Goal: Task Accomplishment & Management: Use online tool/utility

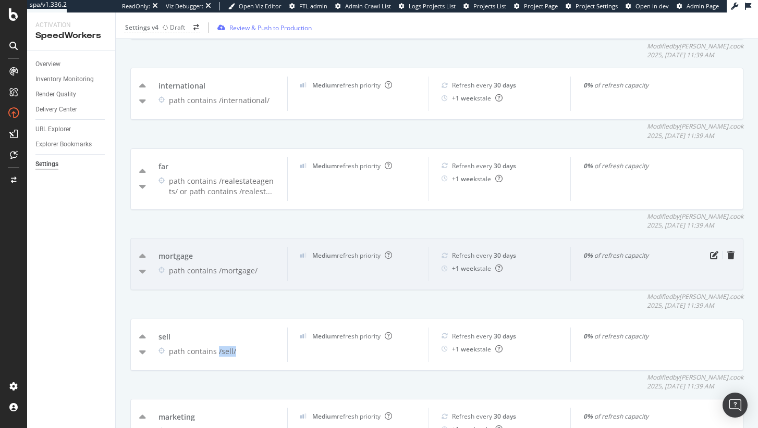
scroll to position [1184, 0]
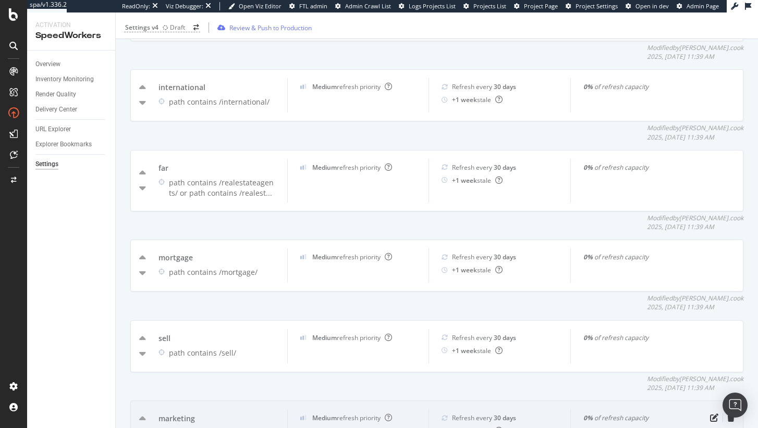
click at [252, 428] on div "path contains /marketing/" at bounding box center [222, 433] width 106 height 10
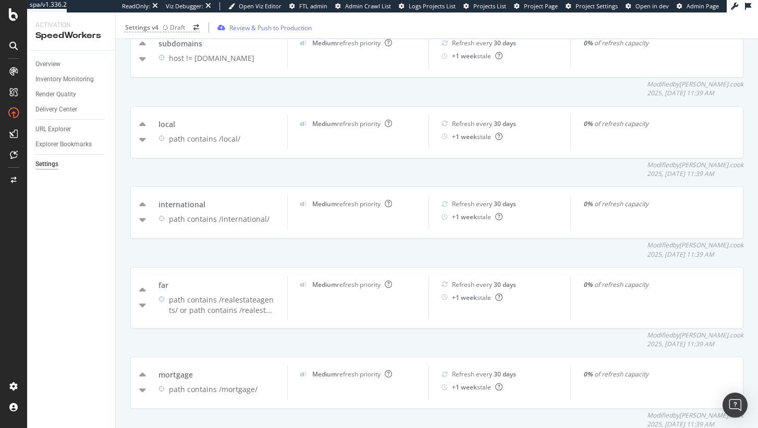
scroll to position [955, 0]
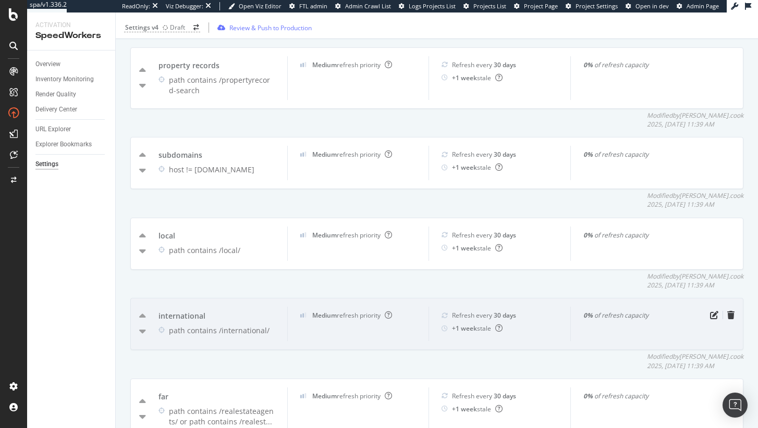
click at [254, 326] on div "path contains /international/" at bounding box center [222, 331] width 106 height 10
click at [702, 298] on div "international path contains /international/ Medium refresh priority Refresh eve…" at bounding box center [436, 324] width 613 height 52
click at [710, 311] on icon "pen-to-square" at bounding box center [714, 315] width 8 height 8
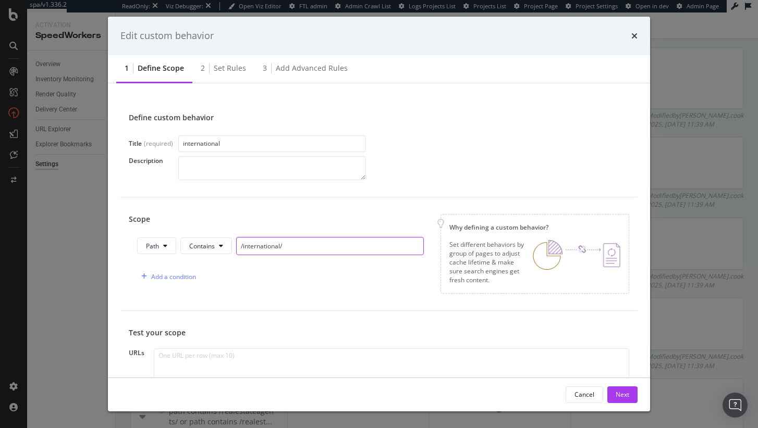
click at [276, 250] on input "/international/" at bounding box center [330, 246] width 188 height 18
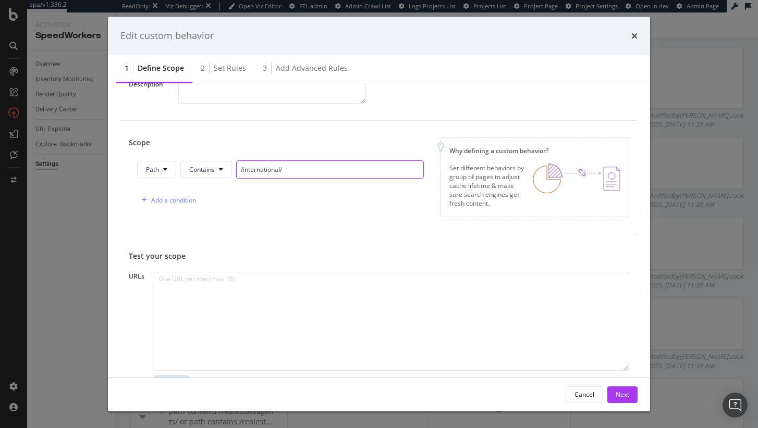
scroll to position [129, 0]
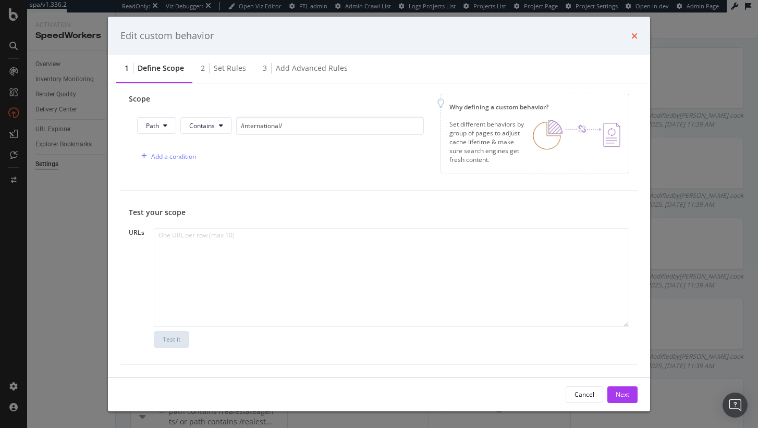
click at [634, 33] on icon "times" at bounding box center [634, 36] width 6 height 8
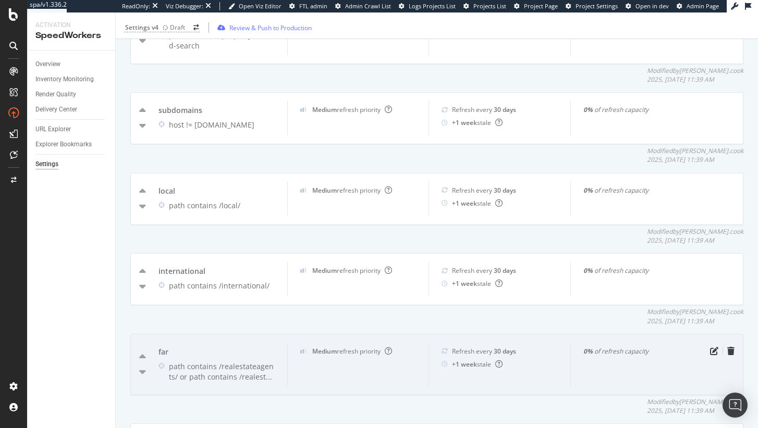
scroll to position [1026, 0]
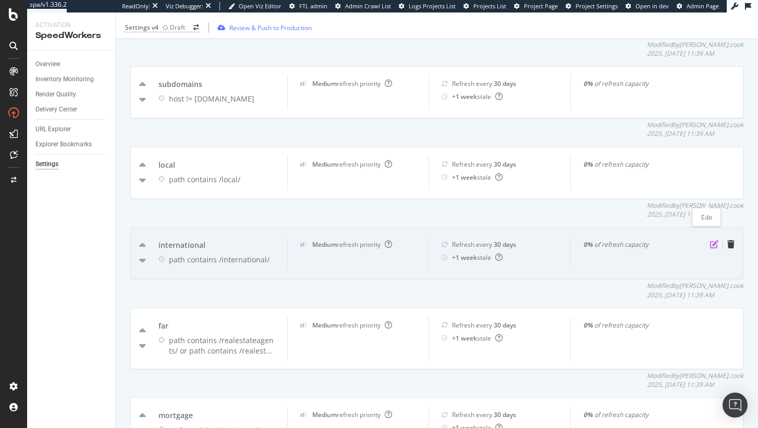
click at [710, 240] on icon "pen-to-square" at bounding box center [714, 244] width 8 height 8
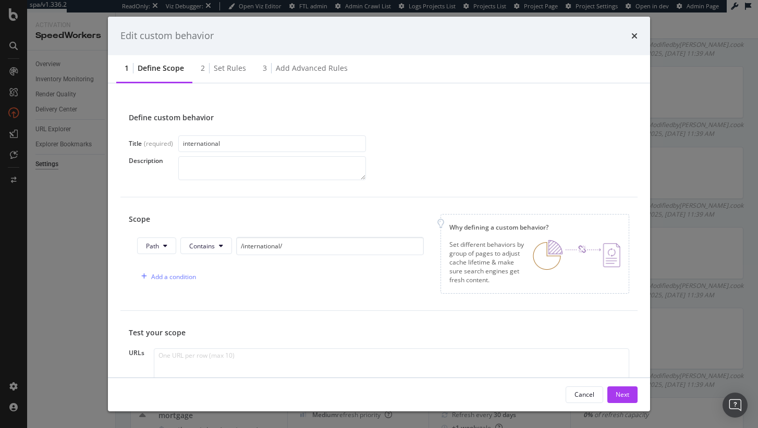
click at [207, 146] on input "international" at bounding box center [272, 144] width 188 height 17
click at [289, 257] on div "Path Contains /international/" at bounding box center [280, 248] width 287 height 22
click at [290, 248] on input "/international/" at bounding box center [330, 246] width 188 height 18
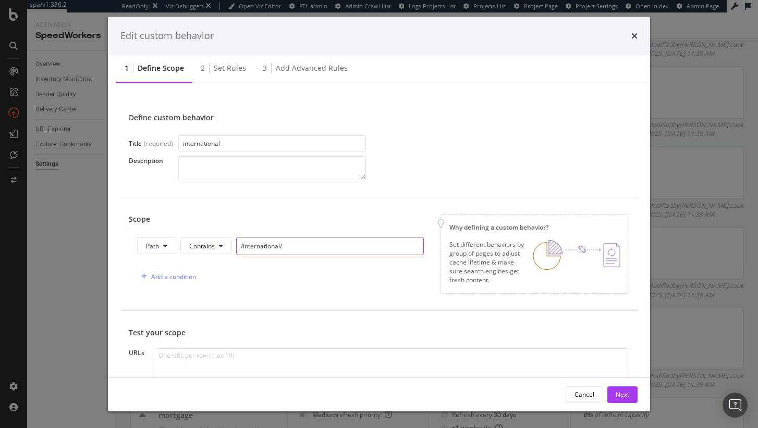
click at [290, 248] on input "/international/" at bounding box center [330, 246] width 188 height 18
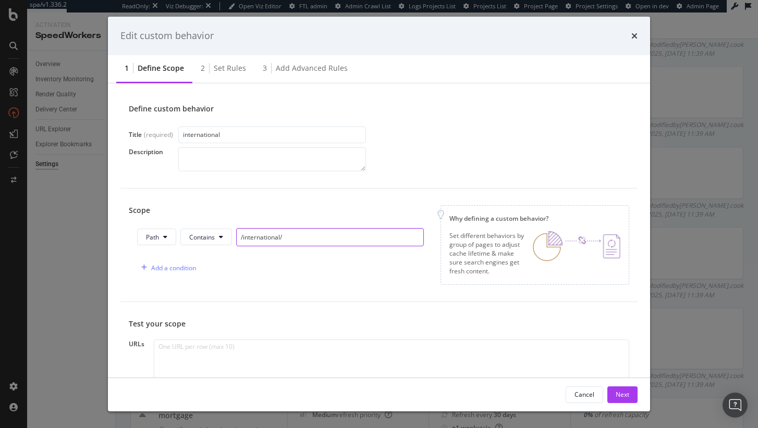
scroll to position [23, 0]
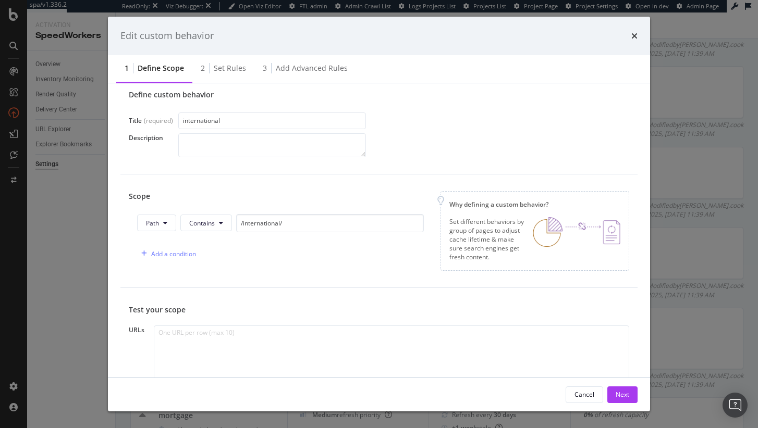
click at [638, 36] on div "Edit custom behavior" at bounding box center [379, 36] width 542 height 39
click at [632, 35] on icon "times" at bounding box center [634, 36] width 6 height 8
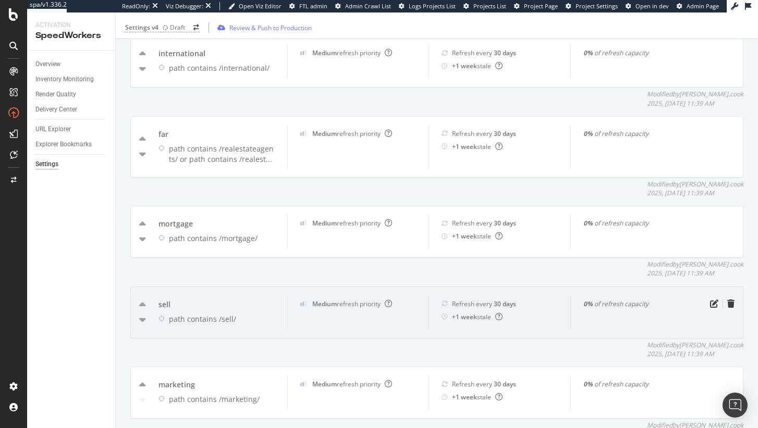
scroll to position [1220, 0]
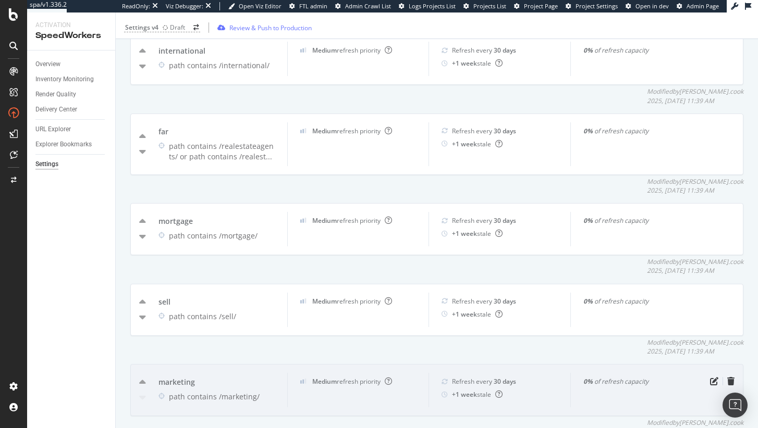
click at [231, 364] on div "marketing path contains /marketing/ Medium refresh priority Refresh every 30 da…" at bounding box center [436, 390] width 613 height 52
click at [235, 373] on div "marketing path contains /marketing/" at bounding box center [216, 390] width 141 height 34
drag, startPoint x: 216, startPoint y: 351, endPoint x: 264, endPoint y: 350, distance: 48.5
click at [264, 392] on div "path contains /marketing/" at bounding box center [222, 397] width 106 height 10
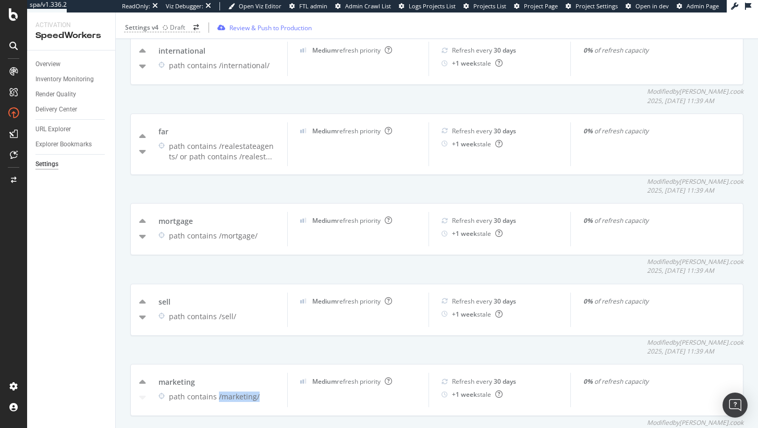
copy div "/marketing/"
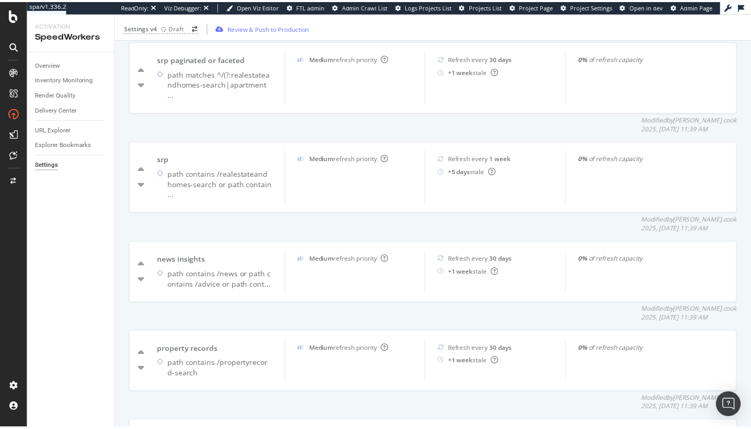
scroll to position [580, 0]
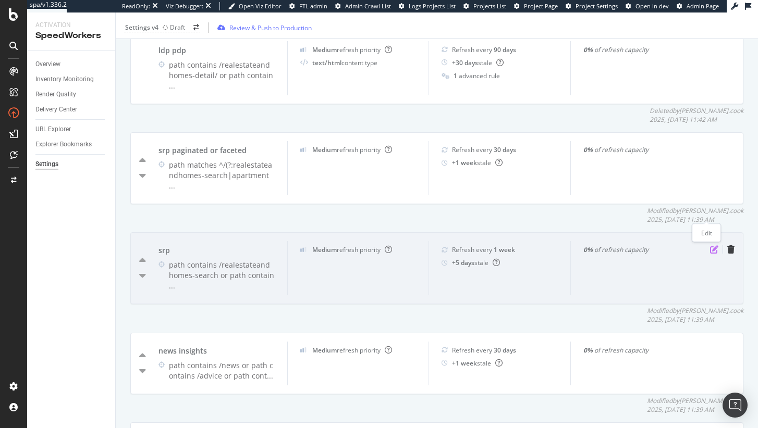
click at [710, 245] on icon "pen-to-square" at bounding box center [714, 249] width 8 height 8
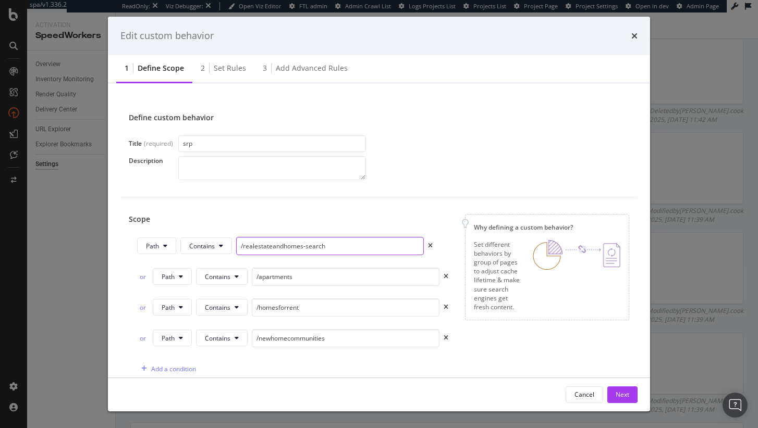
click at [312, 245] on input "/realestateandhomes-search" at bounding box center [330, 246] width 188 height 18
click at [304, 279] on input "/apartments" at bounding box center [346, 277] width 188 height 18
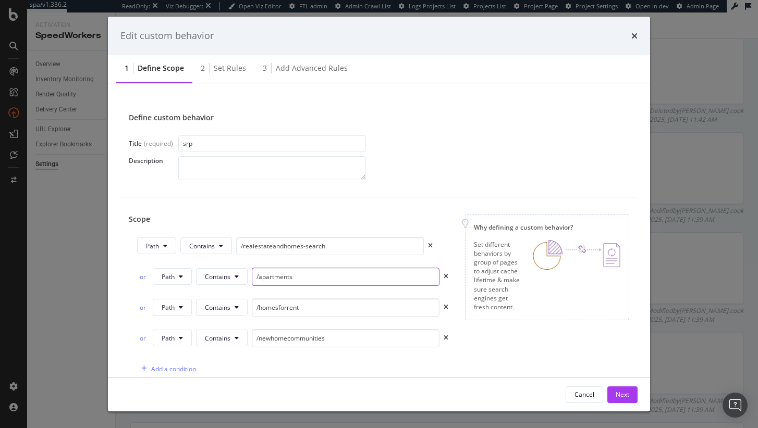
click at [304, 279] on input "/apartments" at bounding box center [346, 277] width 188 height 18
click at [289, 313] on input "/homesforrent" at bounding box center [346, 308] width 188 height 18
click at [286, 340] on input "/newhomecommunities" at bounding box center [346, 338] width 188 height 18
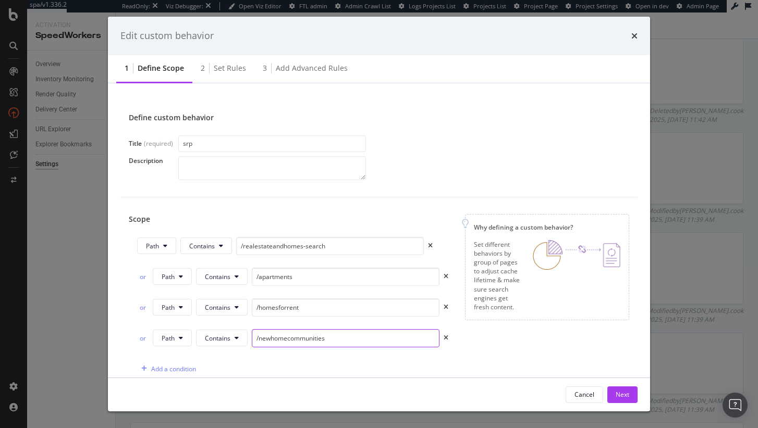
click at [286, 340] on input "/newhomecommunities" at bounding box center [346, 338] width 188 height 18
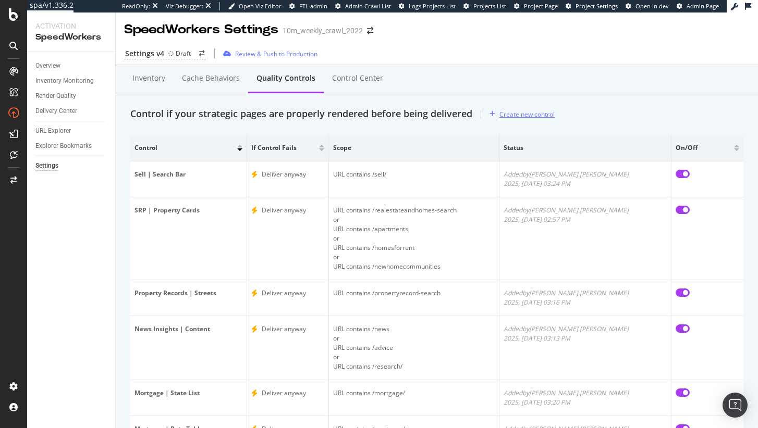
click at [536, 117] on div "Create new control" at bounding box center [526, 114] width 55 height 9
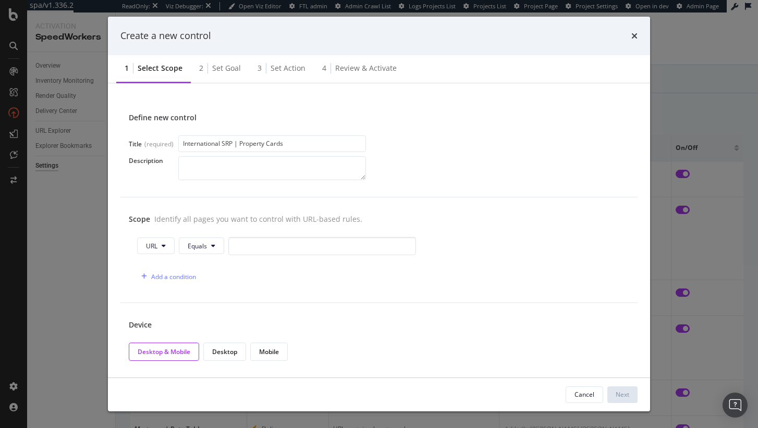
type input "International SRP | Property Cards"
click at [220, 248] on button "Equals" at bounding box center [201, 246] width 45 height 17
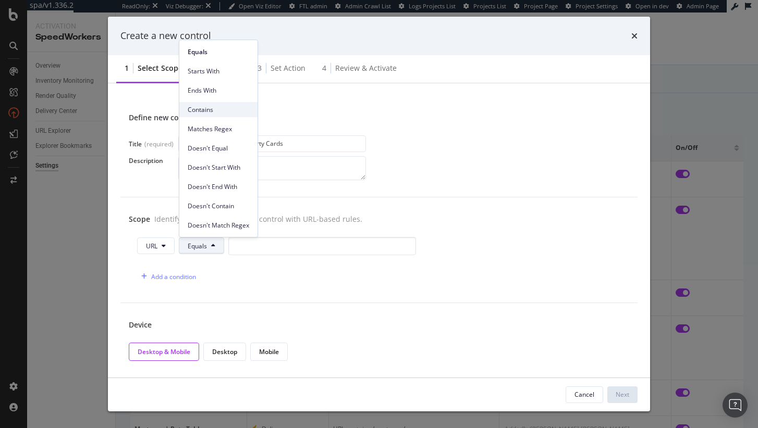
click at [224, 105] on span "Contains" at bounding box center [219, 109] width 62 height 9
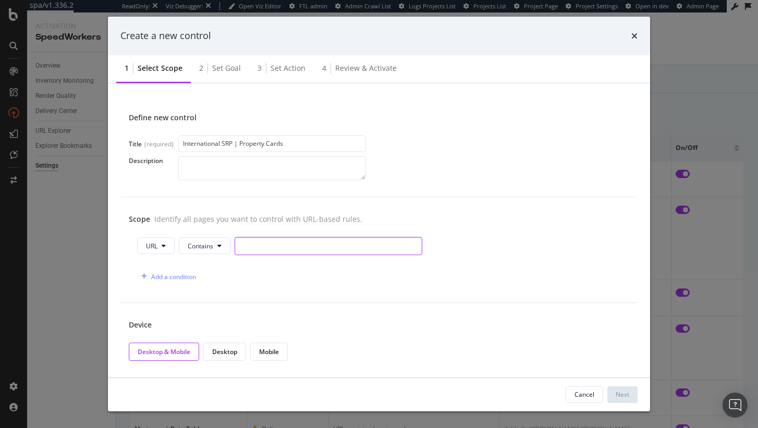
click at [279, 244] on input "modal" at bounding box center [329, 246] width 188 height 18
paste input "/international/"
type input "/international/"
click at [356, 314] on div "Device Desktop & Mobile Desktop Mobile" at bounding box center [378, 340] width 517 height 75
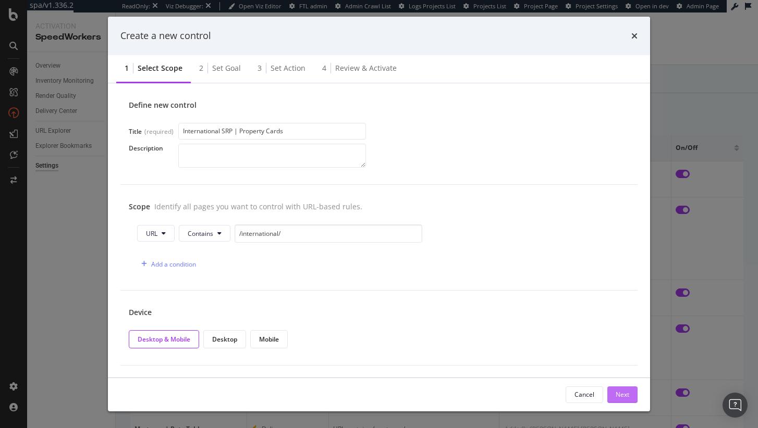
click at [632, 401] on button "Next" at bounding box center [622, 395] width 30 height 17
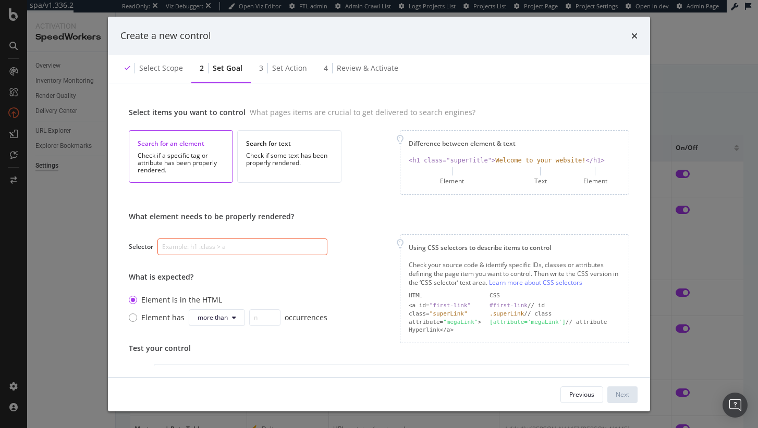
click at [226, 254] on input "modal" at bounding box center [242, 247] width 170 height 17
paste input "[class*="standard-listing-card"]"
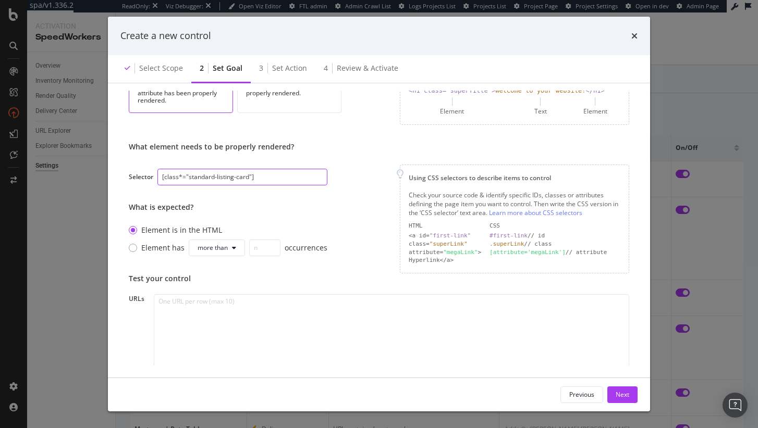
scroll to position [79, 0]
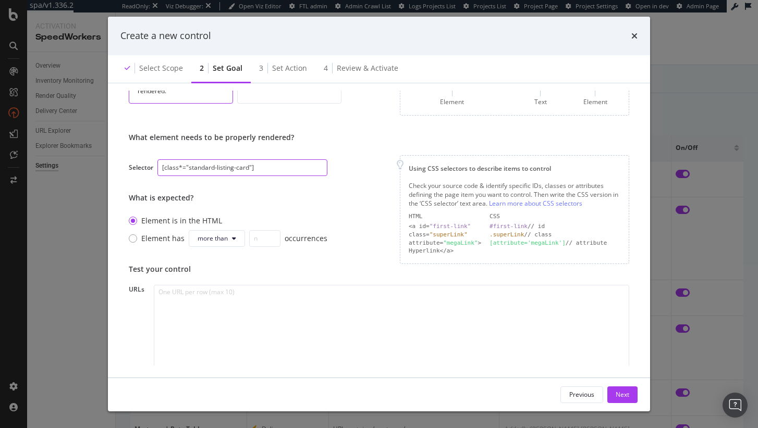
type input "[class*="standard-listing-card"]"
click at [264, 329] on textarea "modal" at bounding box center [391, 334] width 475 height 99
click at [192, 336] on textarea "To enrich screen reader interactions, please activate Accessibility in Grammarl…" at bounding box center [391, 334] width 475 height 99
paste textarea "https://www.realtor.com/international/jm/2-rocky-hill-boscobel-st-mary-parish-3…"
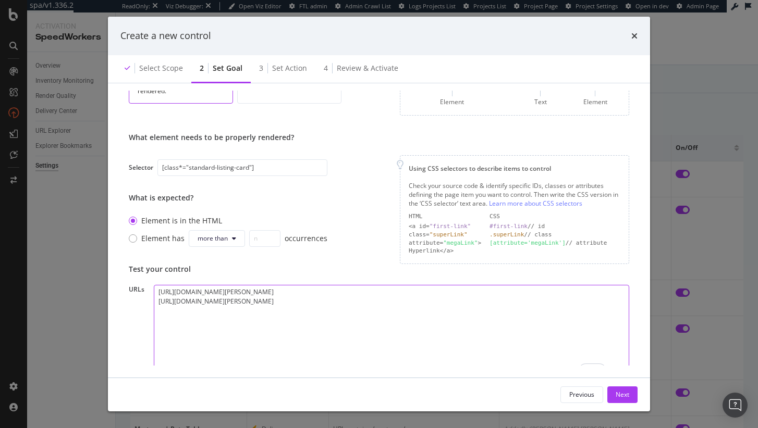
scroll to position [118, 0]
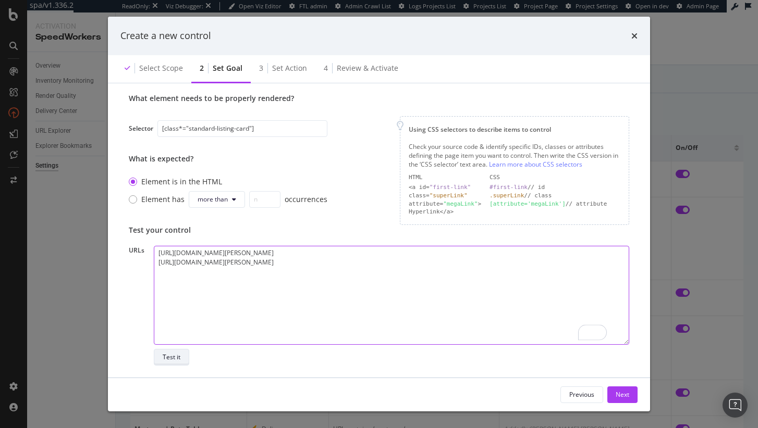
type textarea "https://www.realtor.com/international/jm/2-rocky-hill-boscobel-st-mary-parish-3…"
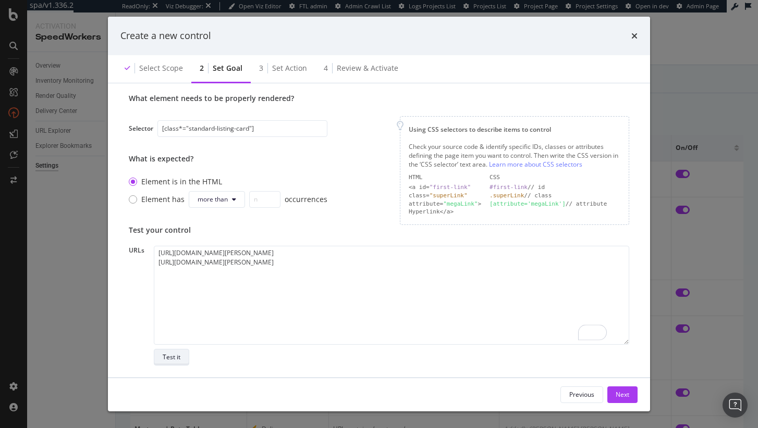
click at [184, 357] on button "Test it" at bounding box center [171, 357] width 35 height 17
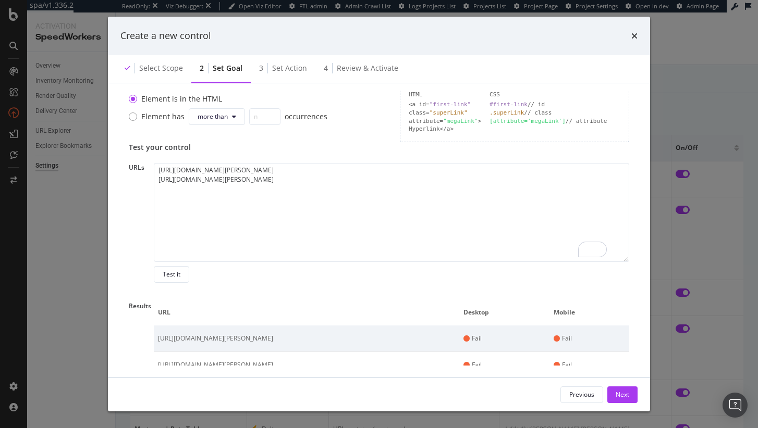
scroll to position [0, 0]
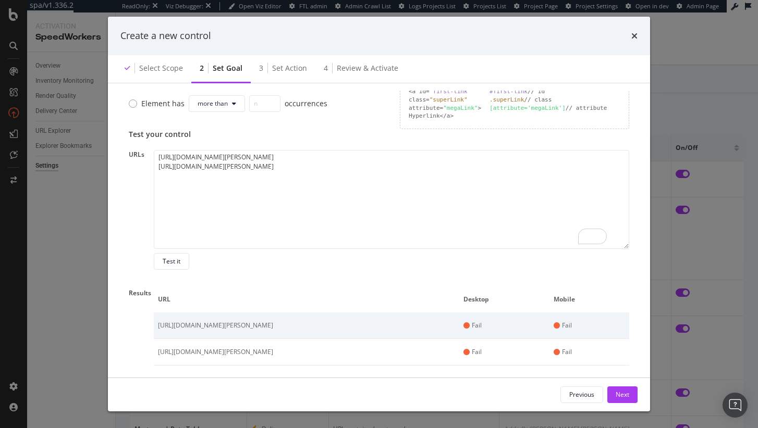
click at [616, 393] on div "Next" at bounding box center [623, 394] width 14 height 9
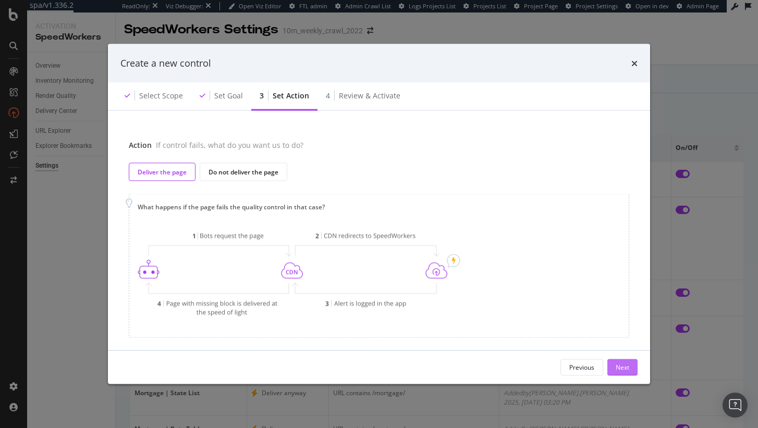
click at [624, 364] on div "Next" at bounding box center [623, 367] width 14 height 9
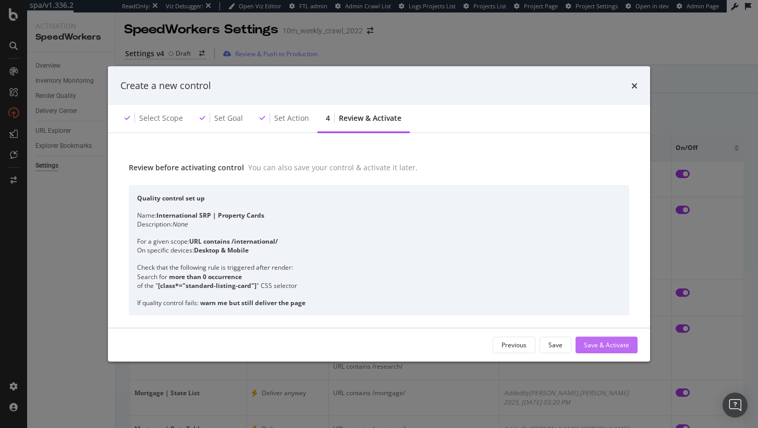
click at [618, 350] on div "Save & Activate" at bounding box center [606, 345] width 45 height 16
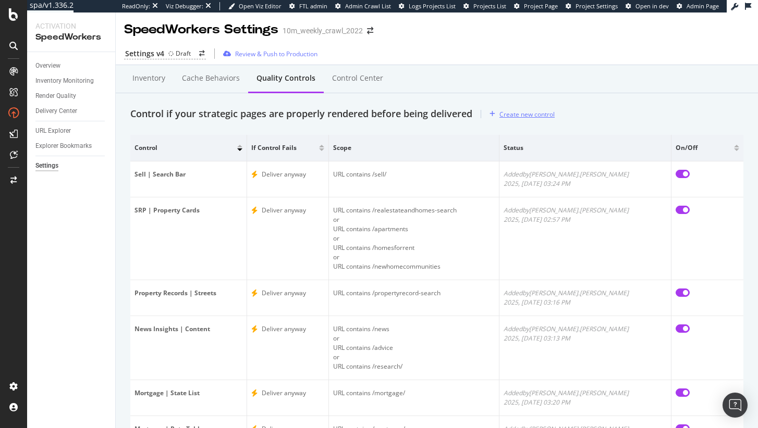
click at [521, 110] on div "Create new control" at bounding box center [526, 114] width 55 height 9
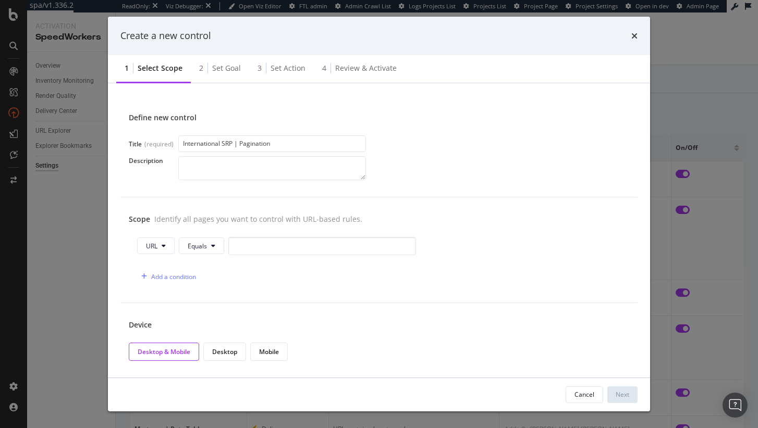
type input "International SRP | Pagination"
click at [310, 241] on input "modal" at bounding box center [322, 246] width 188 height 18
click at [214, 241] on button "Equals" at bounding box center [201, 246] width 45 height 17
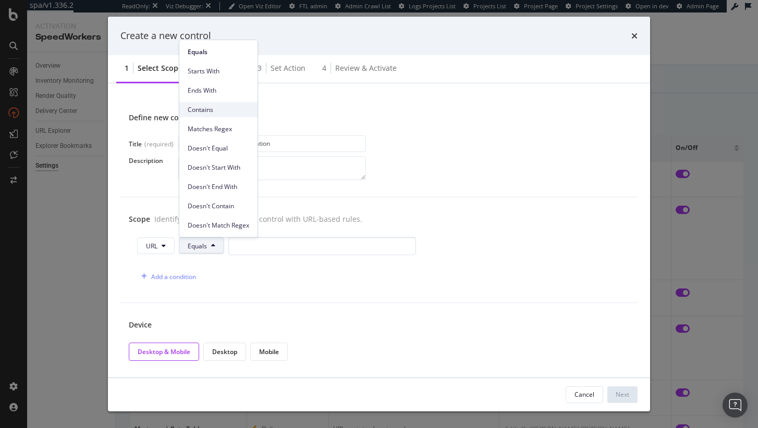
click at [229, 108] on span "Contains" at bounding box center [219, 109] width 62 height 9
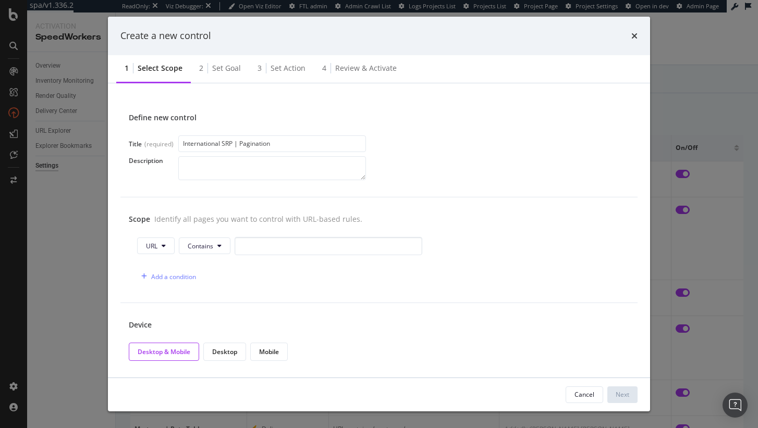
click at [275, 262] on div "URL Contains Add a condition" at bounding box center [379, 261] width 500 height 49
click at [277, 242] on input "modal" at bounding box center [329, 246] width 188 height 18
paste input "/international/"
type input "/international/"
click at [619, 392] on div "Next" at bounding box center [623, 394] width 14 height 9
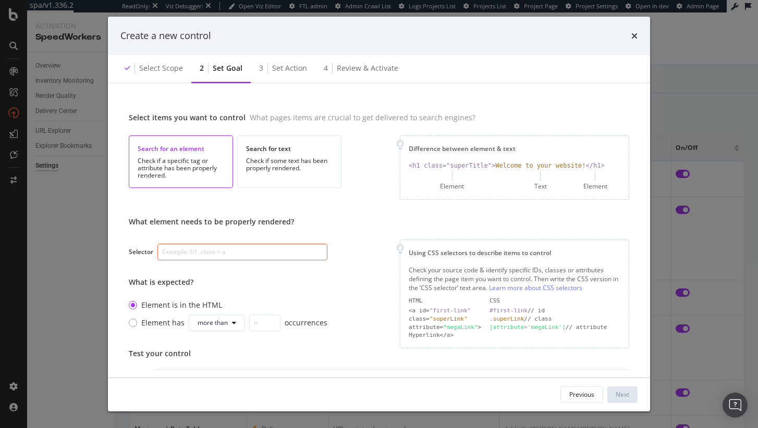
click at [257, 255] on input "modal" at bounding box center [242, 252] width 170 height 17
paste input "[class*="ant-pagination"]"
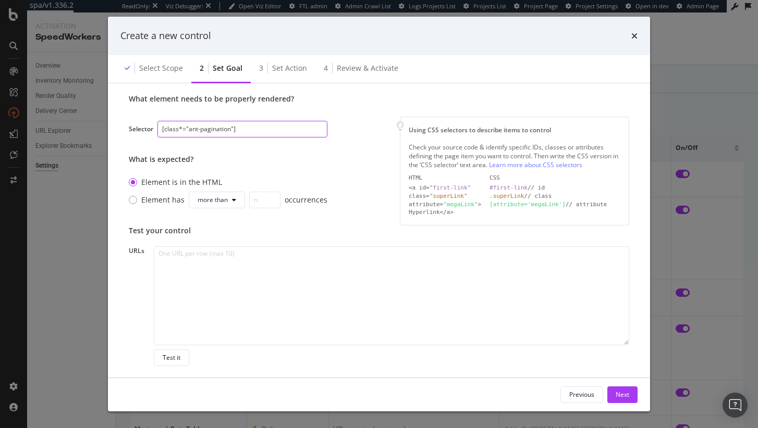
scroll to position [5, 0]
type input "[class*="ant-pagination"]"
click at [616, 389] on div "Next" at bounding box center [623, 395] width 14 height 16
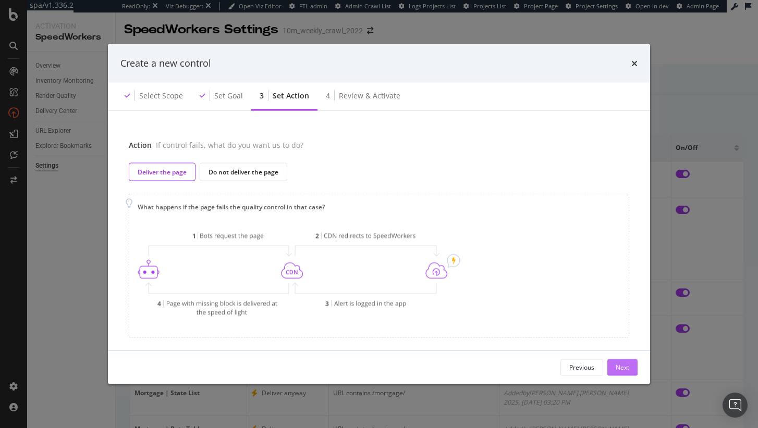
scroll to position [0, 0]
click at [631, 366] on button "Next" at bounding box center [622, 367] width 30 height 17
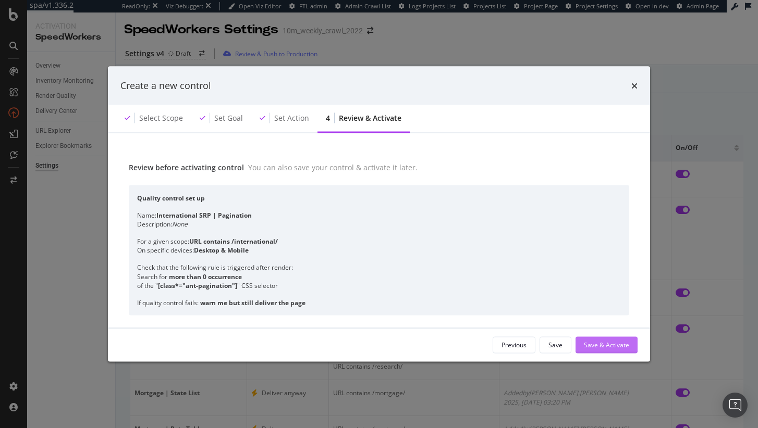
click at [620, 350] on div "Save & Activate" at bounding box center [606, 345] width 45 height 16
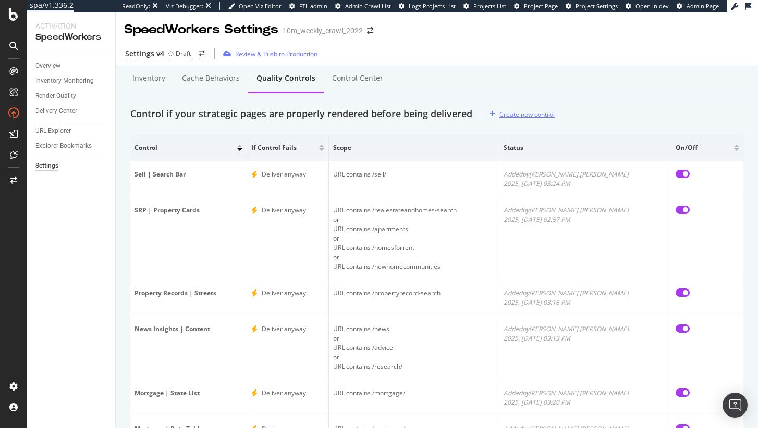
click at [534, 110] on div "Create new control" at bounding box center [526, 114] width 55 height 9
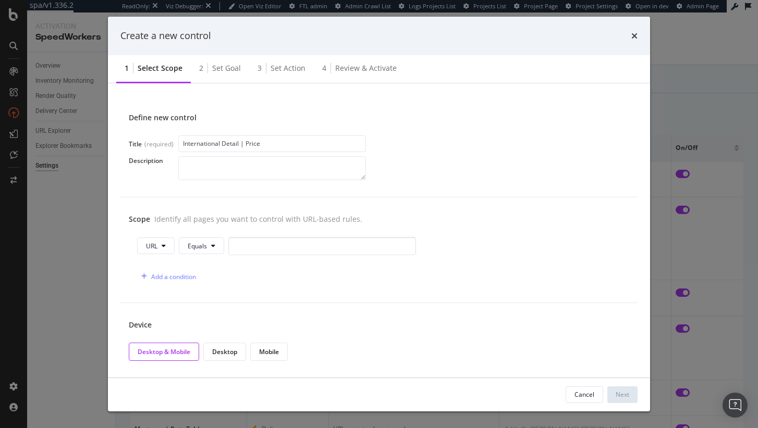
type input "International Detail | Price"
click at [195, 247] on span "Equals" at bounding box center [197, 246] width 19 height 9
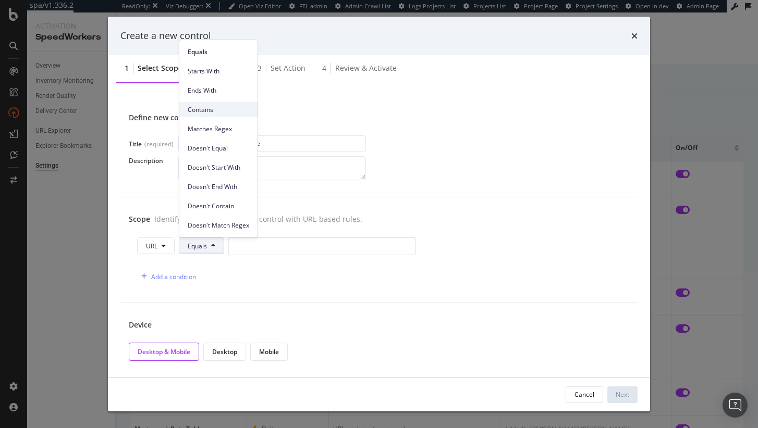
click at [233, 110] on span "Contains" at bounding box center [219, 109] width 62 height 9
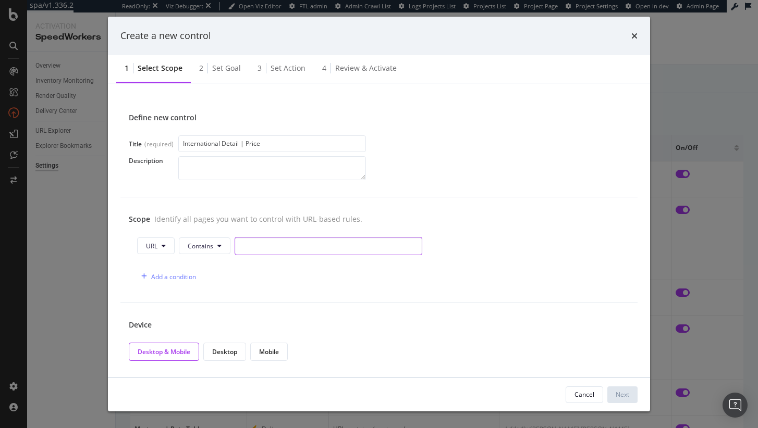
click at [267, 240] on input "modal" at bounding box center [329, 246] width 188 height 18
paste input "/international/"
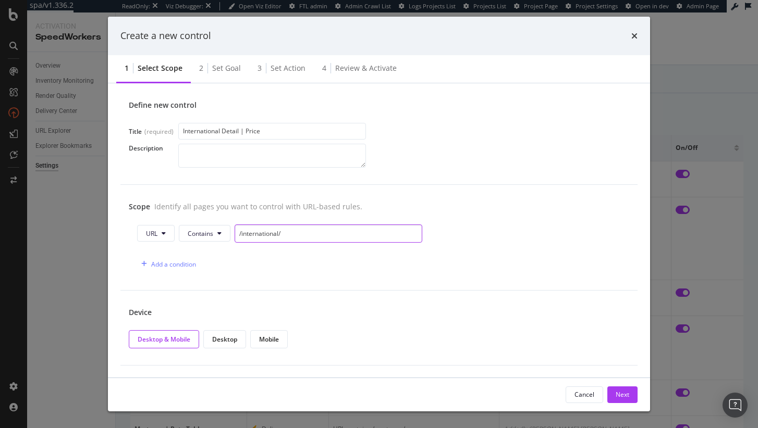
type input "/international/"
drag, startPoint x: 613, startPoint y: 383, endPoint x: 617, endPoint y: 388, distance: 7.1
click at [615, 386] on div "Cancel Next" at bounding box center [379, 394] width 542 height 33
click at [617, 388] on div "Next" at bounding box center [623, 395] width 14 height 16
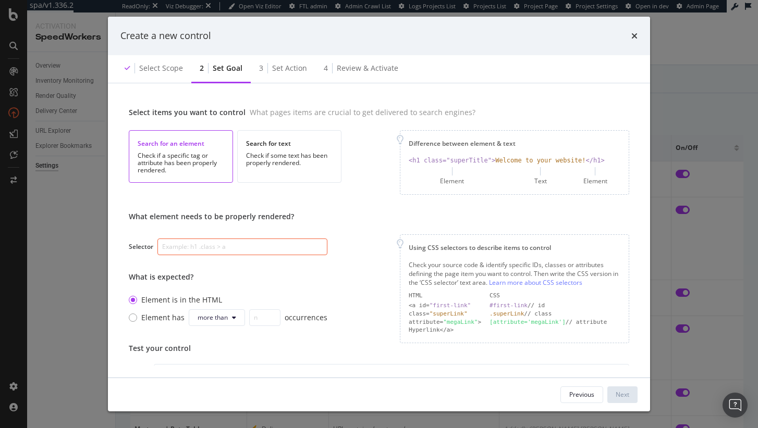
click at [231, 251] on input "modal" at bounding box center [242, 247] width 170 height 17
paste input "[class*="property-price"]"
type input "[class*="property-price"]"
drag, startPoint x: 318, startPoint y: 290, endPoint x: 333, endPoint y: 297, distance: 16.1
click at [318, 290] on div "What element needs to be properly rendered? Selector [class*="property-price"] …" at bounding box center [228, 271] width 199 height 119
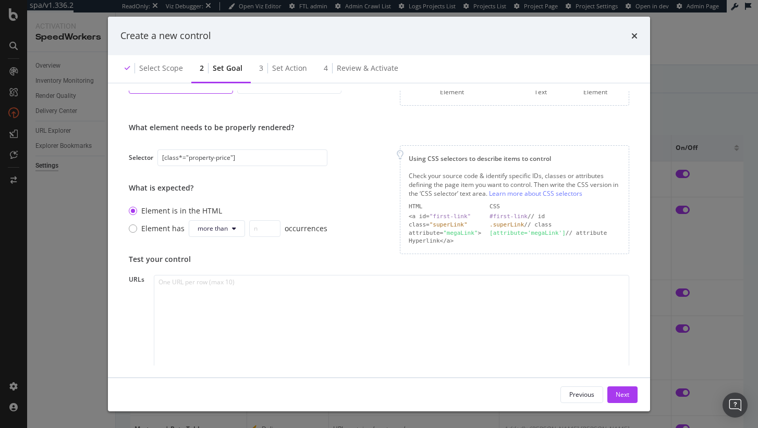
scroll to position [118, 0]
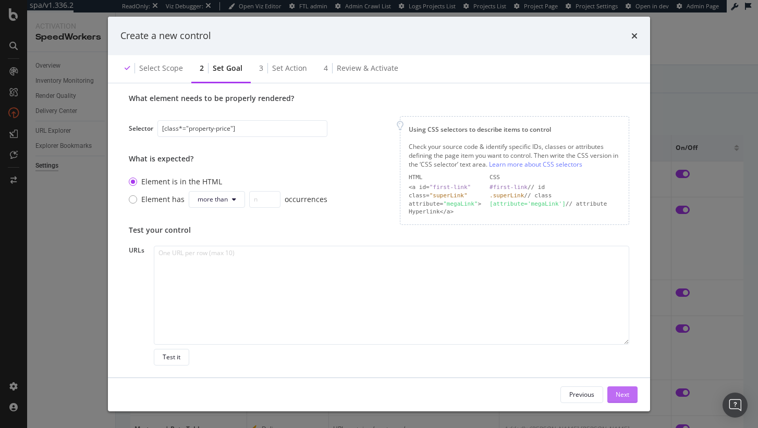
click at [612, 392] on button "Next" at bounding box center [622, 395] width 30 height 17
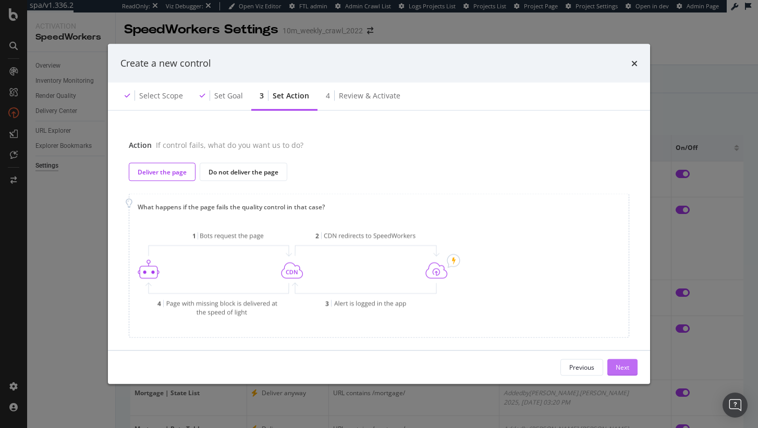
click at [619, 366] on div "Next" at bounding box center [623, 367] width 14 height 9
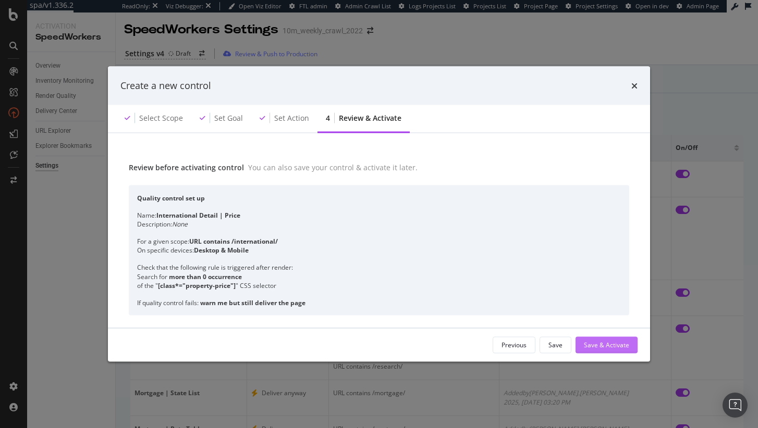
click at [622, 352] on div "Save & Activate" at bounding box center [606, 345] width 45 height 16
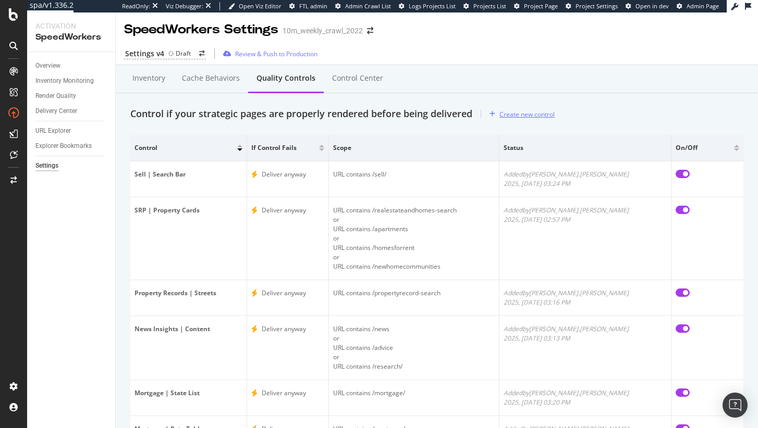
click at [536, 113] on div "Create new control" at bounding box center [526, 114] width 55 height 9
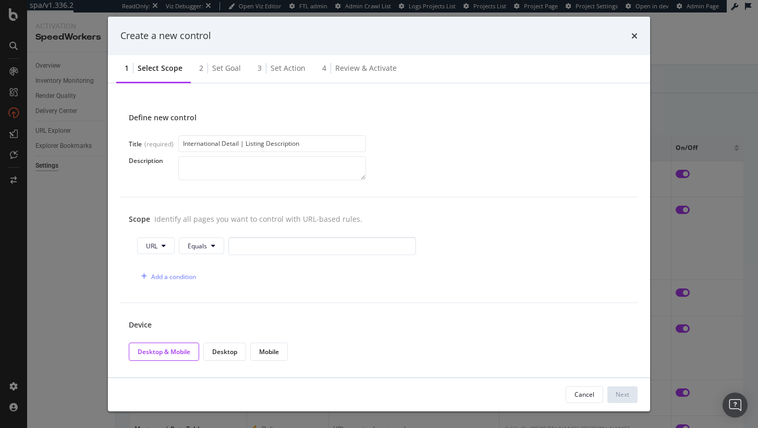
type input "International Detail | Listing Description"
click at [176, 253] on div "URL Equals" at bounding box center [276, 246] width 279 height 18
click at [213, 248] on icon "modal" at bounding box center [213, 246] width 4 height 6
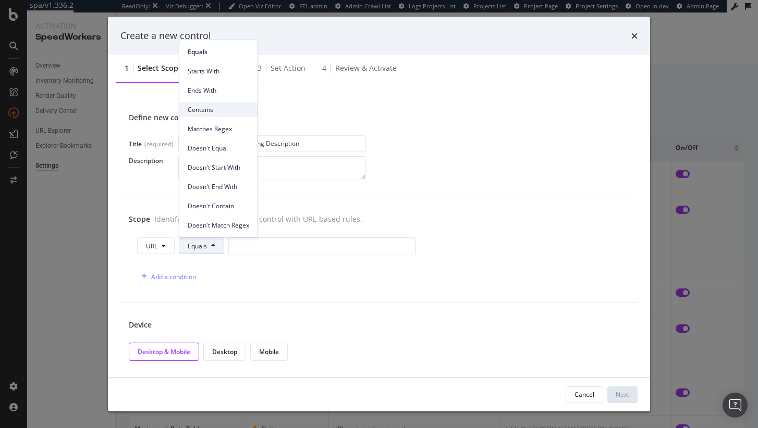
click at [213, 111] on span "Contains" at bounding box center [219, 109] width 62 height 9
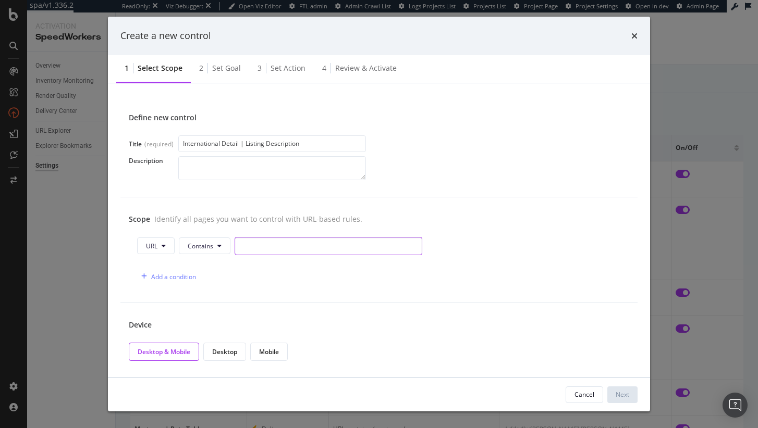
click at [267, 250] on input "modal" at bounding box center [329, 246] width 188 height 18
paste input "/international/"
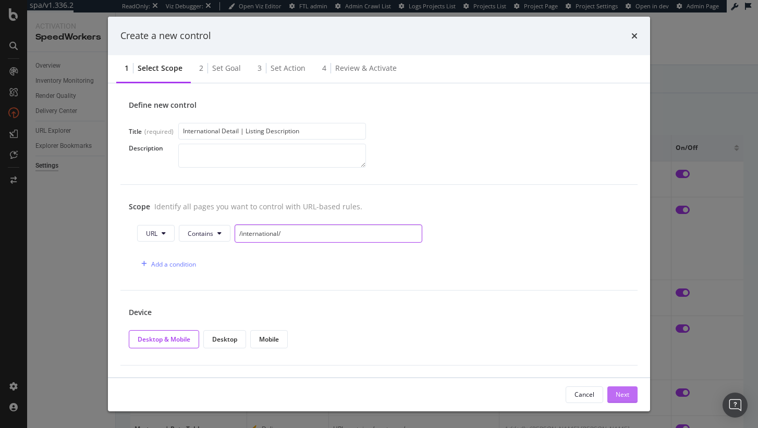
type input "/international/"
click at [628, 397] on div "Next" at bounding box center [623, 394] width 14 height 9
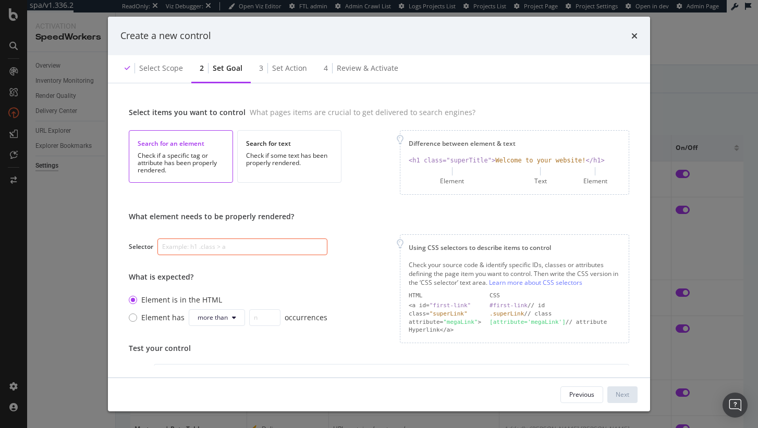
click at [239, 233] on div "What element needs to be properly rendered? Selector What is expected? Element …" at bounding box center [228, 271] width 199 height 119
click at [238, 254] on input "modal" at bounding box center [242, 247] width 170 height 17
paste input ".listing-description"
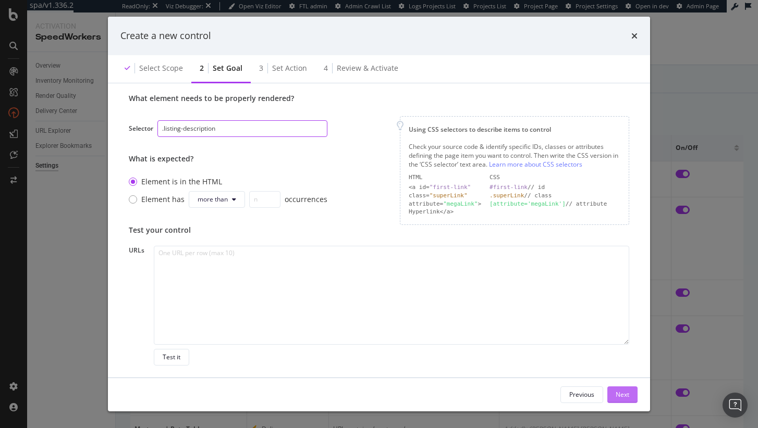
type input ".listing-description"
click at [621, 397] on div "Next" at bounding box center [623, 394] width 14 height 9
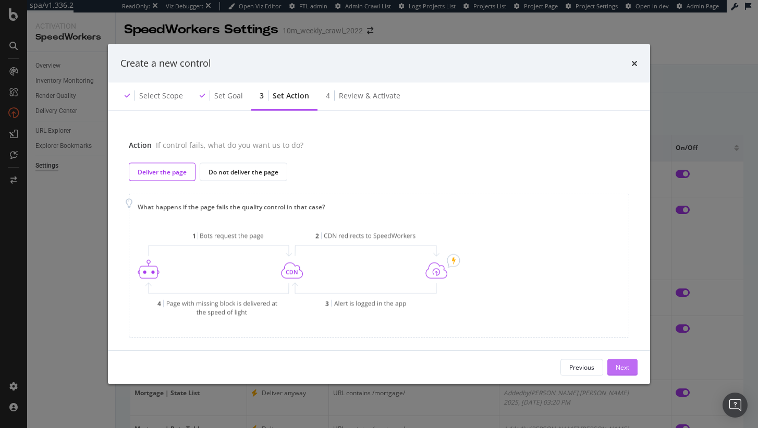
click at [633, 370] on button "Next" at bounding box center [622, 367] width 30 height 17
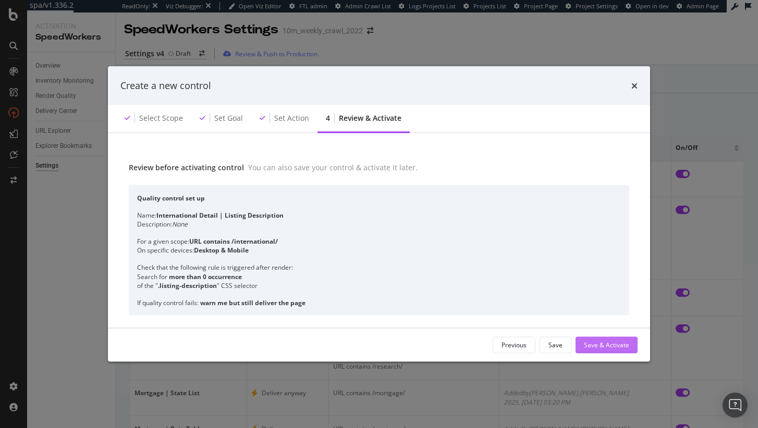
click at [615, 349] on div "Save & Activate" at bounding box center [606, 345] width 45 height 9
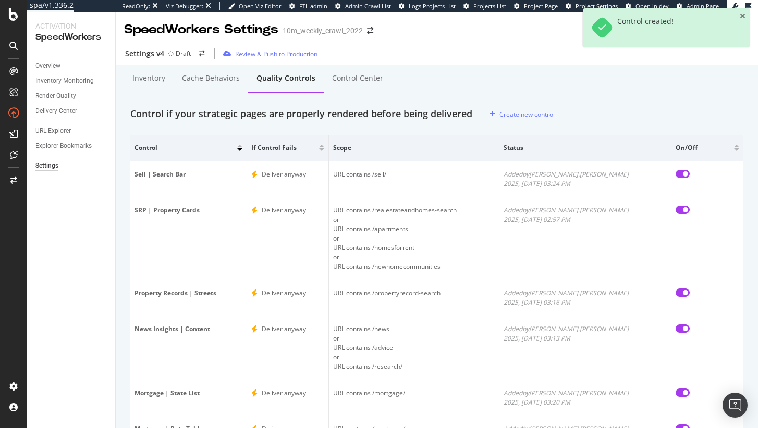
click at [512, 122] on div "Inventory Cache behaviors Quality Controls Control Center Control if your strat…" at bounding box center [437, 329] width 642 height 528
click at [515, 117] on div "Create new control" at bounding box center [526, 114] width 55 height 9
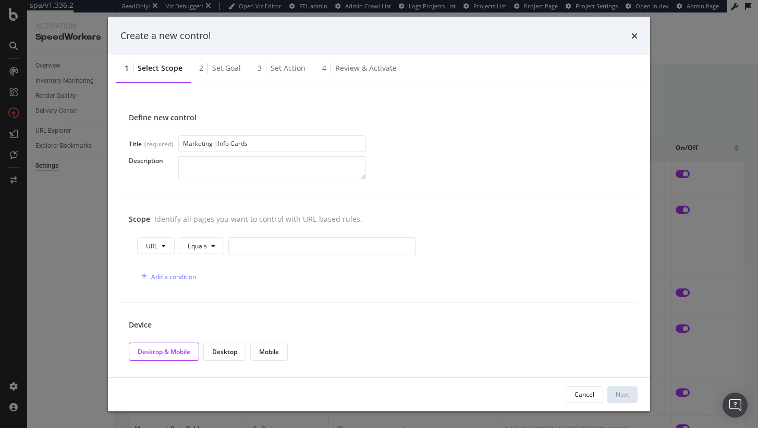
type input "Marketing |Info Cards"
click at [217, 246] on button "Equals" at bounding box center [201, 246] width 45 height 17
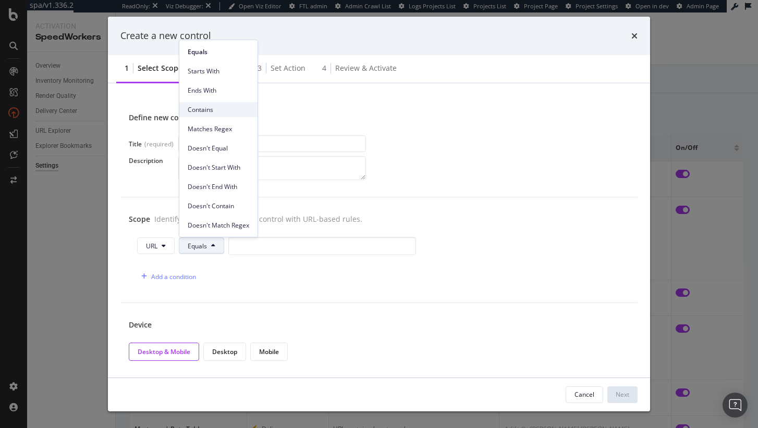
click at [206, 105] on span "Contains" at bounding box center [219, 109] width 62 height 9
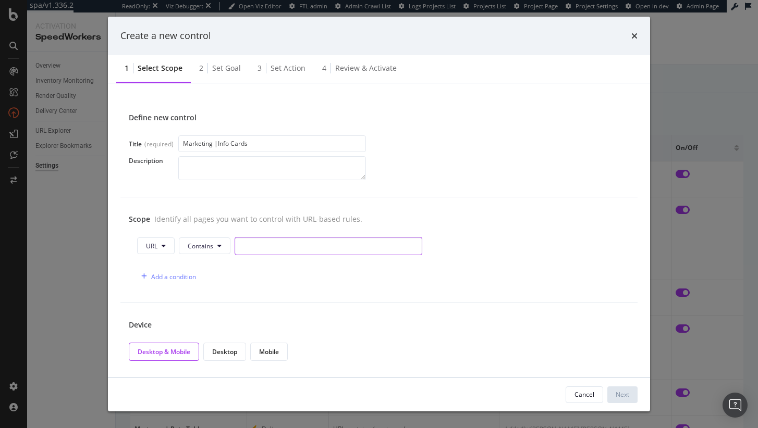
click at [272, 243] on input "modal" at bounding box center [329, 246] width 188 height 18
paste input "/marketing/"
type input "/marketing/"
click at [363, 313] on div "Device Desktop & Mobile Desktop Mobile" at bounding box center [378, 340] width 517 height 75
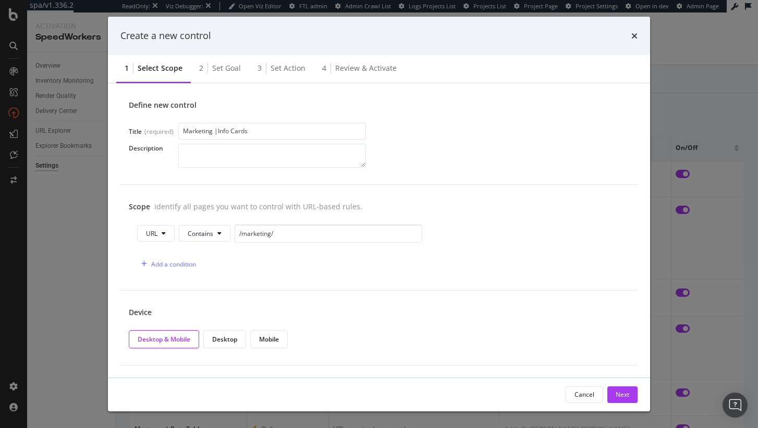
click at [604, 391] on div "Cancel Next" at bounding box center [602, 395] width 72 height 17
click at [620, 397] on div "Next" at bounding box center [623, 394] width 14 height 9
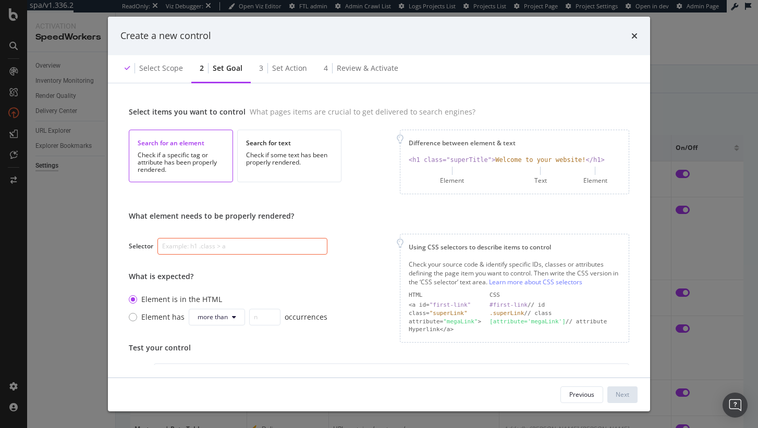
scroll to position [5, 0]
click at [274, 240] on input "modal" at bounding box center [242, 247] width 170 height 17
paste input "[class*="info"]"
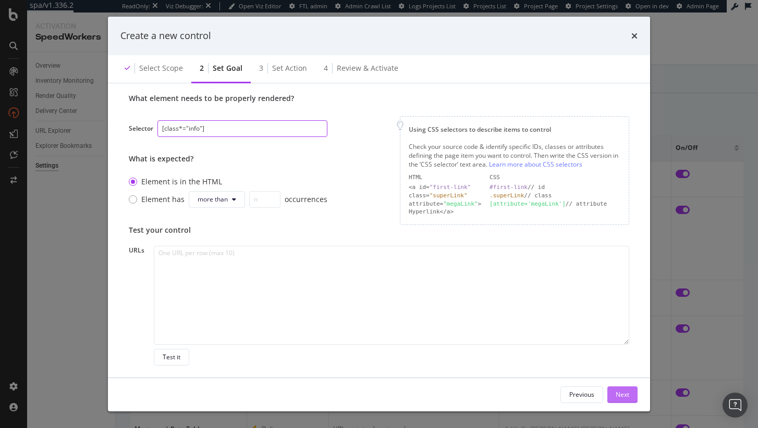
type input "[class*="info"]"
click at [620, 398] on div "Next" at bounding box center [623, 394] width 14 height 9
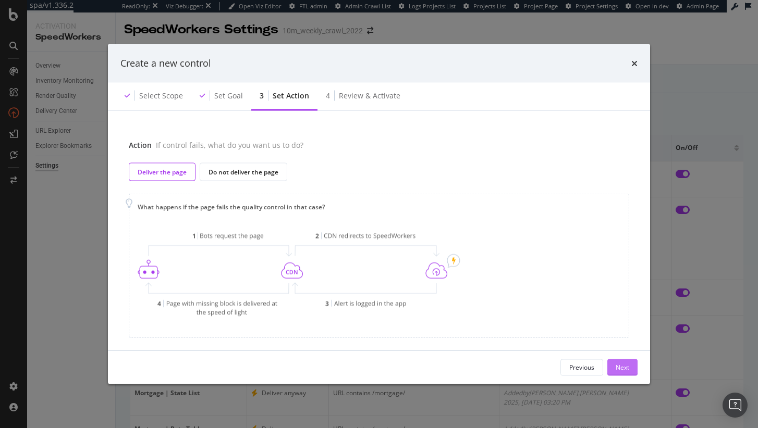
scroll to position [0, 0]
click at [621, 364] on div "Next" at bounding box center [623, 367] width 14 height 9
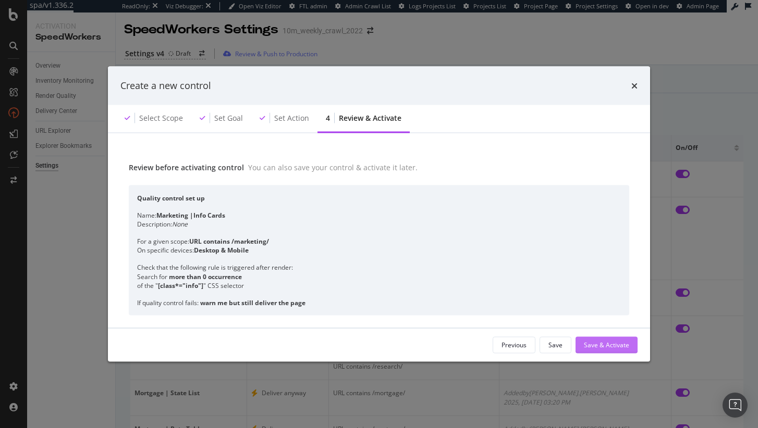
click at [616, 341] on div "Save & Activate" at bounding box center [606, 345] width 45 height 9
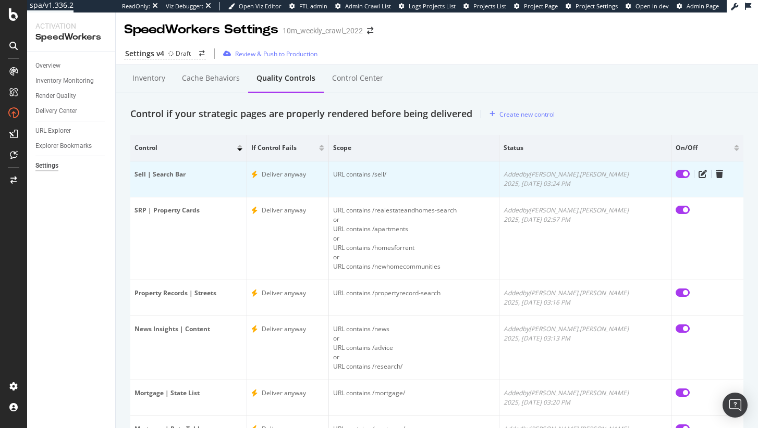
click at [675, 176] on input "checkbox" at bounding box center [682, 174] width 14 height 8
checkbox input "true"
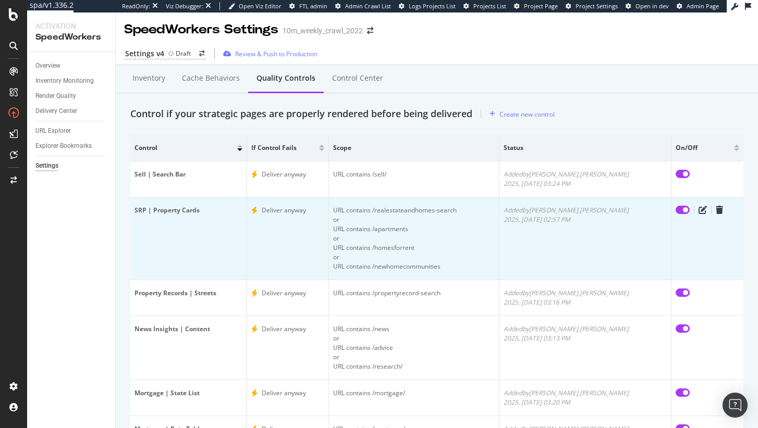
click at [671, 199] on td at bounding box center [707, 239] width 72 height 83
click at [675, 208] on input "checkbox" at bounding box center [682, 210] width 14 height 8
checkbox input "true"
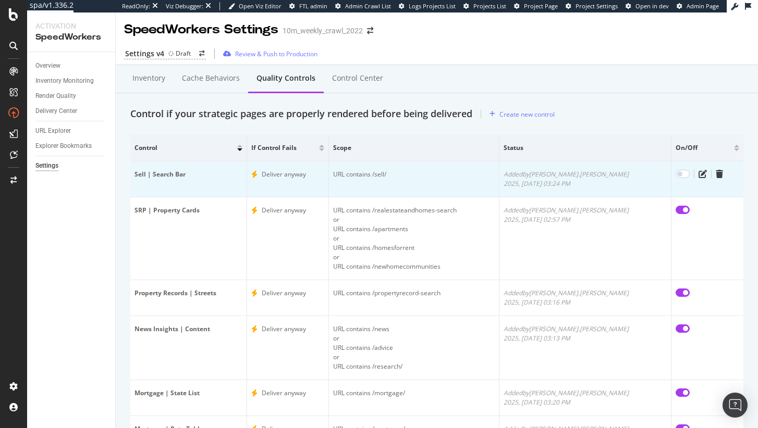
checkbox input "false"
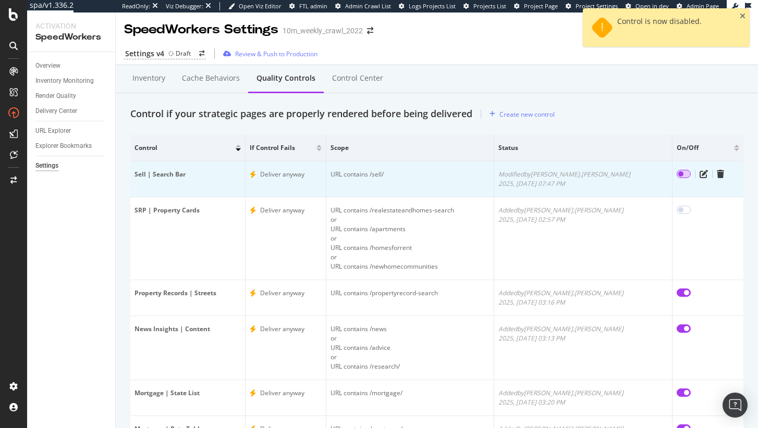
checkbox input "false"
click at [677, 174] on input "checkbox" at bounding box center [684, 174] width 14 height 8
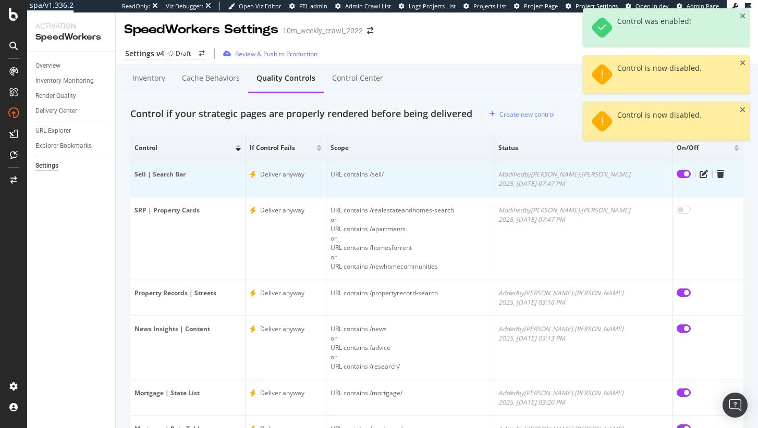
click at [677, 176] on input "checkbox" at bounding box center [684, 174] width 14 height 8
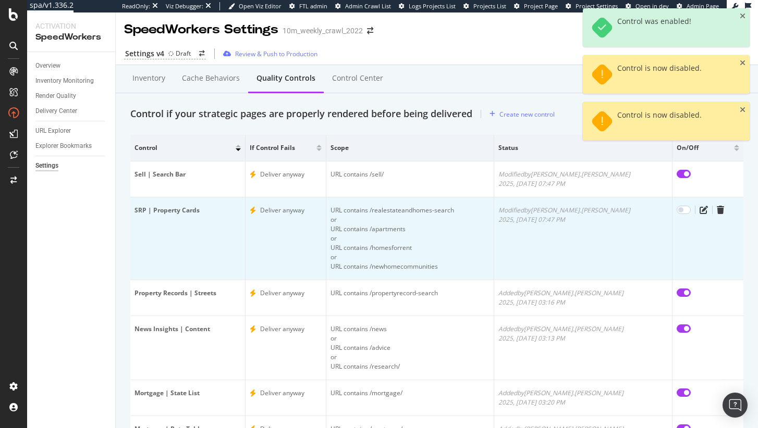
checkbox input "false"
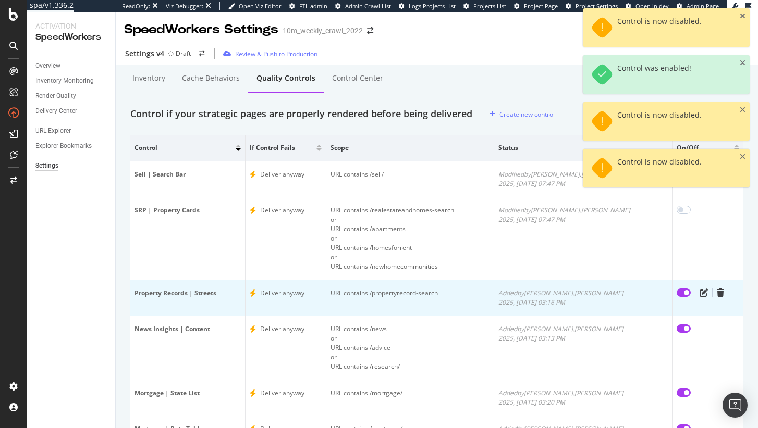
click at [677, 290] on input "checkbox" at bounding box center [684, 293] width 14 height 8
checkbox input "false"
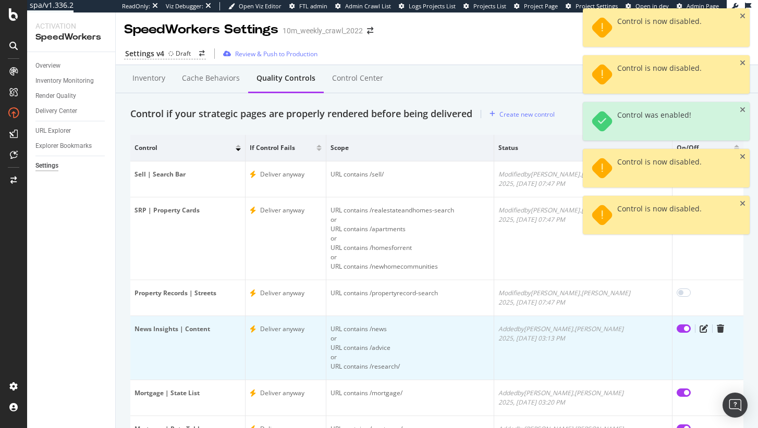
click at [677, 328] on input "checkbox" at bounding box center [684, 329] width 14 height 8
checkbox input "false"
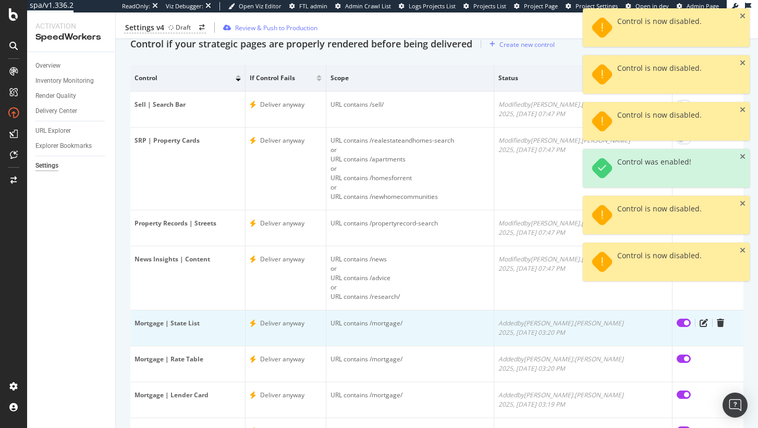
click at [677, 326] on input "checkbox" at bounding box center [684, 323] width 14 height 8
checkbox input "false"
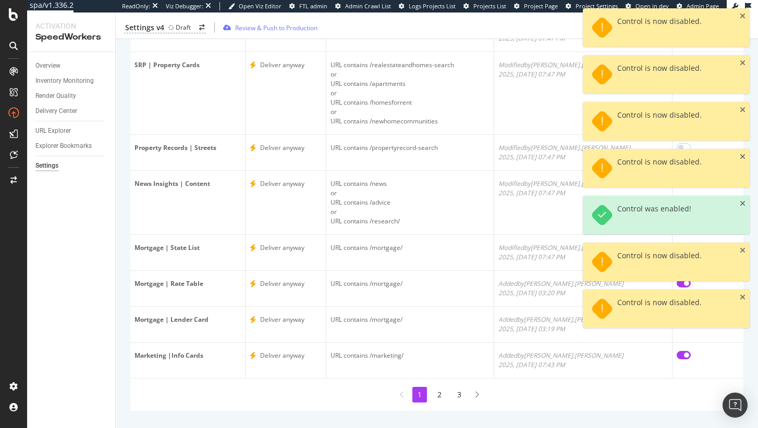
scroll to position [153, 0]
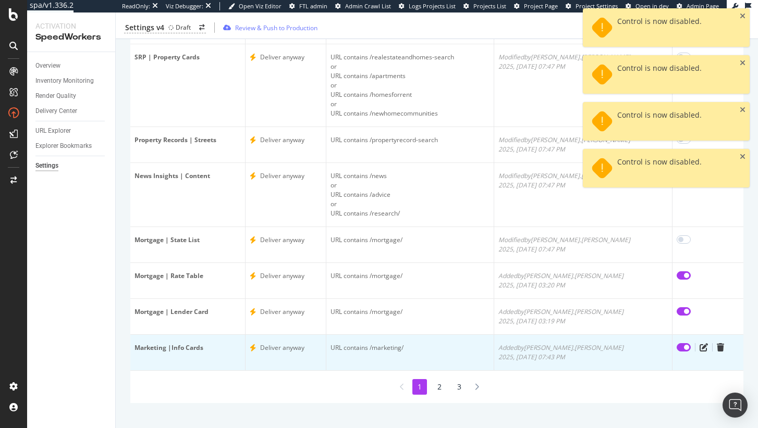
click at [677, 343] on input "checkbox" at bounding box center [684, 347] width 14 height 8
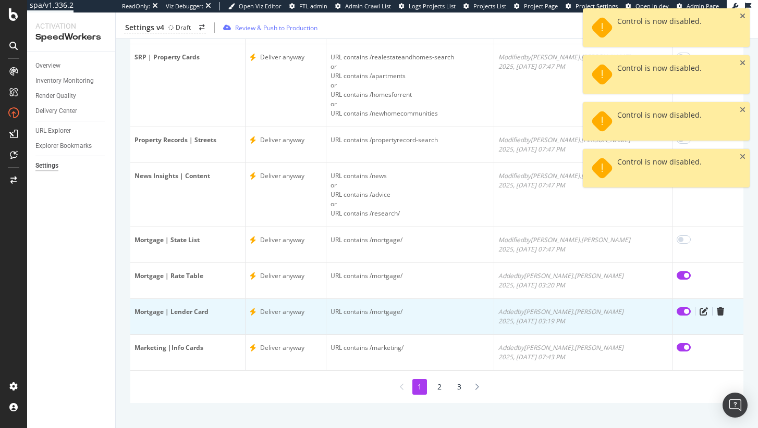
checkbox input "false"
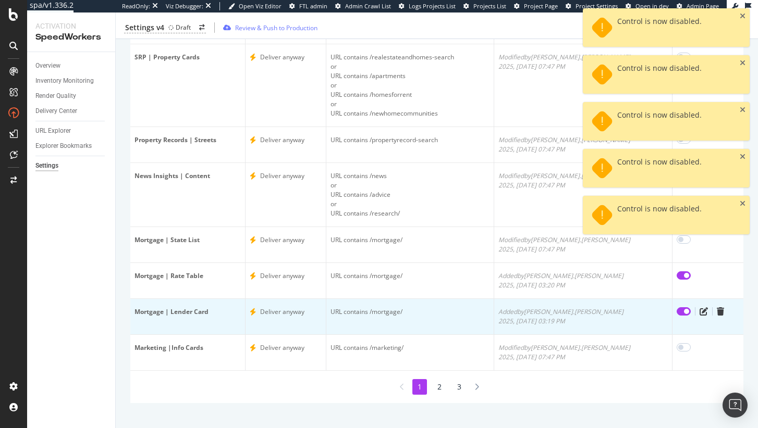
click at [677, 311] on input "checkbox" at bounding box center [684, 312] width 14 height 8
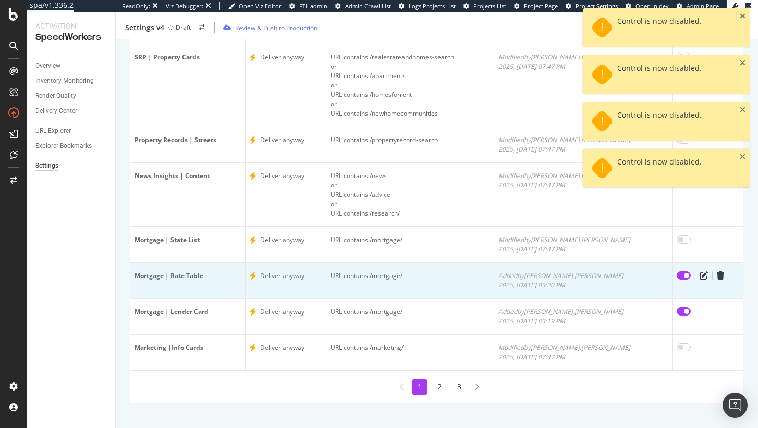
checkbox input "false"
click at [677, 278] on input "checkbox" at bounding box center [684, 276] width 14 height 8
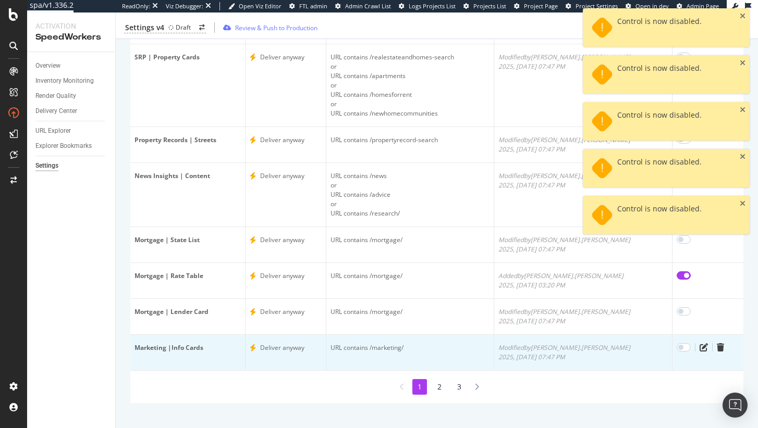
checkbox input "false"
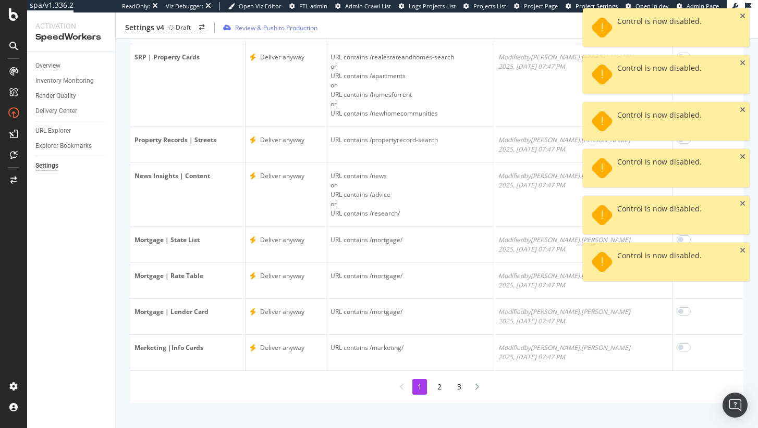
click at [437, 388] on li "2" at bounding box center [439, 387] width 15 height 16
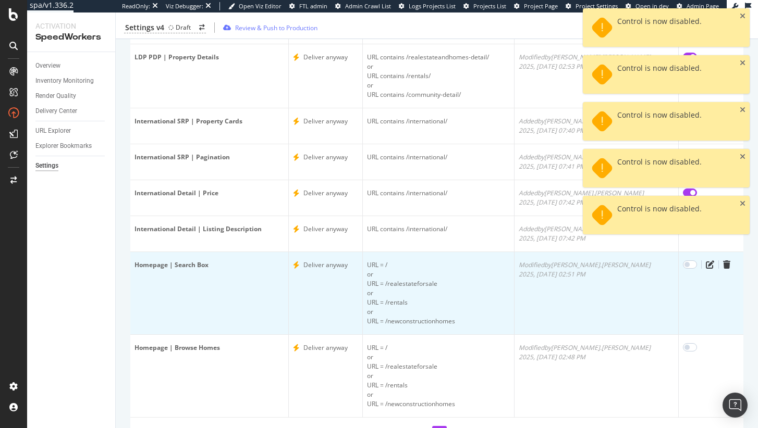
scroll to position [47, 0]
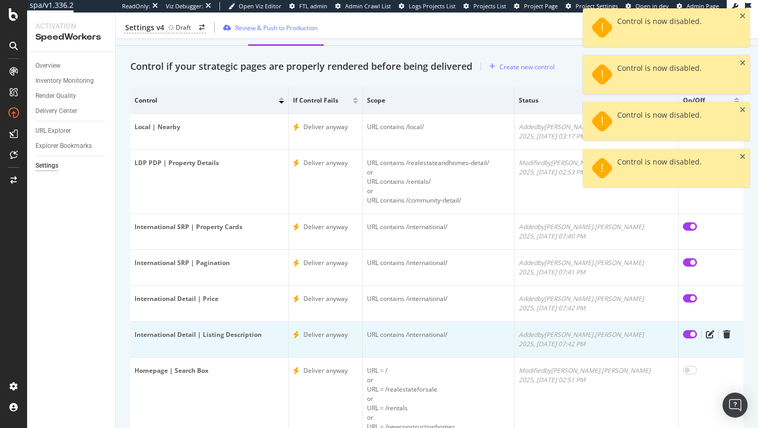
click at [683, 338] on input "checkbox" at bounding box center [690, 334] width 14 height 8
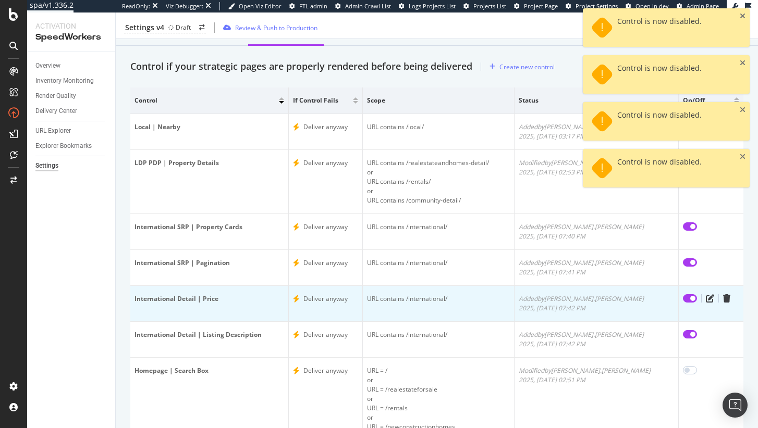
checkbox input "false"
click at [683, 296] on input "checkbox" at bounding box center [690, 298] width 14 height 8
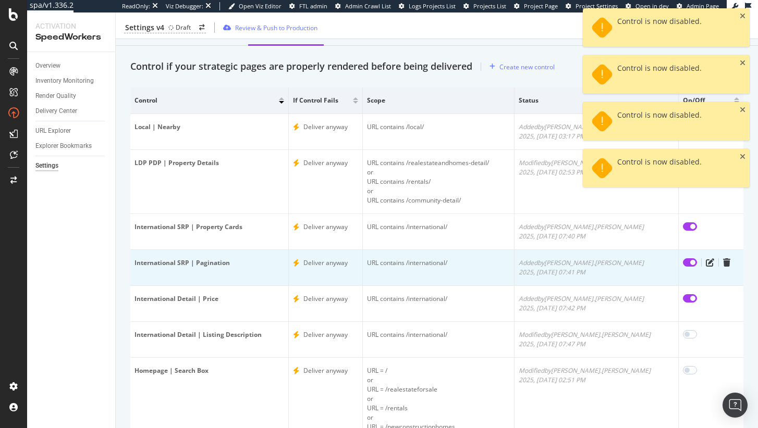
checkbox input "false"
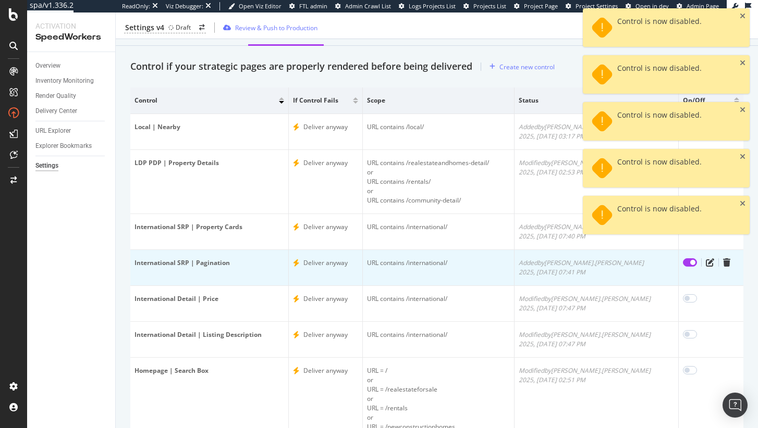
click at [683, 265] on input "checkbox" at bounding box center [690, 263] width 14 height 8
checkbox input "false"
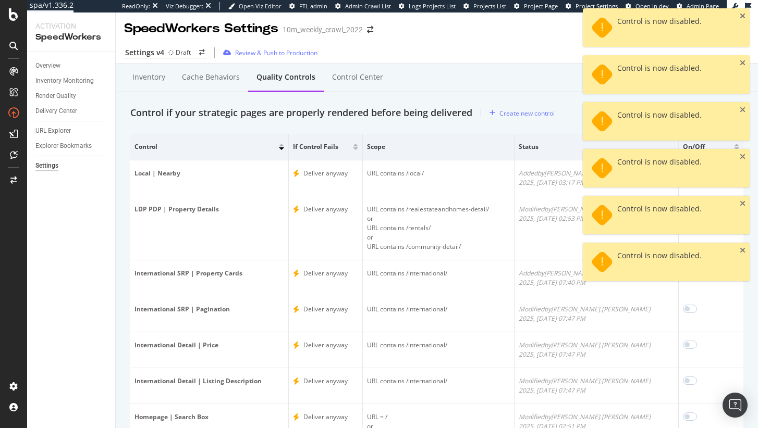
scroll to position [0, 0]
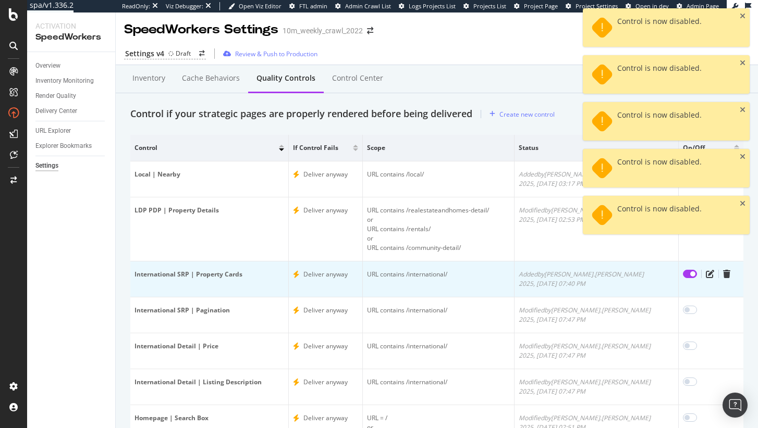
click at [683, 274] on input "checkbox" at bounding box center [690, 274] width 14 height 8
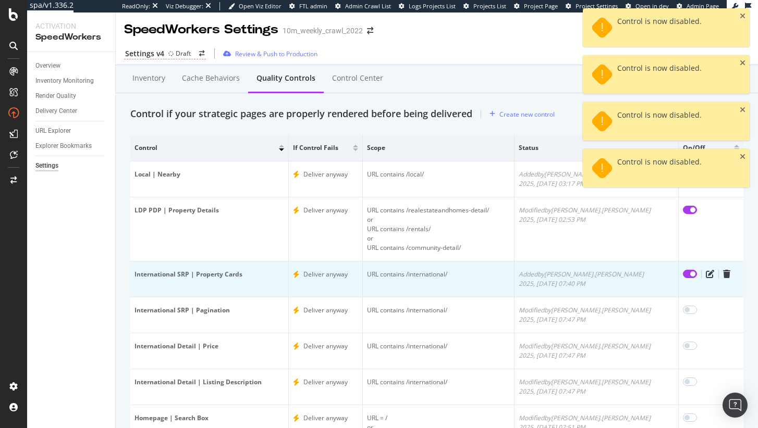
checkbox input "false"
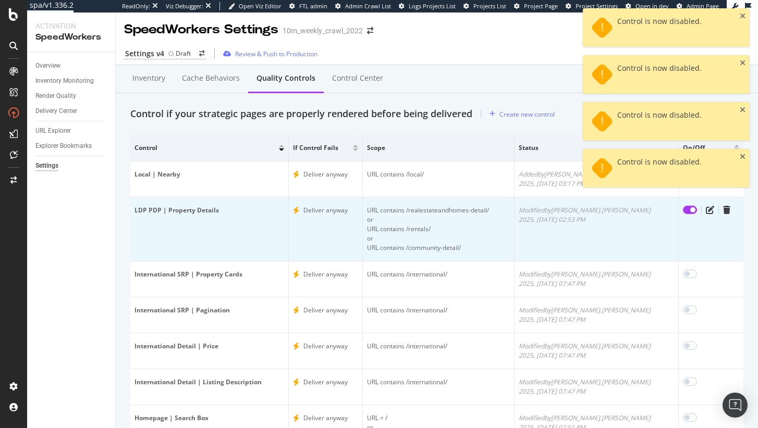
click at [683, 208] on input "checkbox" at bounding box center [690, 210] width 14 height 8
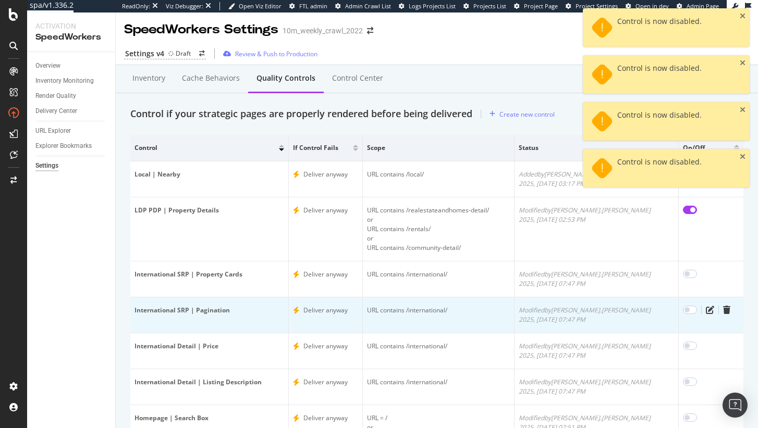
checkbox input "false"
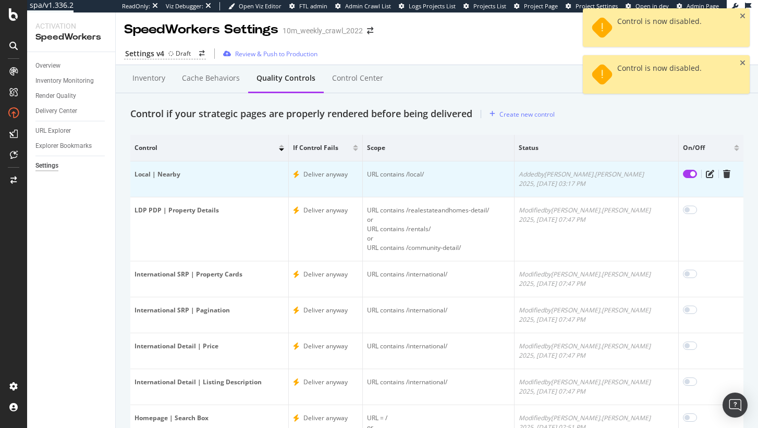
click at [683, 173] on input "checkbox" at bounding box center [690, 174] width 14 height 8
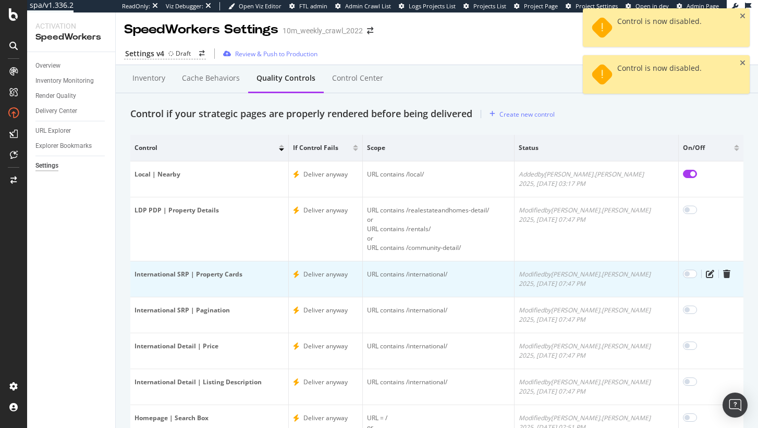
scroll to position [212, 0]
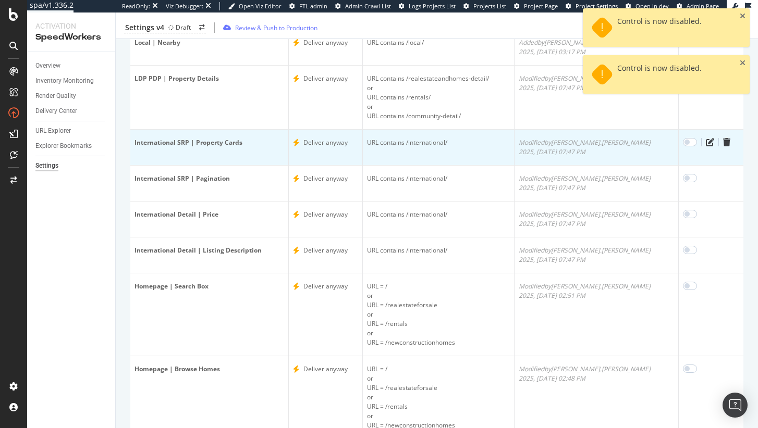
checkbox input "false"
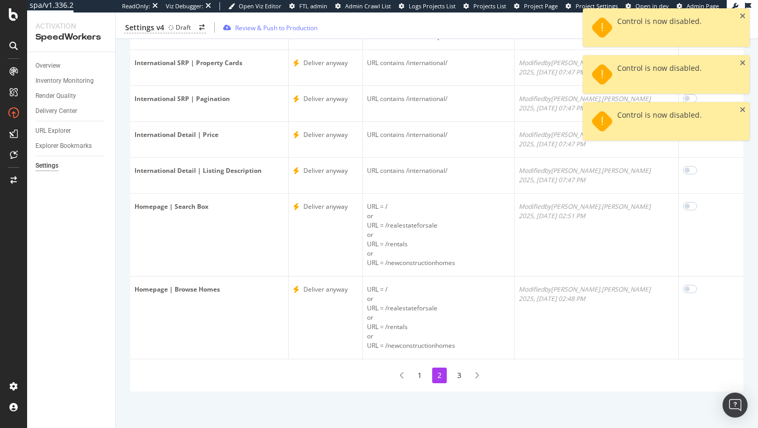
click at [452, 375] on li "3" at bounding box center [459, 376] width 15 height 16
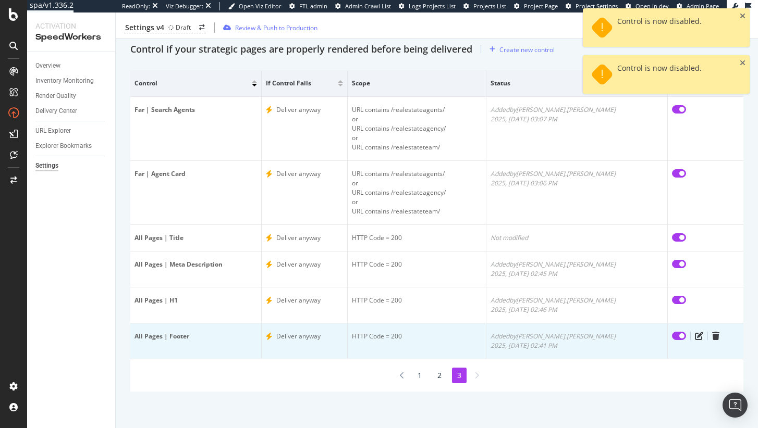
click at [672, 333] on input "checkbox" at bounding box center [679, 336] width 14 height 8
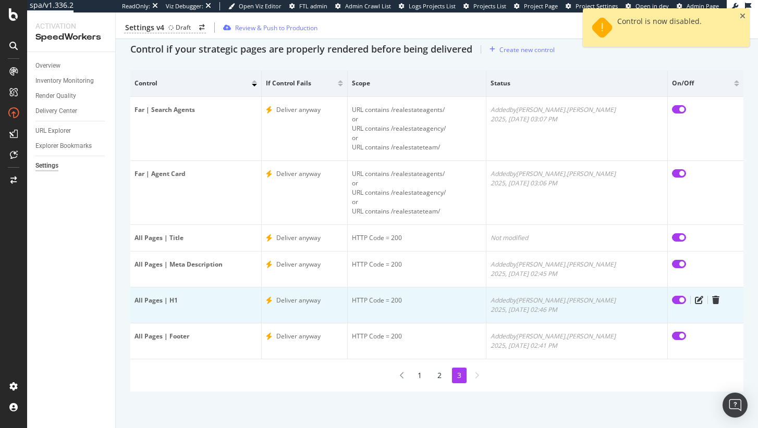
checkbox input "false"
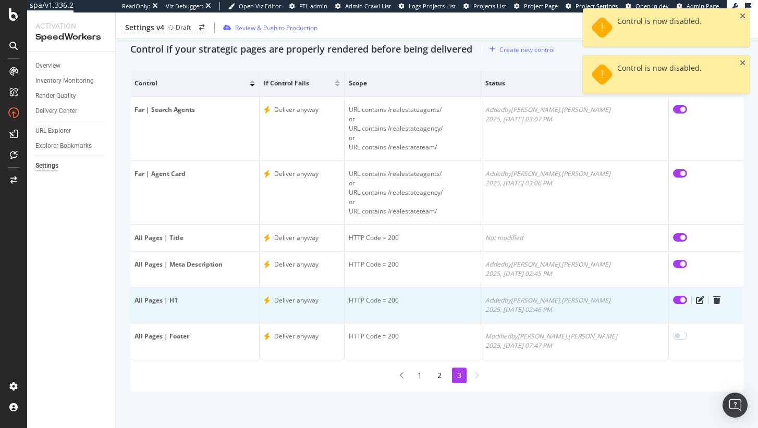
click at [673, 298] on input "checkbox" at bounding box center [680, 300] width 14 height 8
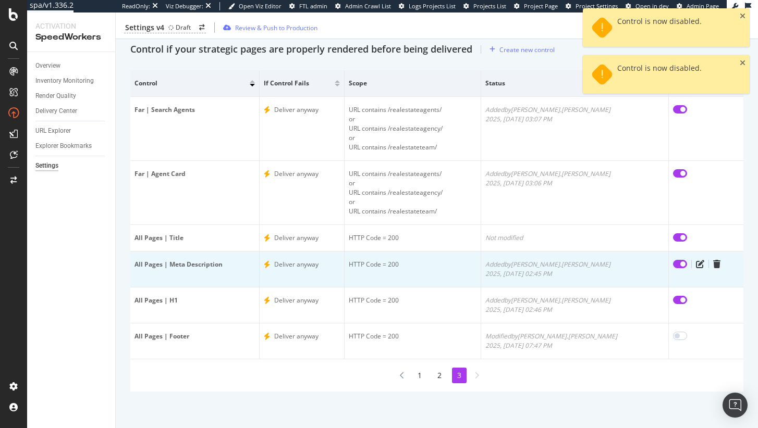
checkbox input "false"
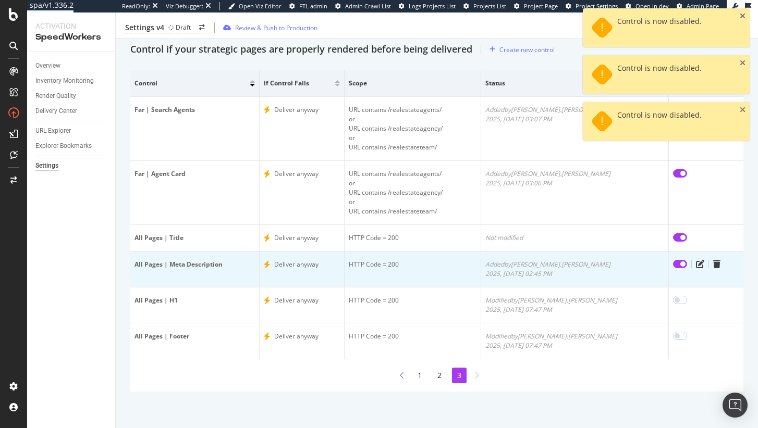
click at [673, 264] on input "checkbox" at bounding box center [680, 264] width 14 height 8
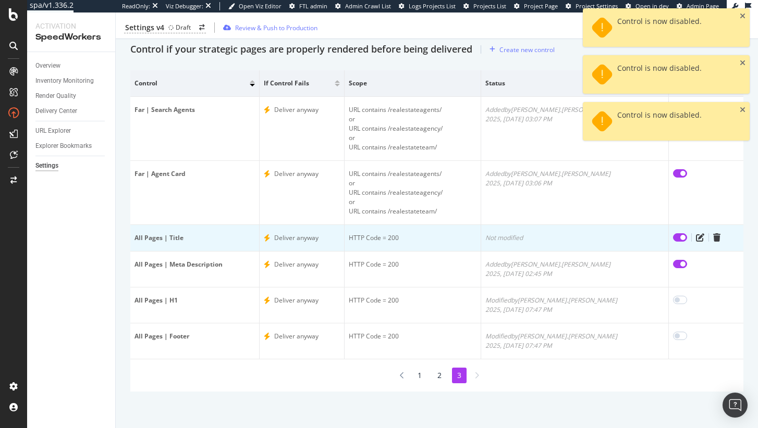
checkbox input "false"
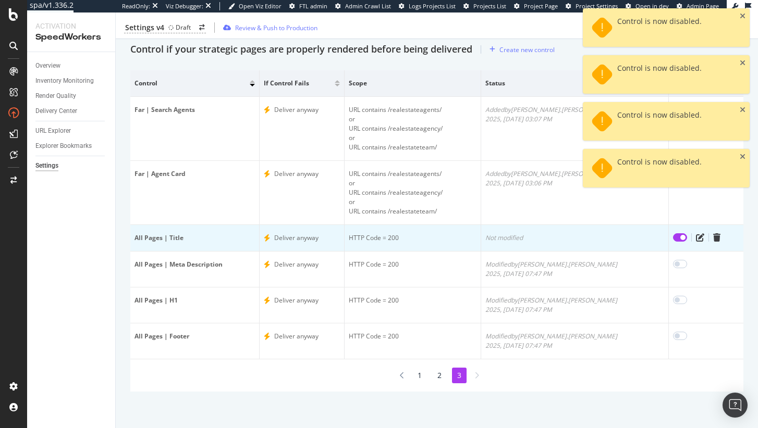
click at [673, 238] on input "checkbox" at bounding box center [680, 237] width 14 height 8
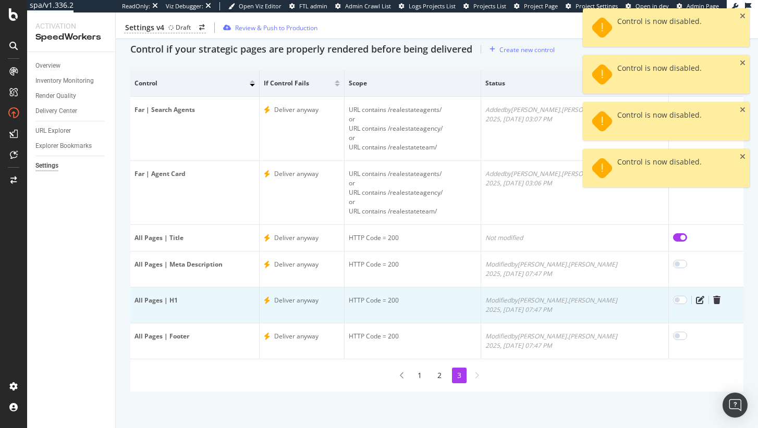
checkbox input "false"
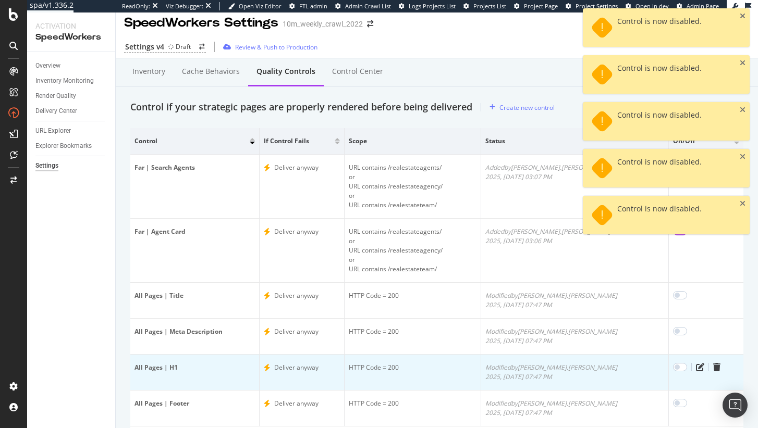
scroll to position [0, 0]
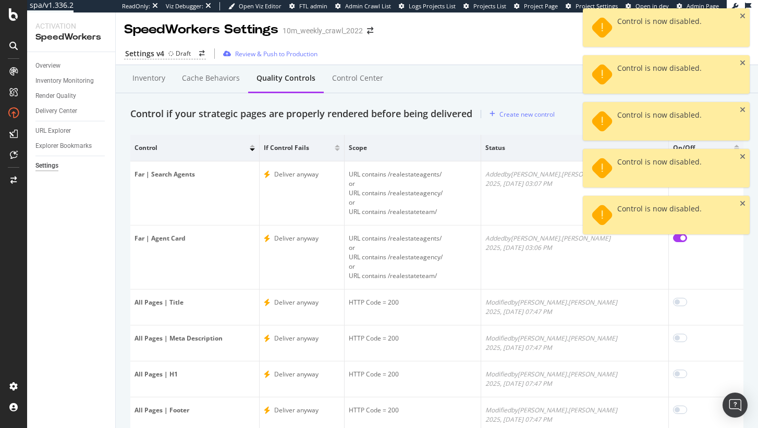
click at [662, 239] on div "Control is now disabled. Control is now disabled. Control is now disabled. Cont…" at bounding box center [666, 125] width 167 height 235
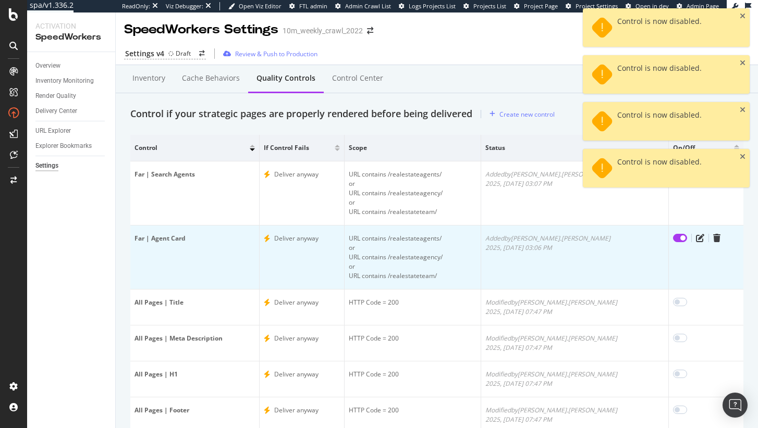
click at [673, 240] on input "checkbox" at bounding box center [680, 238] width 14 height 8
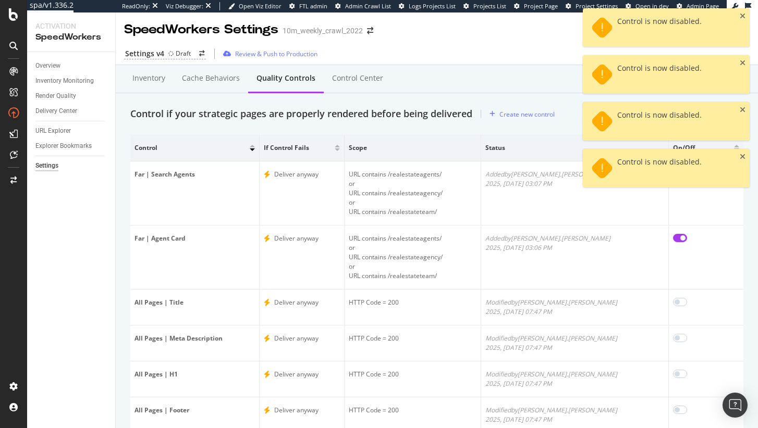
checkbox input "false"
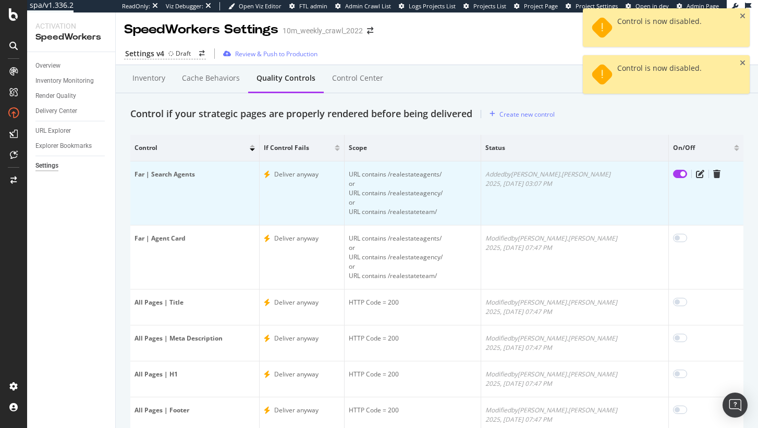
click at [673, 176] on input "checkbox" at bounding box center [680, 174] width 14 height 8
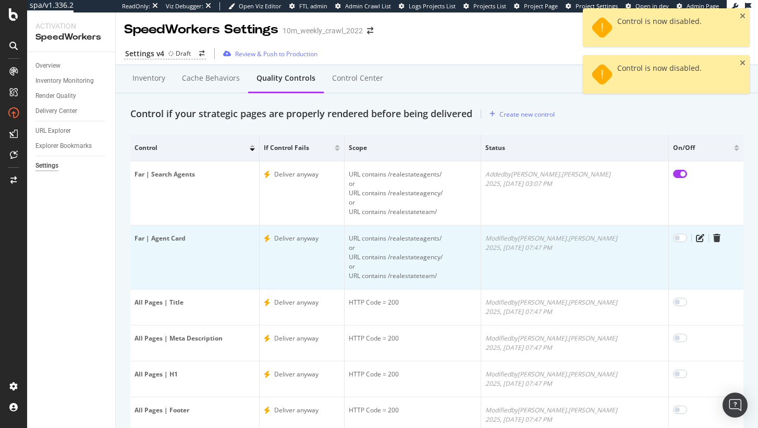
checkbox input "false"
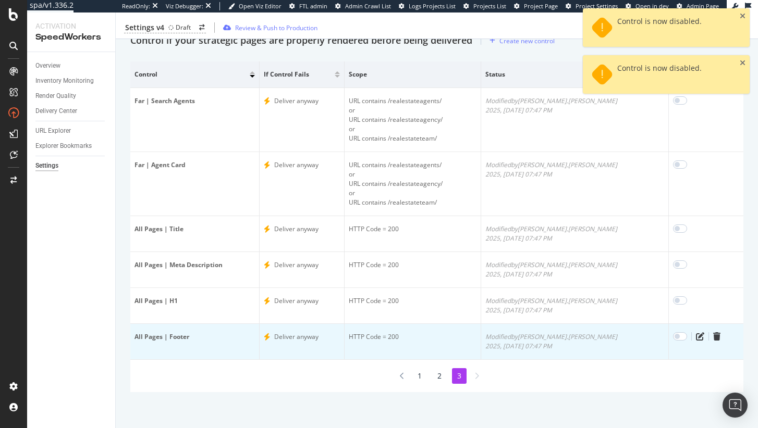
scroll to position [74, 0]
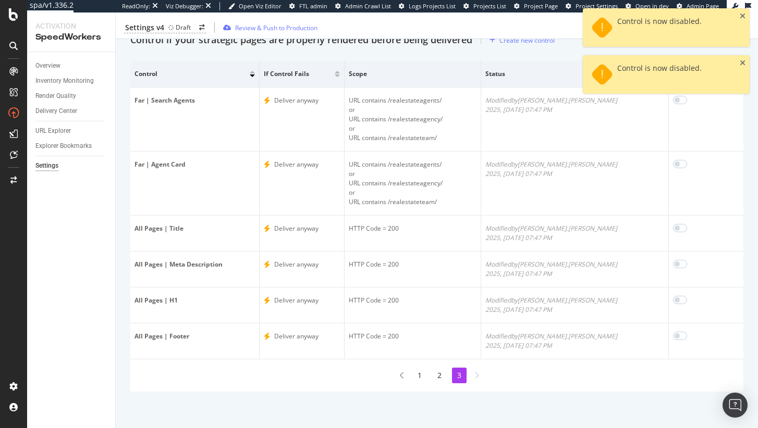
click at [432, 373] on li "2" at bounding box center [439, 376] width 15 height 16
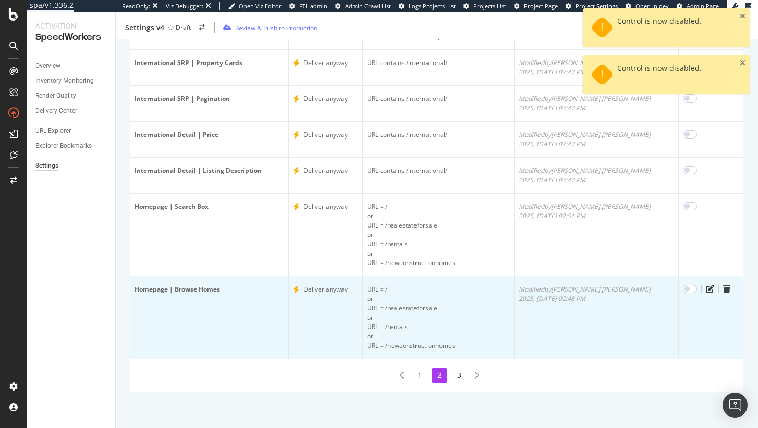
scroll to position [0, 0]
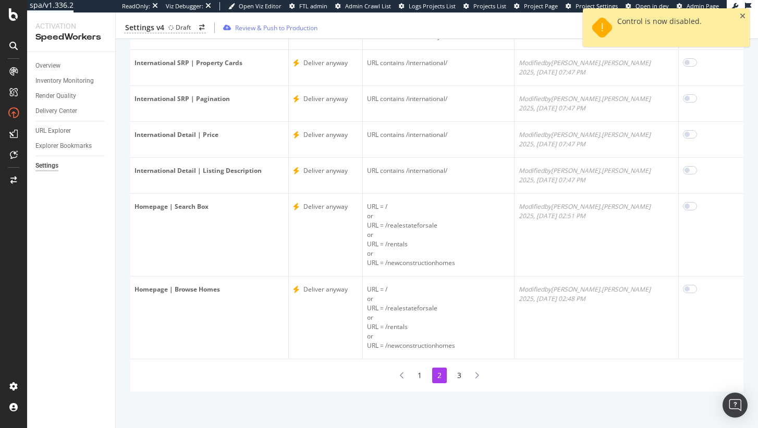
click at [417, 379] on li "1" at bounding box center [419, 376] width 15 height 16
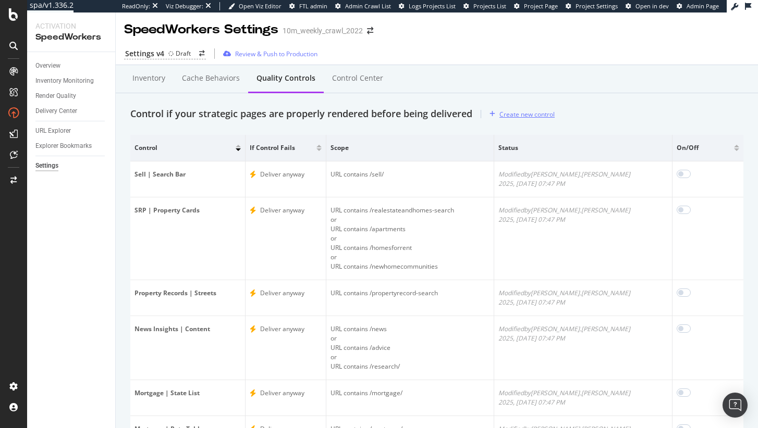
click at [519, 110] on div "Create new control" at bounding box center [526, 114] width 55 height 9
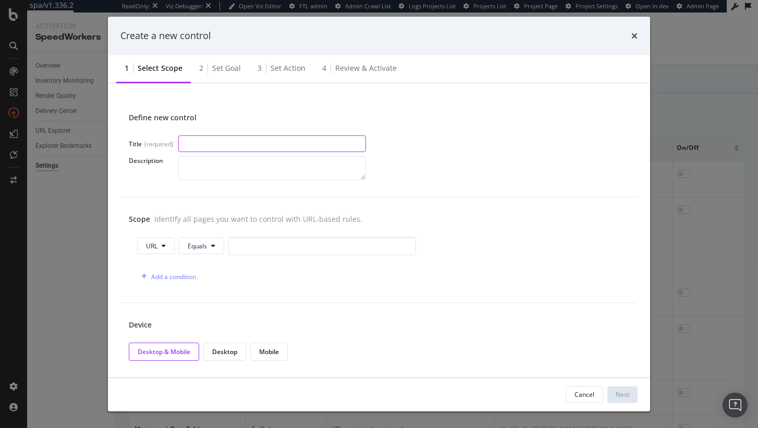
paste input "SRP | Ideal Property"
type input "SRP | Ideal Property"
click at [250, 247] on input "modal" at bounding box center [322, 246] width 188 height 18
click at [187, 244] on button "Equals" at bounding box center [201, 246] width 45 height 17
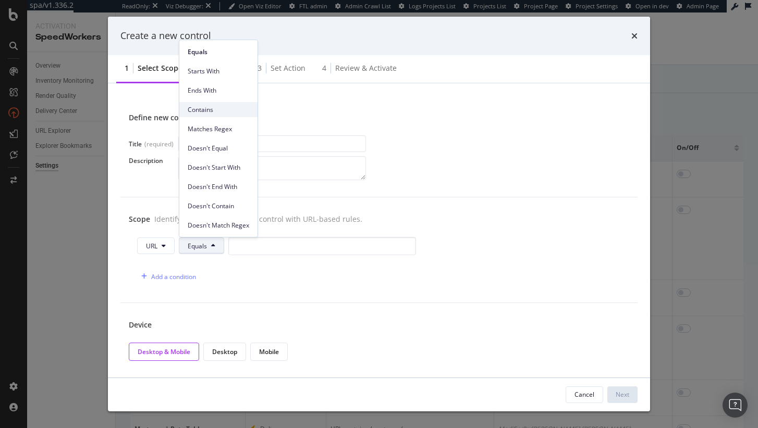
click at [223, 117] on div "Contains" at bounding box center [218, 109] width 78 height 15
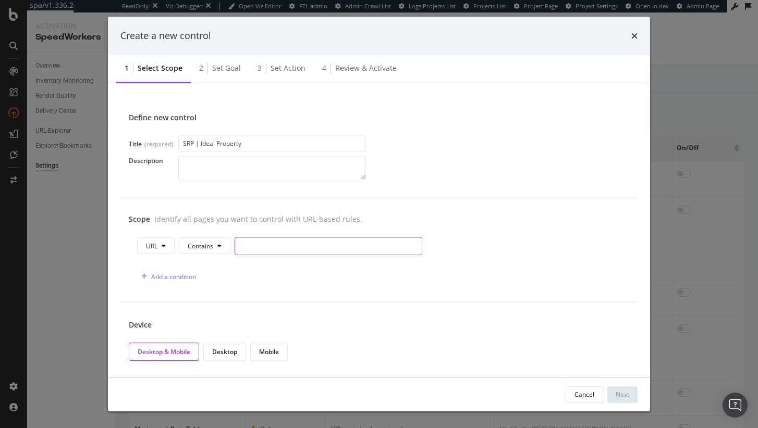
click at [267, 253] on input "modal" at bounding box center [329, 246] width 188 height 18
paste input "/realestateandhomes-search"
type input "/realestateandhomes-search"
click at [175, 279] on div "Add a condition" at bounding box center [173, 277] width 45 height 9
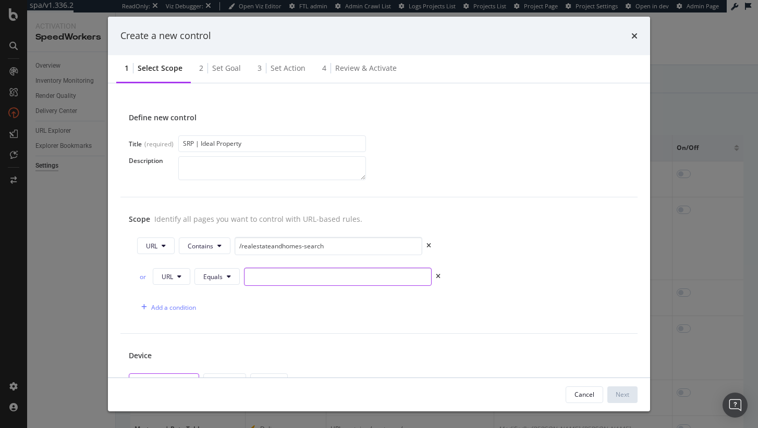
click at [262, 278] on input "modal" at bounding box center [338, 277] width 188 height 18
paste input "/apartments"
type input "/apartments"
click at [208, 287] on div "or URL Equals /apartments" at bounding box center [379, 279] width 484 height 22
click at [214, 279] on span "Equals" at bounding box center [212, 277] width 19 height 9
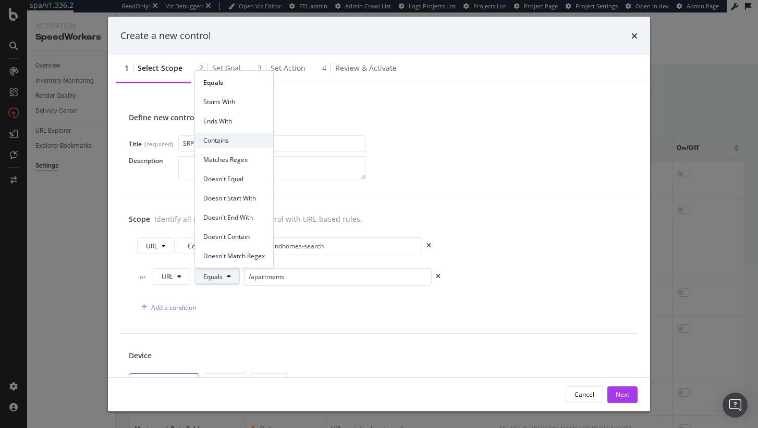
click at [232, 141] on span "Contains" at bounding box center [234, 140] width 62 height 9
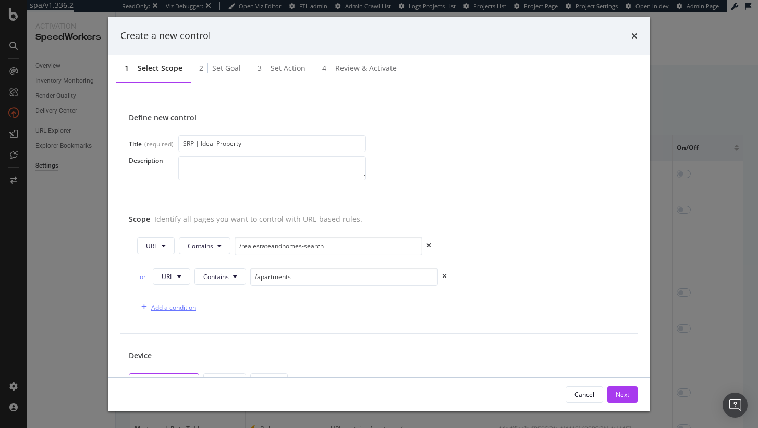
click at [173, 309] on div "Add a condition" at bounding box center [173, 307] width 45 height 9
click at [217, 310] on span "Equals" at bounding box center [212, 307] width 19 height 9
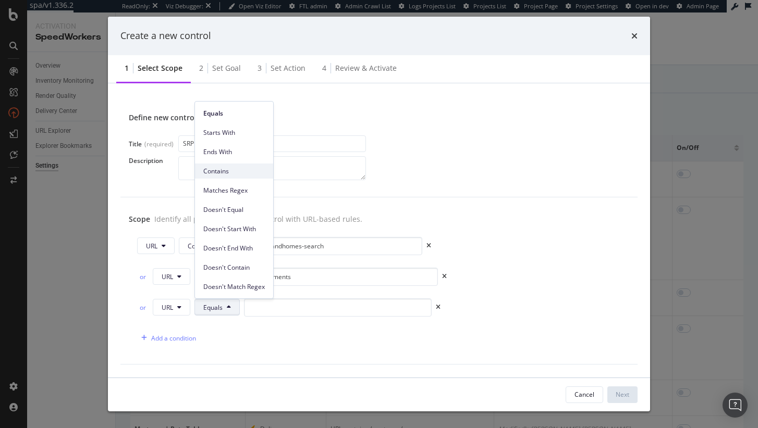
click at [243, 172] on span "Contains" at bounding box center [234, 171] width 62 height 9
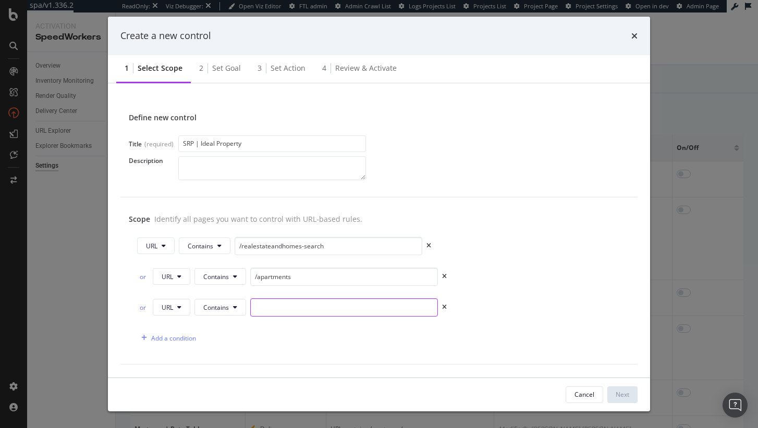
click at [269, 310] on input "modal" at bounding box center [344, 308] width 188 height 18
paste input "/homesforrent"
type input "/homesforrent"
click at [170, 338] on div "Add a condition" at bounding box center [173, 338] width 45 height 9
click at [181, 334] on button "URL" at bounding box center [172, 338] width 38 height 17
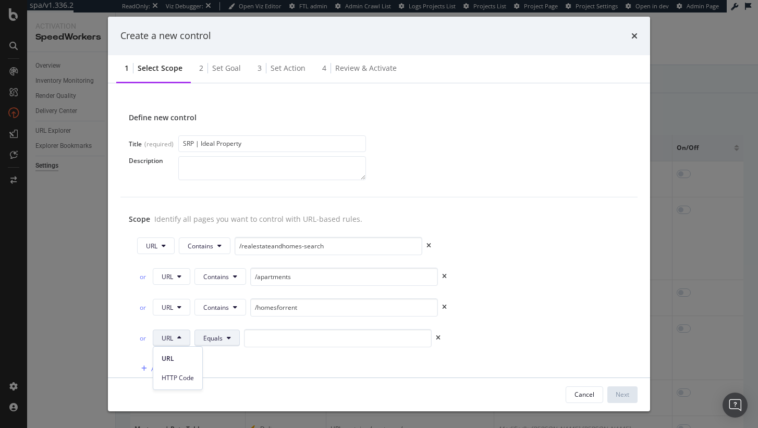
click at [229, 334] on button "Equals" at bounding box center [216, 338] width 45 height 17
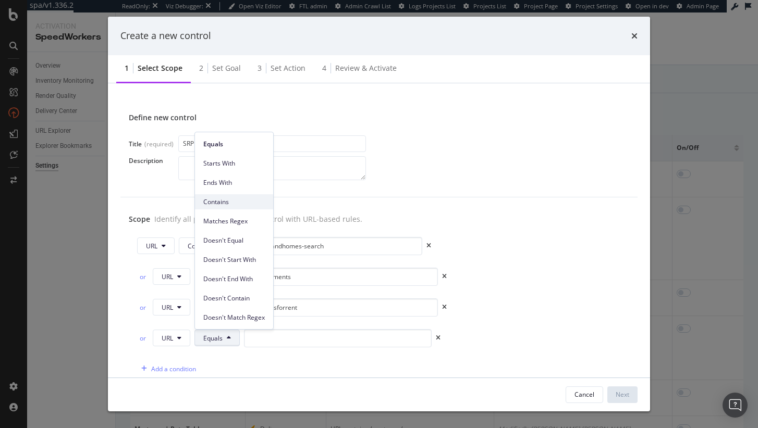
click at [242, 198] on span "Contains" at bounding box center [234, 202] width 62 height 9
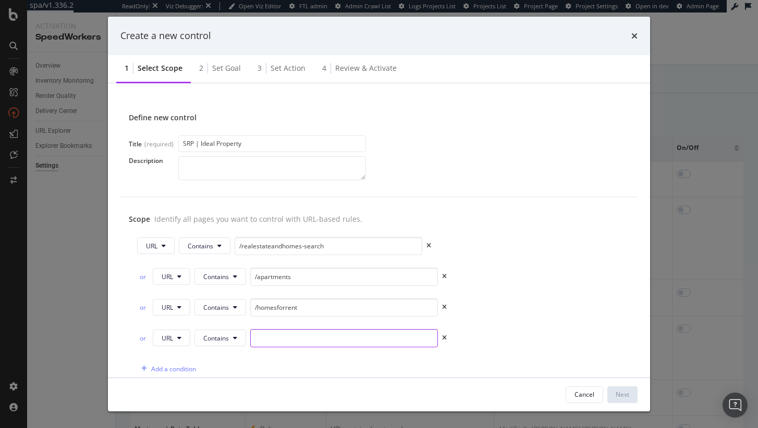
click at [318, 336] on input "modal" at bounding box center [344, 338] width 188 height 18
paste input "/newhomecommunities"
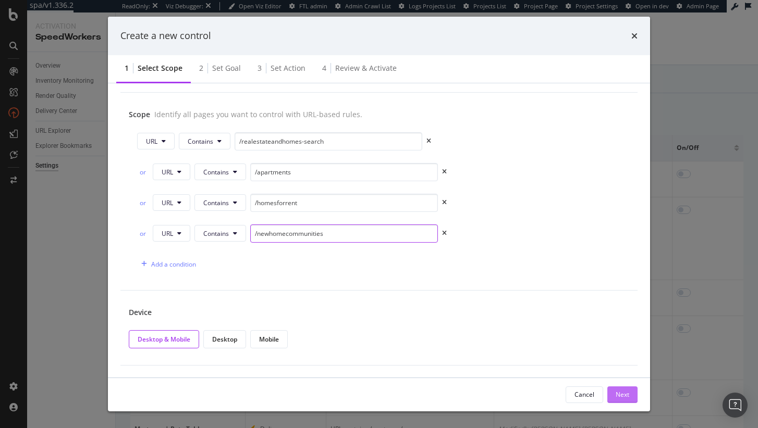
type input "/newhomecommunities"
click at [614, 392] on button "Next" at bounding box center [622, 395] width 30 height 17
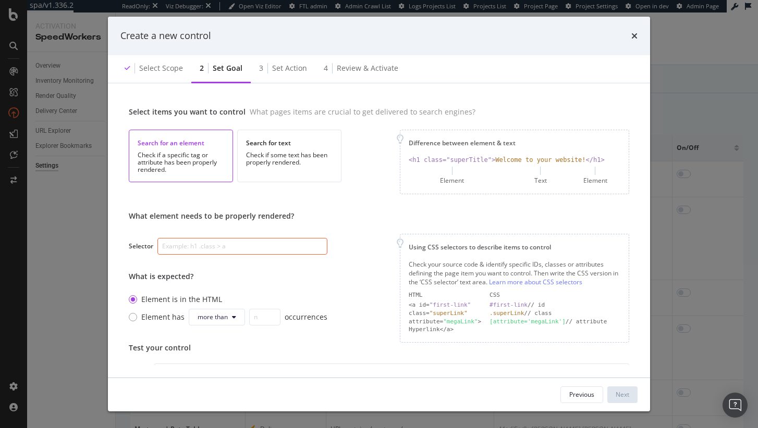
scroll to position [5, 0]
click at [269, 246] on input "modal" at bounding box center [242, 247] width 170 height 17
paste input "[class*="IdealLinking"]"
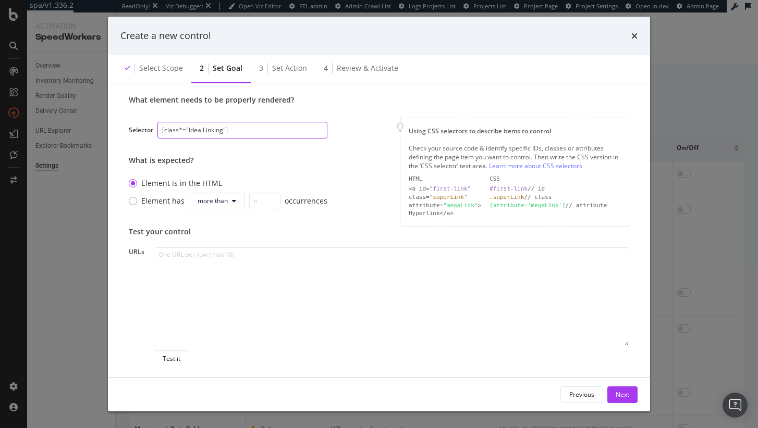
scroll to position [118, 0]
type input "[class*="IdealLinking"]"
click at [621, 396] on div "Next" at bounding box center [623, 394] width 14 height 9
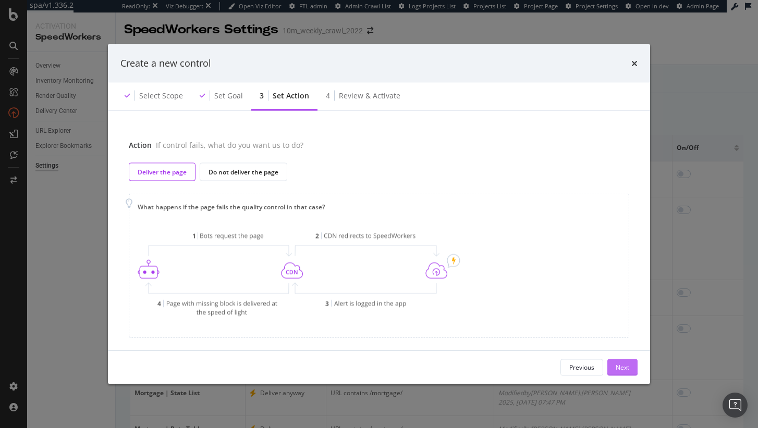
click at [618, 366] on div "Next" at bounding box center [623, 367] width 14 height 9
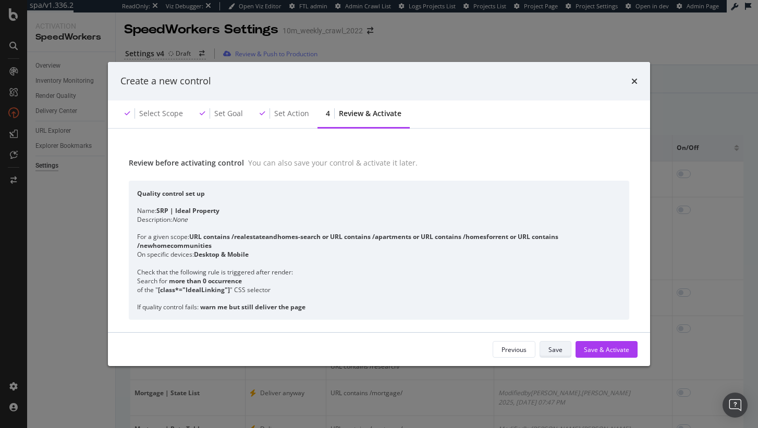
click at [566, 351] on button "Save" at bounding box center [555, 349] width 32 height 17
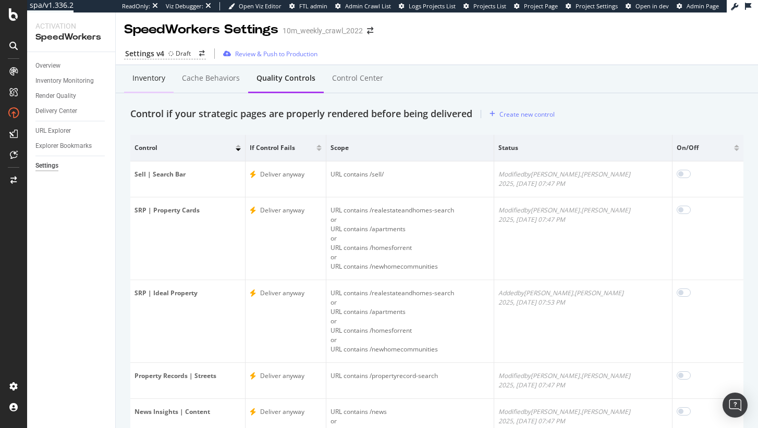
click at [147, 78] on div "Inventory" at bounding box center [148, 78] width 33 height 10
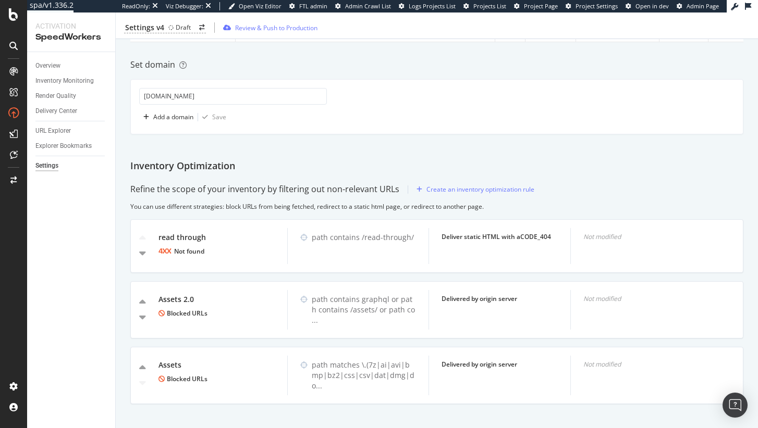
scroll to position [218, 0]
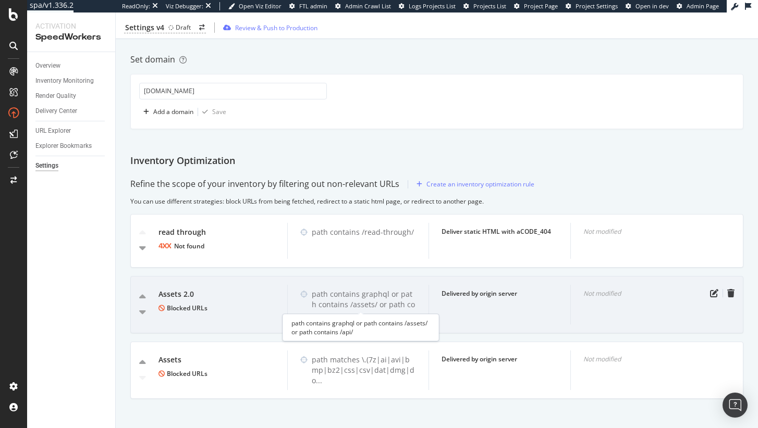
click at [375, 302] on div "path contains graphql or path contains /assets/ or path co ..." at bounding box center [364, 304] width 105 height 31
click at [193, 299] on div "Assets 2.0" at bounding box center [216, 294] width 116 height 10
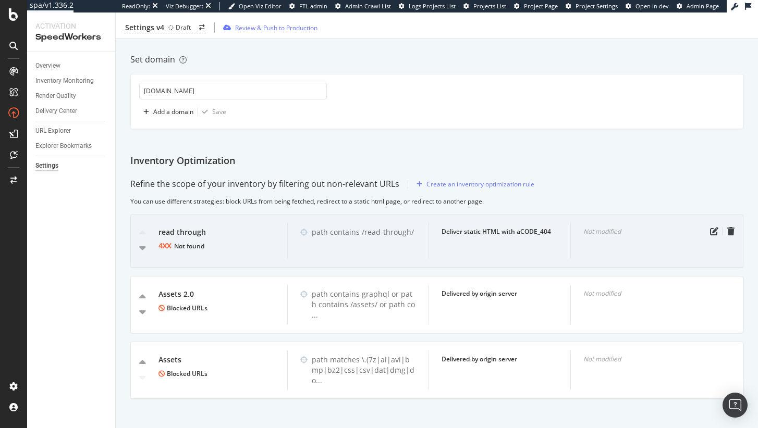
click at [283, 248] on div "read through Not found" at bounding box center [216, 241] width 141 height 36
drag, startPoint x: 356, startPoint y: 232, endPoint x: 415, endPoint y: 232, distance: 58.9
click at [415, 232] on div "path contains /read-through/" at bounding box center [358, 241] width 142 height 36
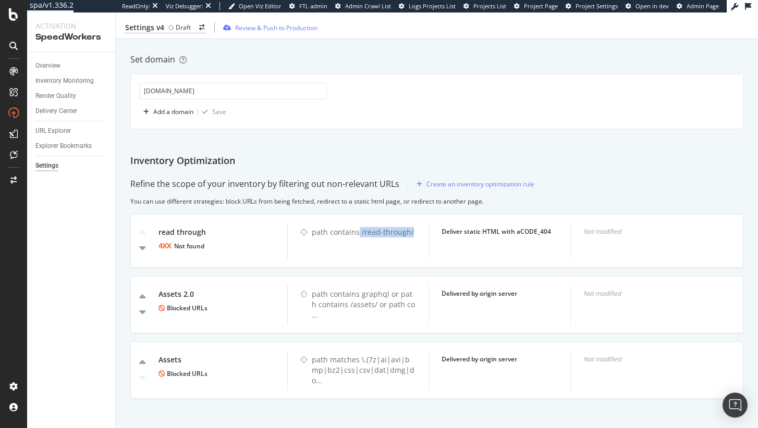
copy div "/read-through/"
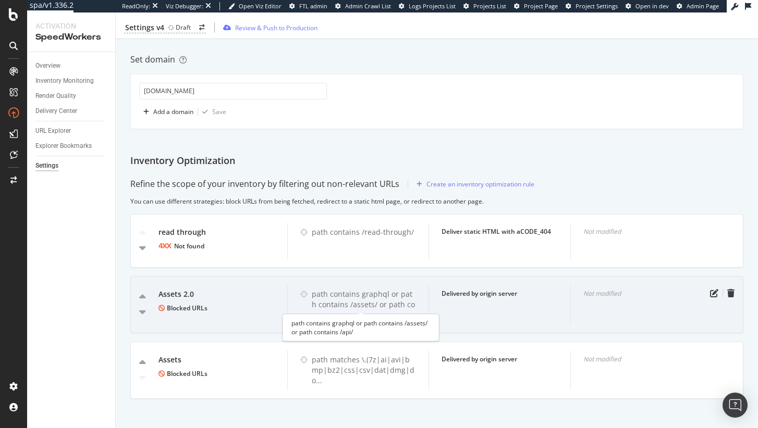
click at [372, 304] on div "path contains graphql or path contains /assets/ or path co ..." at bounding box center [364, 304] width 105 height 31
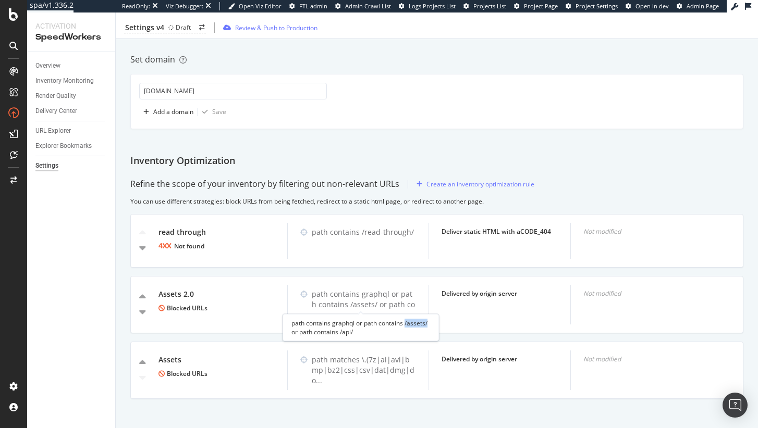
drag, startPoint x: 407, startPoint y: 323, endPoint x: 436, endPoint y: 324, distance: 29.2
click at [436, 324] on div "path contains graphql or path contains /assets/ or path contains /api/" at bounding box center [360, 327] width 156 height 27
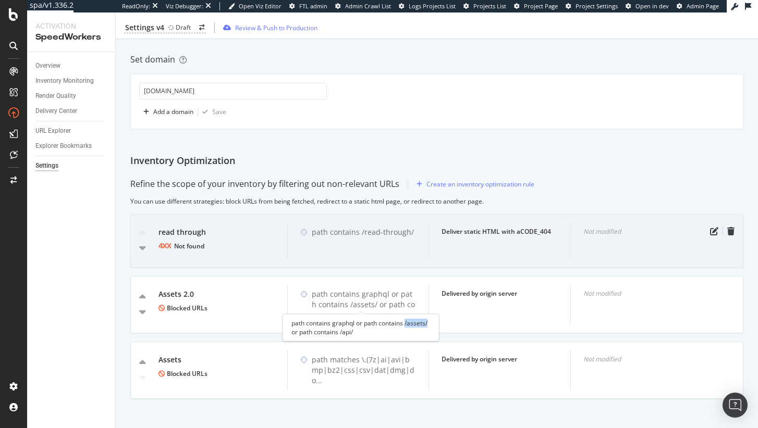
copy div "/assets/"
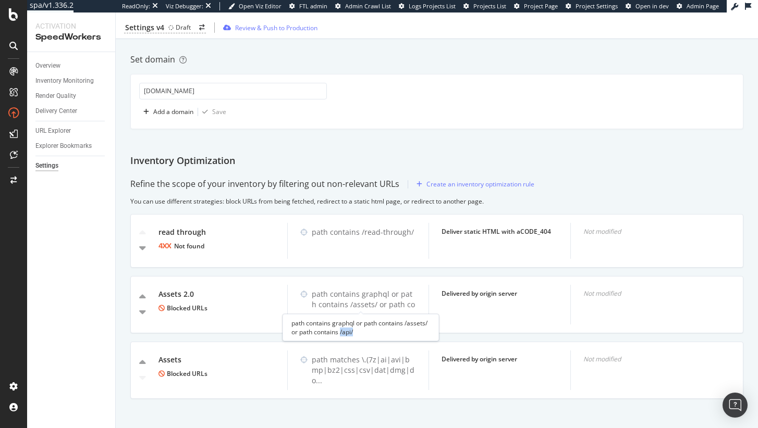
drag, startPoint x: 356, startPoint y: 333, endPoint x: 341, endPoint y: 333, distance: 15.1
click at [341, 333] on div "path contains graphql or path contains /assets/ or path contains /api/" at bounding box center [360, 327] width 156 height 27
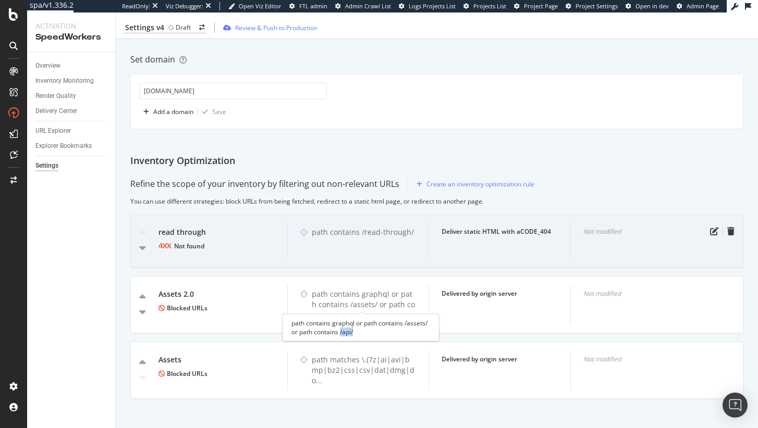
copy div "/api/"
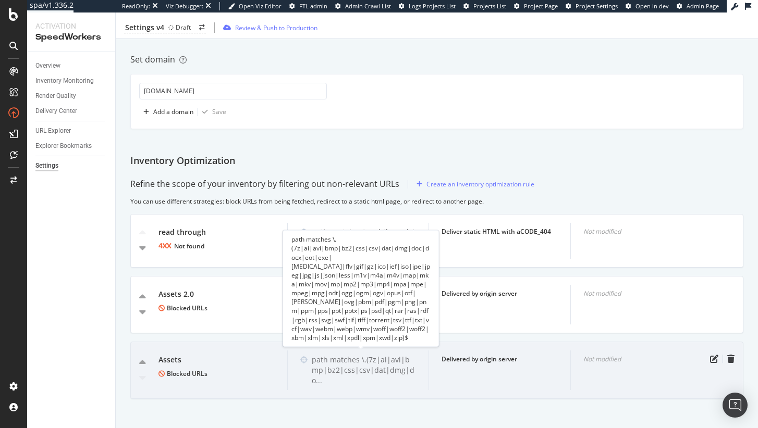
click at [350, 365] on div "path matches \.(7z|ai|avi|bmp|bz2|css|csv|dat|dmg|do ..." at bounding box center [364, 370] width 105 height 31
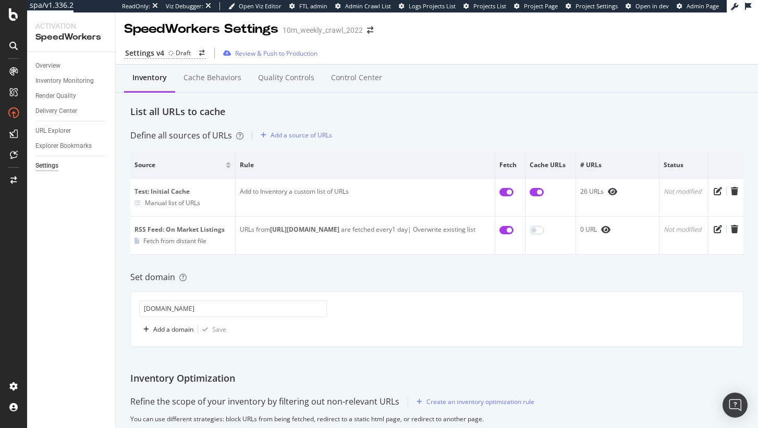
scroll to position [0, 0]
click at [200, 80] on div "Cache behaviors" at bounding box center [212, 78] width 58 height 10
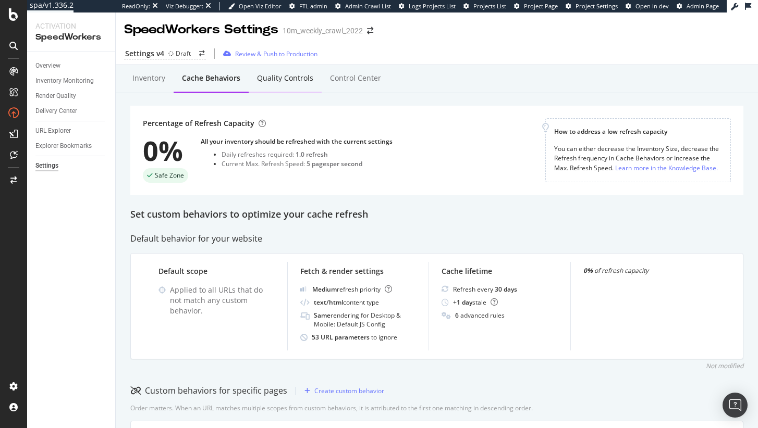
click at [301, 80] on div "Quality Controls" at bounding box center [285, 78] width 56 height 10
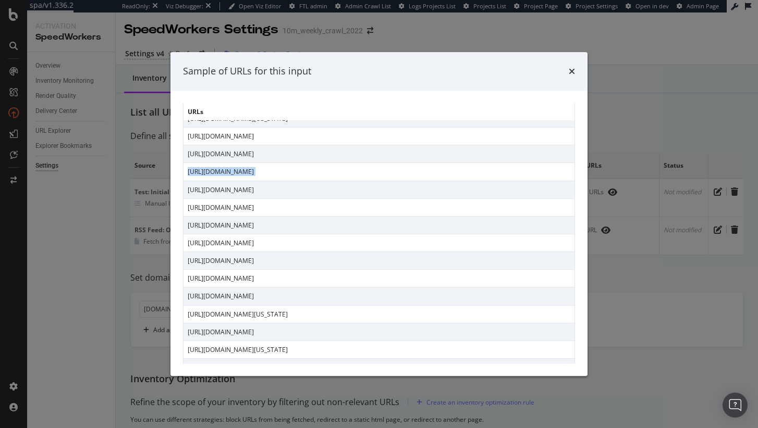
scroll to position [220, 0]
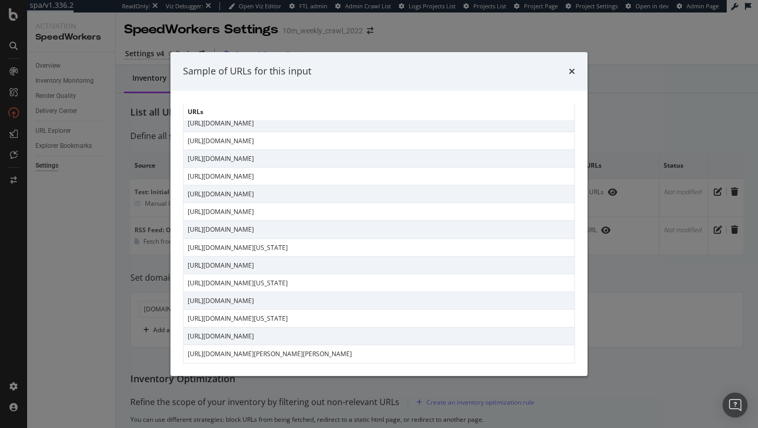
click at [334, 302] on td "[URL][DOMAIN_NAME]" at bounding box center [378, 301] width 391 height 18
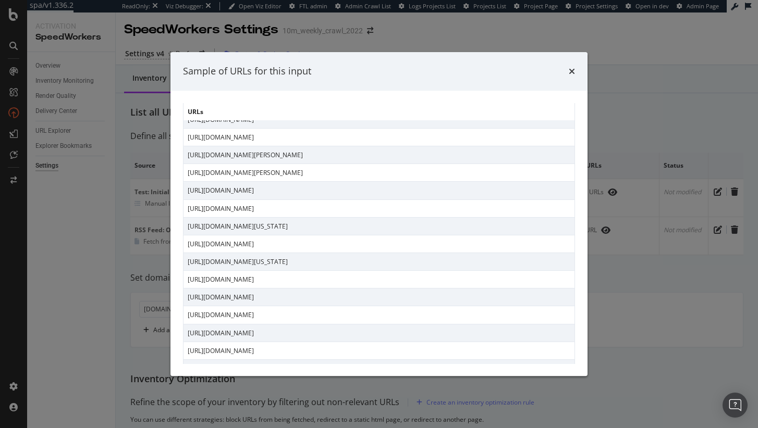
scroll to position [0, 0]
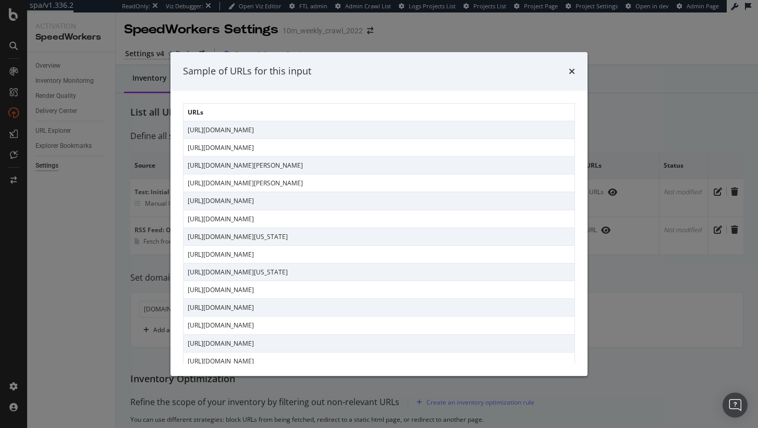
drag, startPoint x: 539, startPoint y: 180, endPoint x: 183, endPoint y: 166, distance: 355.7
click at [183, 166] on tbody "[URL][DOMAIN_NAME] [URL][DOMAIN_NAME] [URL][DOMAIN_NAME][PERSON_NAME] [URL][DOM…" at bounding box center [378, 352] width 391 height 463
copy tbody "[URL][DOMAIN_NAME][PERSON_NAME] [URL][DOMAIN_NAME][PERSON_NAME]"
click at [429, 156] on td "[URL][DOMAIN_NAME]" at bounding box center [378, 148] width 391 height 18
click at [429, 164] on td "https://www.realtor.com/international/jm/2-rocky-hill-boscobel-st-mary-parish-3…" at bounding box center [378, 166] width 391 height 18
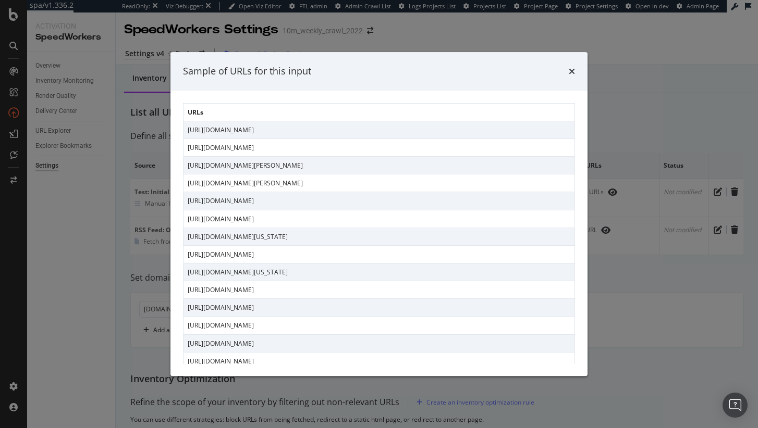
click at [429, 164] on td "https://www.realtor.com/international/jm/2-rocky-hill-boscobel-st-mary-parish-3…" at bounding box center [378, 166] width 391 height 18
copy td "https://www.realtor.com/international/jm/2-rocky-hill-boscobel-st-mary-parish-3…"
click at [76, 64] on div "Sample of URLs for this input URLs https://www.realtor.com/local/schools/Valor-…" at bounding box center [379, 214] width 758 height 428
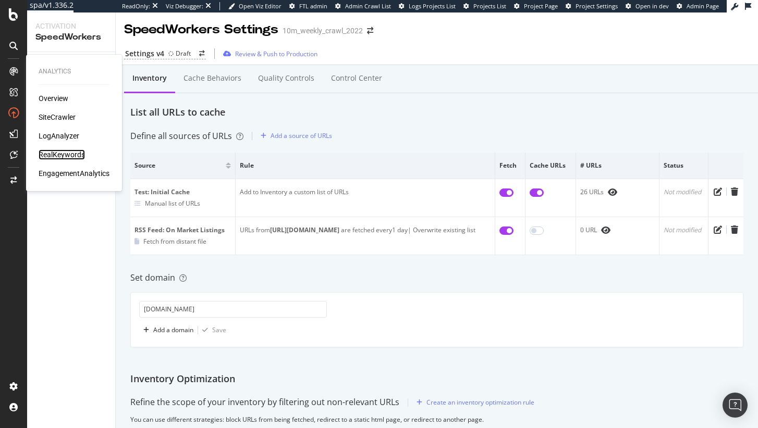
click at [55, 153] on div "RealKeywords" at bounding box center [62, 155] width 46 height 10
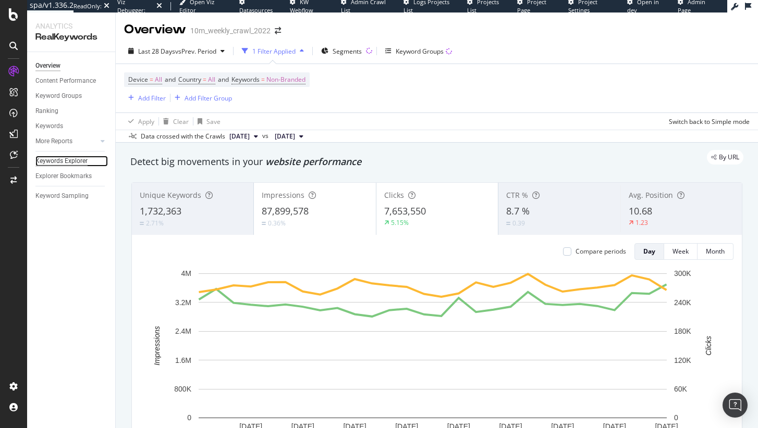
click at [64, 166] on div "Keywords Explorer" at bounding box center [61, 161] width 52 height 11
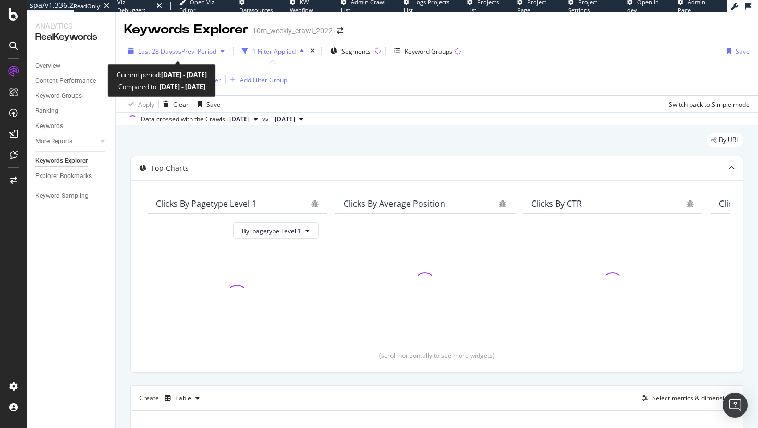
click at [211, 47] on span "vs Prev. Period" at bounding box center [195, 51] width 41 height 9
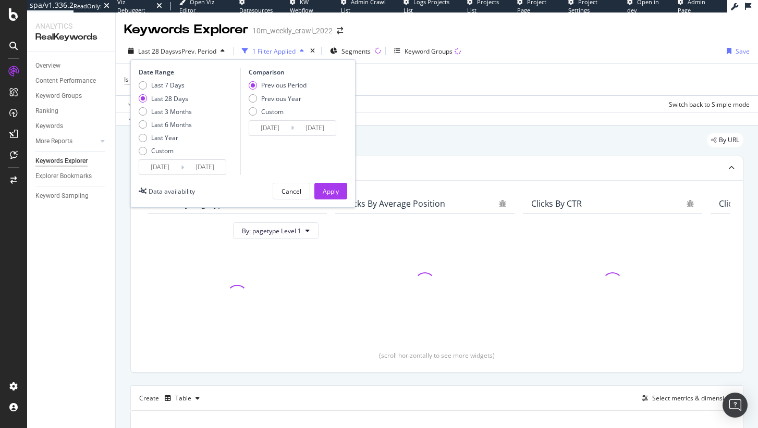
click at [174, 131] on div "Last 7 Days Last 28 Days Last 3 Months Last 6 Months Last Year Custom" at bounding box center [165, 120] width 53 height 79
click at [176, 122] on div "Last 6 Months" at bounding box center [171, 124] width 41 height 9
type input "2025/02/16"
type input "2024/08/18"
type input "2025/02/15"
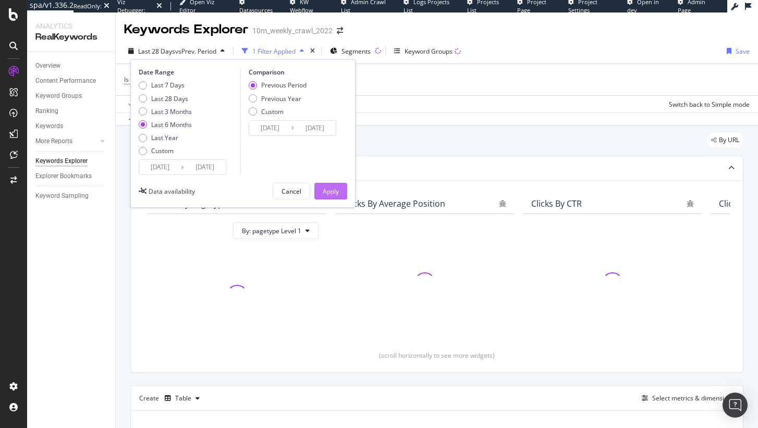
click at [324, 186] on div "Apply" at bounding box center [331, 191] width 16 height 16
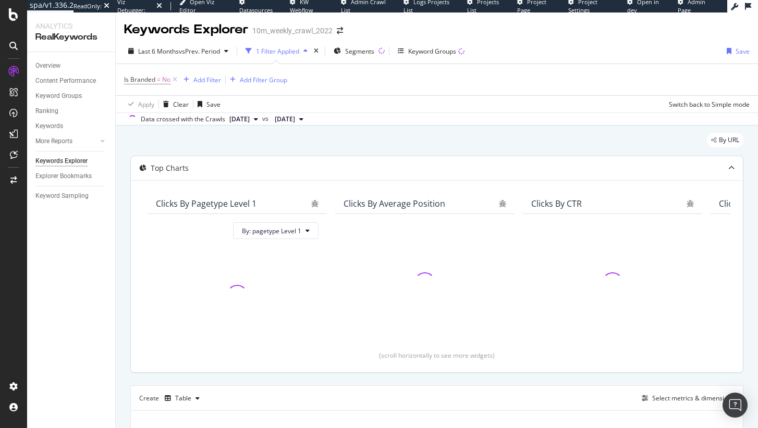
scroll to position [176, 0]
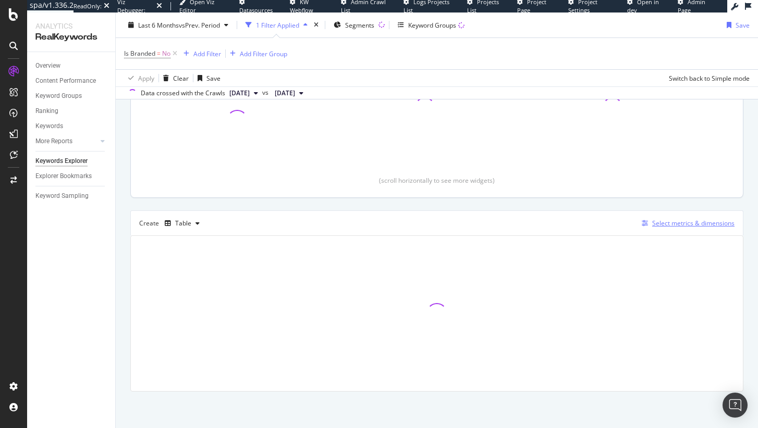
click at [685, 223] on div "Select metrics & dimensions" at bounding box center [693, 223] width 82 height 9
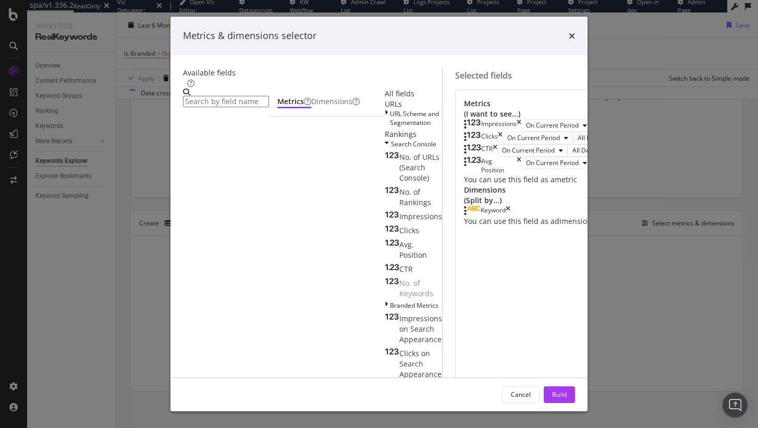
click at [224, 97] on input "modal" at bounding box center [226, 101] width 86 height 11
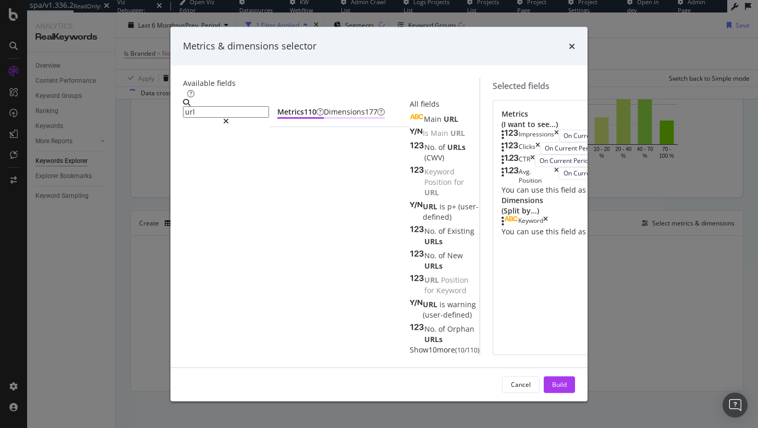
type input "url"
click at [324, 115] on div "Dimensions 177" at bounding box center [354, 111] width 61 height 10
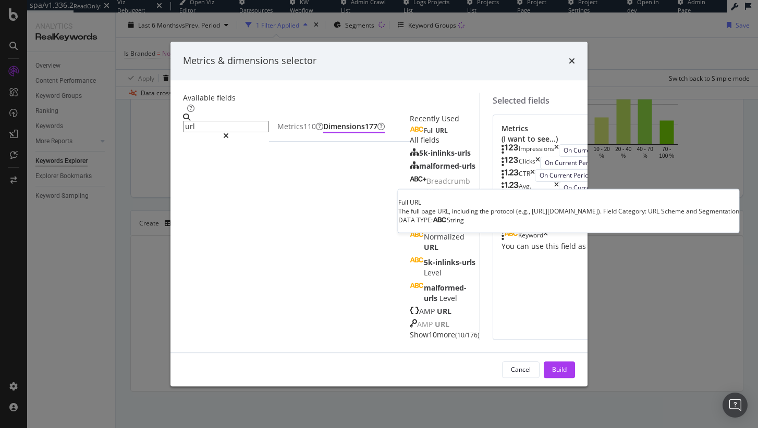
click at [410, 135] on div "Full URL" at bounding box center [429, 131] width 38 height 8
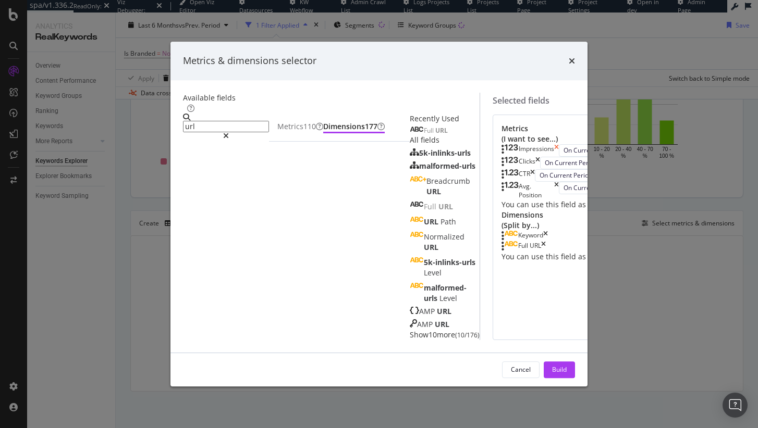
click at [559, 144] on icon "times" at bounding box center [556, 150] width 5 height 13
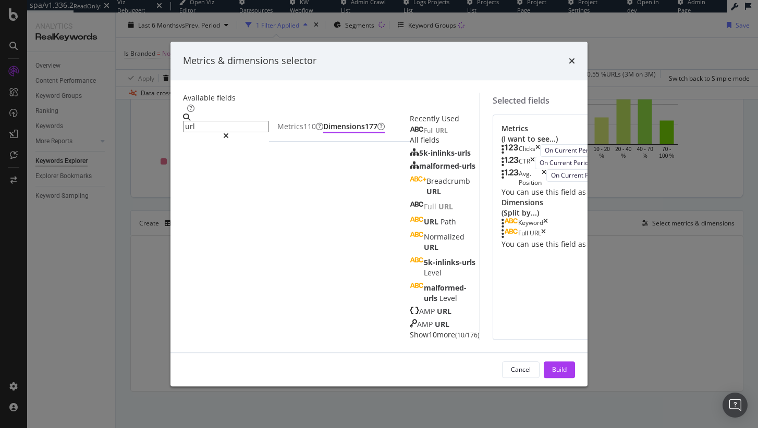
click at [535, 144] on div "Clicks" at bounding box center [527, 150] width 17 height 13
click at [540, 144] on icon "times" at bounding box center [537, 150] width 5 height 13
click at [535, 144] on icon "times" at bounding box center [532, 150] width 5 height 13
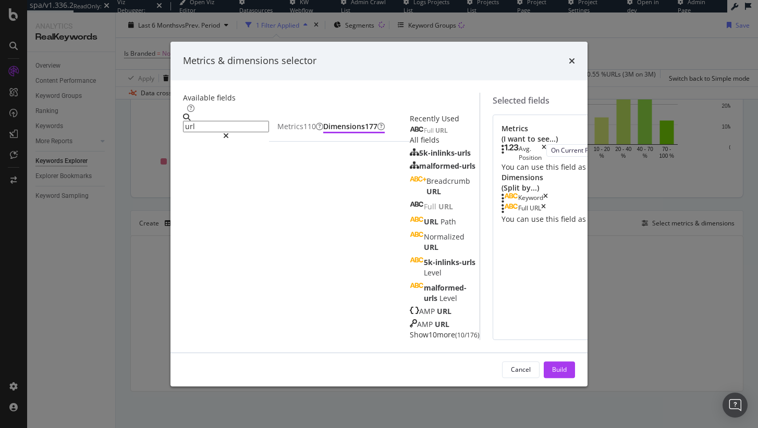
click at [546, 144] on icon "times" at bounding box center [544, 153] width 5 height 18
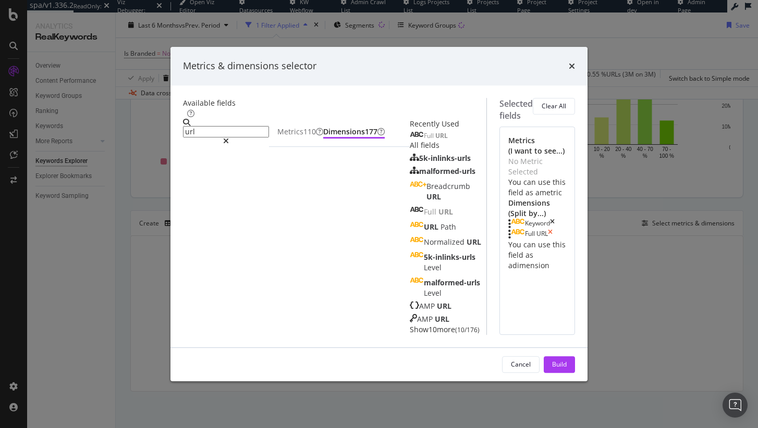
click at [552, 230] on icon "times" at bounding box center [550, 235] width 5 height 10
click at [555, 219] on div "Keyword" at bounding box center [531, 224] width 46 height 10
click at [555, 219] on icon "times" at bounding box center [552, 224] width 5 height 10
click at [424, 140] on span "Full" at bounding box center [429, 135] width 11 height 9
click at [575, 373] on button "Build" at bounding box center [559, 364] width 31 height 17
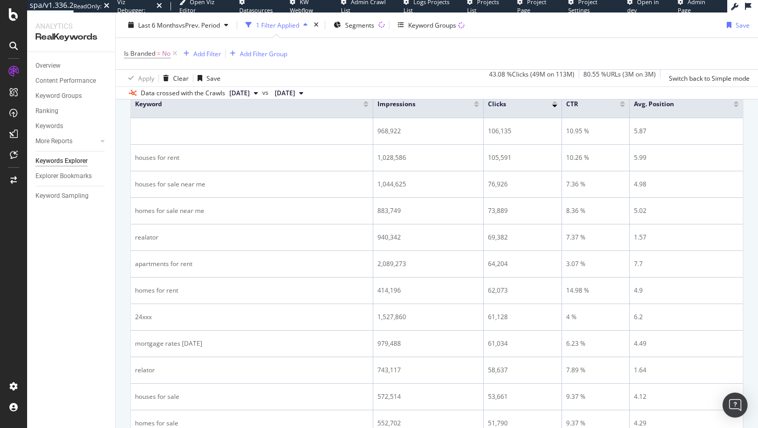
scroll to position [162, 0]
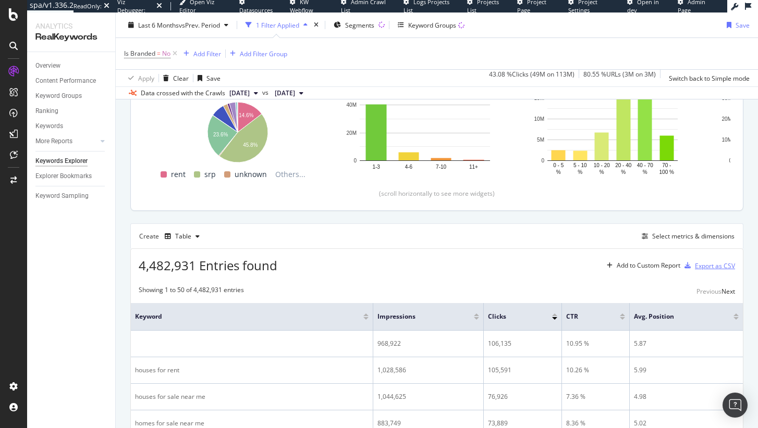
click at [709, 270] on div "Export as CSV" at bounding box center [715, 266] width 40 height 9
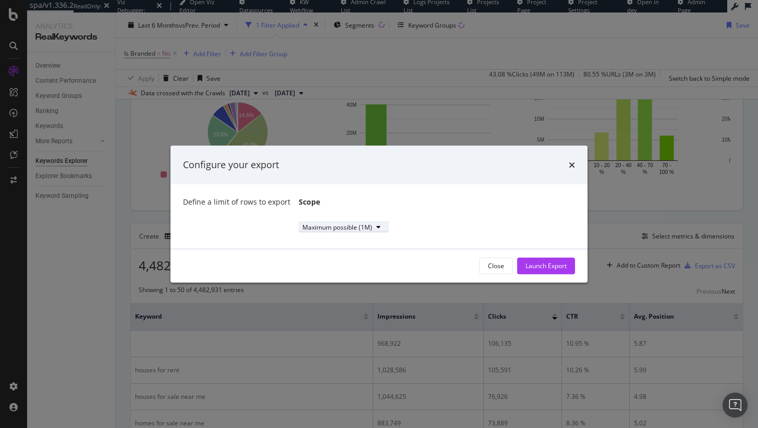
click at [302, 231] on div "Maximum possible (1M)" at bounding box center [343, 227] width 82 height 9
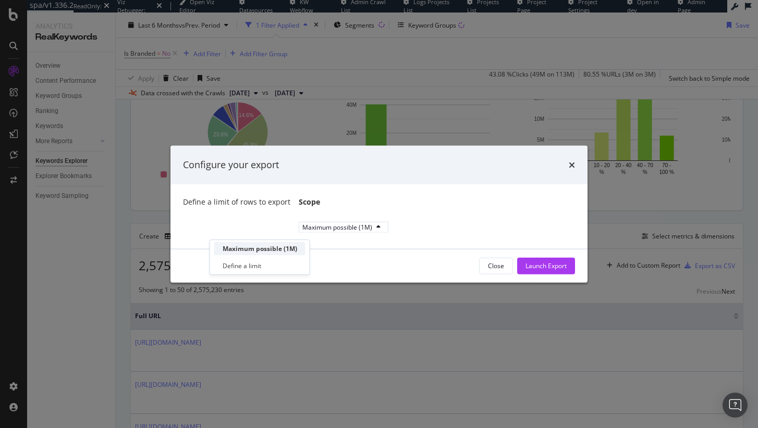
click at [287, 249] on div "Maximum possible (1M)" at bounding box center [260, 248] width 75 height 9
click at [483, 236] on div "Maximum possible (1M)" at bounding box center [433, 227] width 268 height 18
click at [499, 267] on div "Close" at bounding box center [496, 266] width 16 height 9
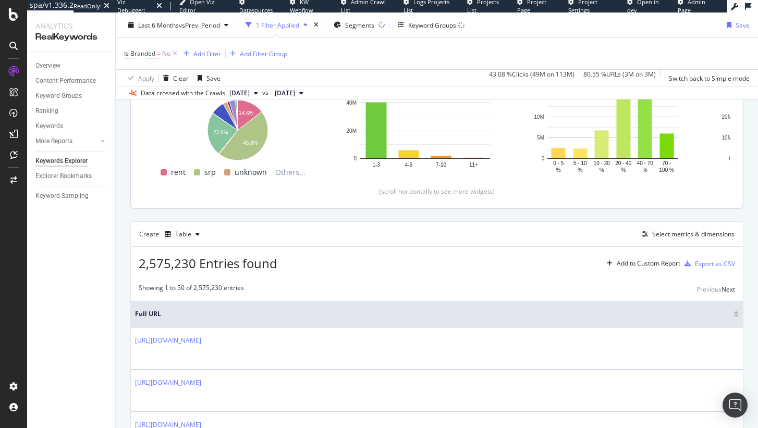
scroll to position [166, 0]
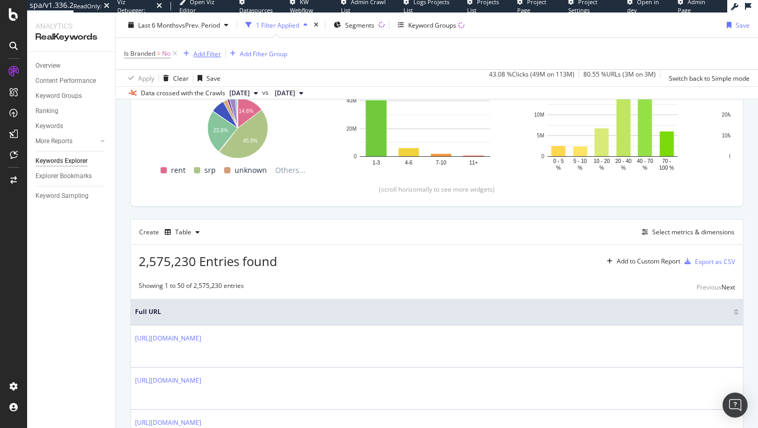
click at [198, 56] on div "Add Filter" at bounding box center [207, 53] width 28 height 9
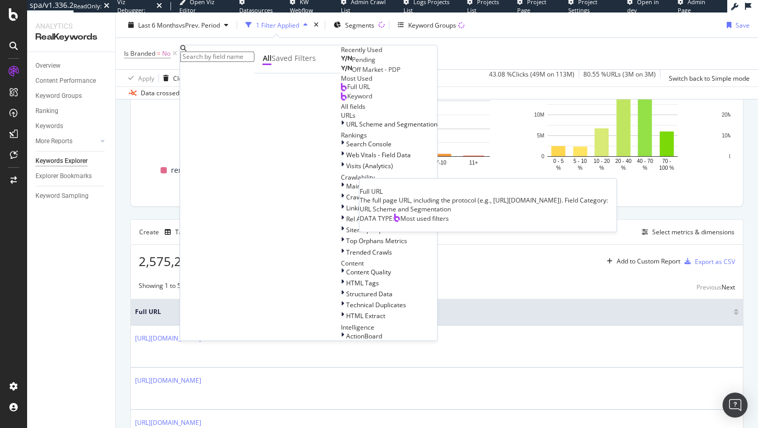
click at [341, 91] on div "Full URL" at bounding box center [355, 87] width 29 height 8
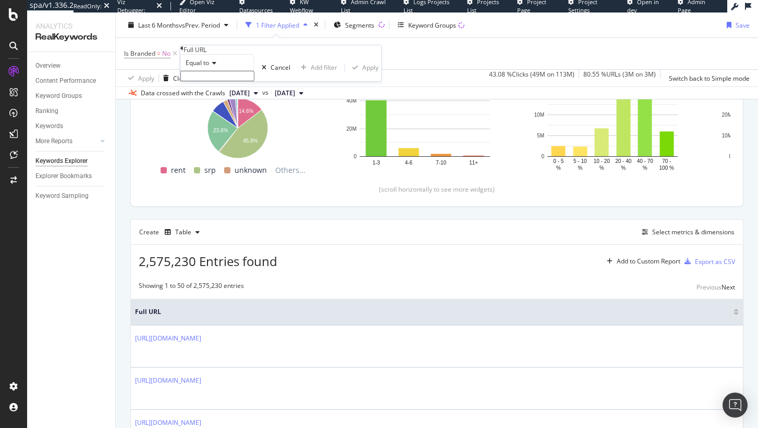
click at [207, 67] on span "Equal to" at bounding box center [197, 62] width 23 height 9
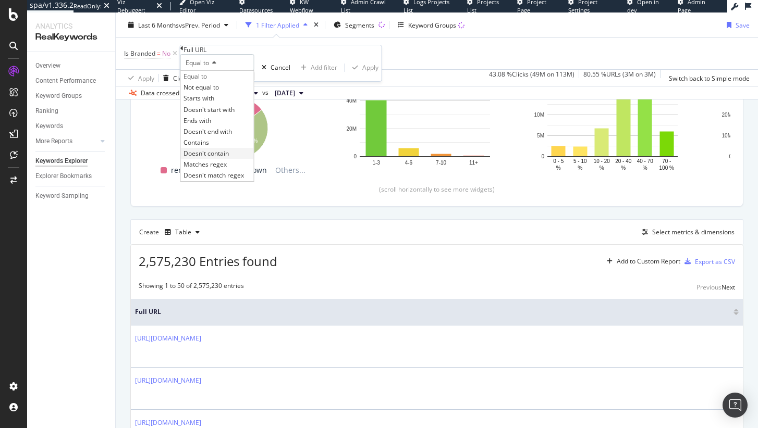
click at [229, 158] on span "Doesn't contain" at bounding box center [205, 153] width 45 height 9
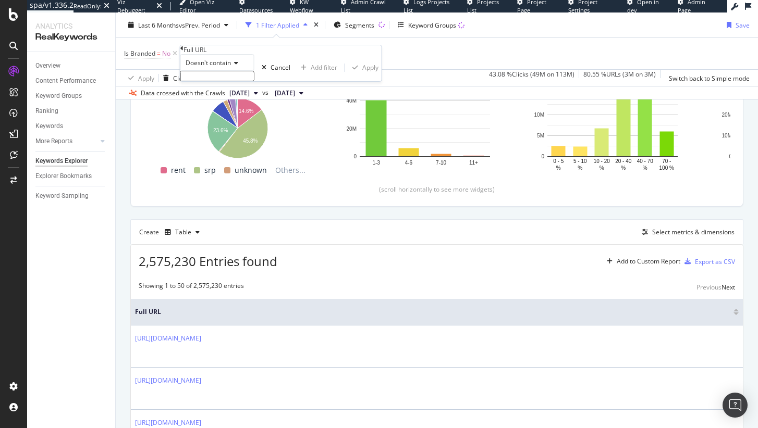
click at [216, 81] on input "text" at bounding box center [217, 76] width 74 height 10
paste input "/read-through/"
click at [194, 81] on input "/read-through/" at bounding box center [217, 76] width 74 height 10
type input "/read-through/"
click at [362, 75] on div "Apply" at bounding box center [370, 70] width 16 height 9
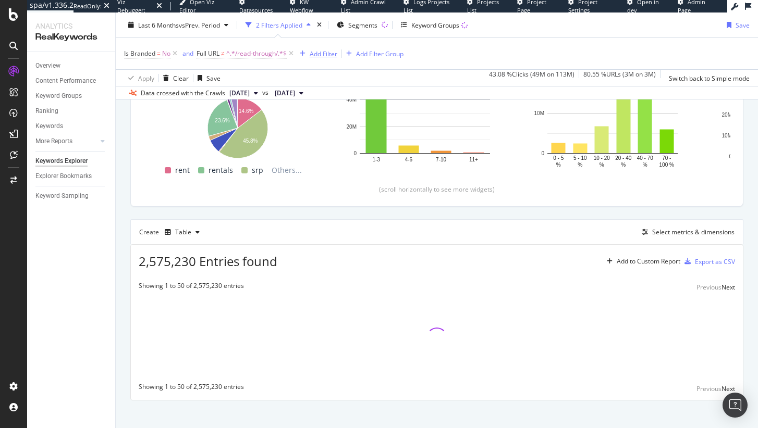
click at [324, 53] on div "Add Filter" at bounding box center [324, 53] width 28 height 9
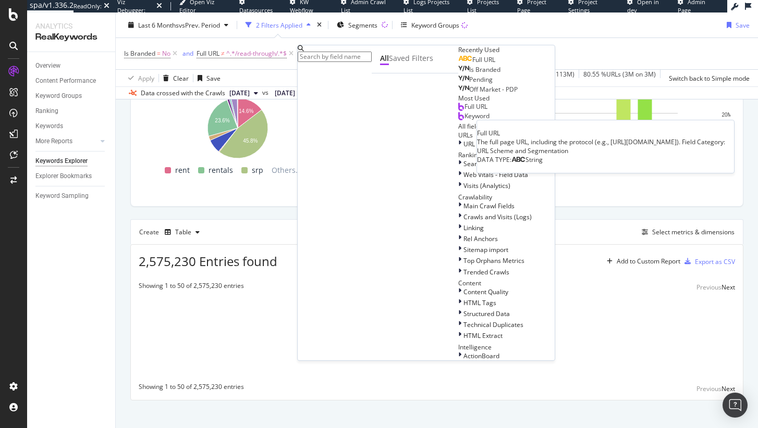
click at [472, 64] on span "Full URL" at bounding box center [483, 59] width 23 height 9
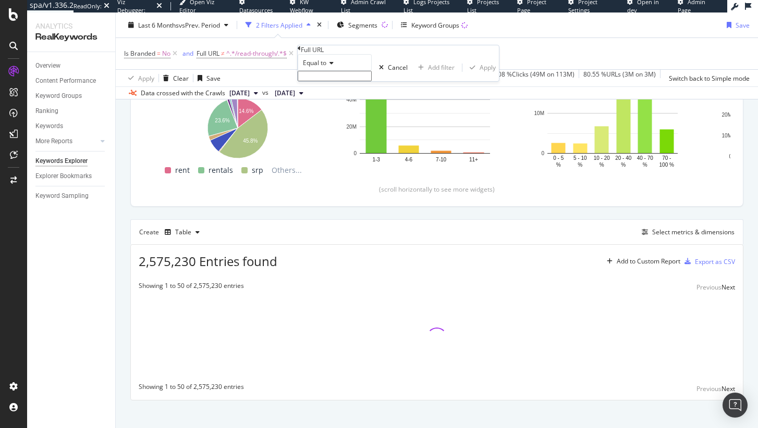
click at [326, 67] on span "Equal to" at bounding box center [314, 62] width 23 height 9
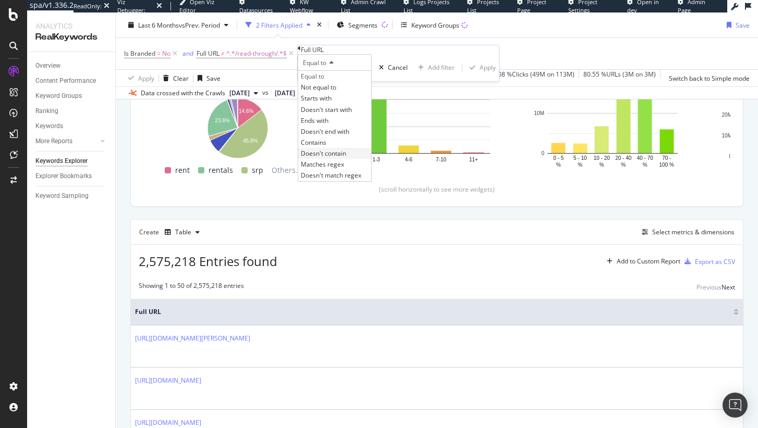
click at [344, 159] on div "Doesn't contain" at bounding box center [334, 153] width 73 height 11
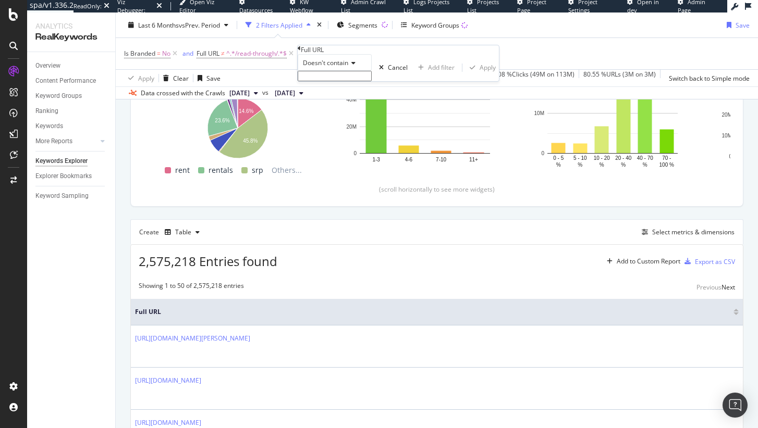
click at [350, 81] on input "text" at bounding box center [335, 76] width 74 height 10
paste input "/assets/"
type input "/assets/"
click at [480, 75] on div "Apply" at bounding box center [488, 70] width 16 height 9
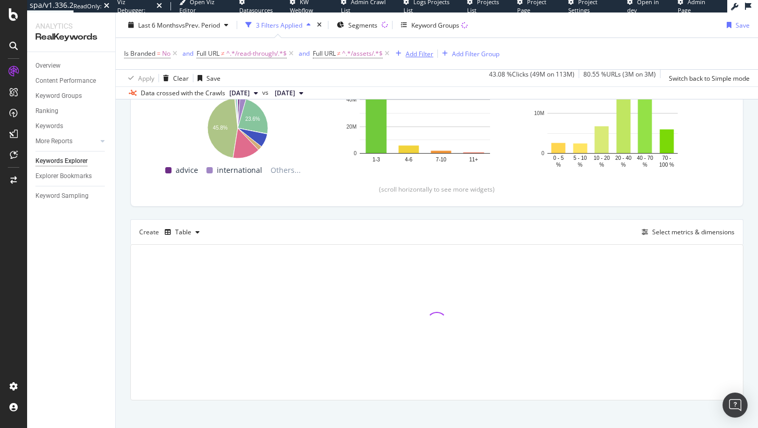
click at [419, 57] on div "Add Filter" at bounding box center [419, 53] width 28 height 9
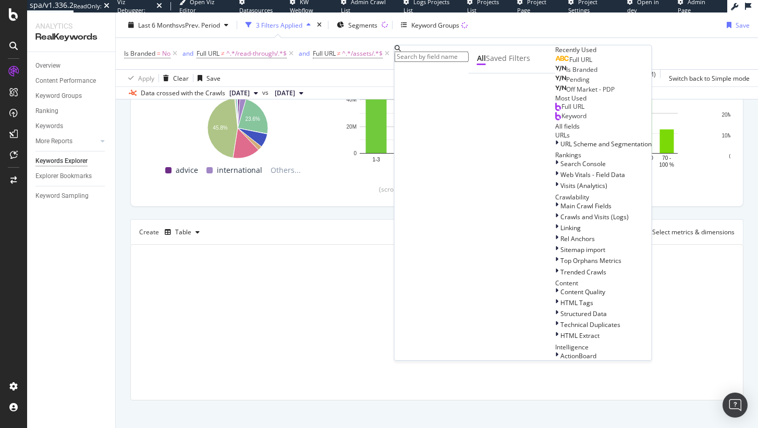
click at [555, 64] on div "Full URL" at bounding box center [573, 60] width 37 height 8
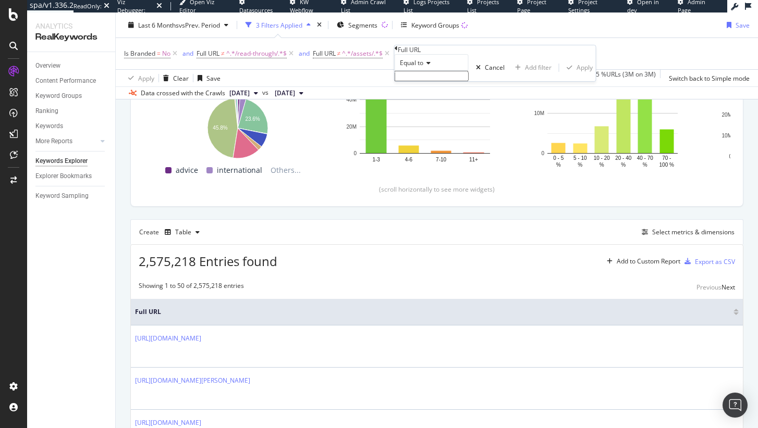
click at [431, 66] on icon at bounding box center [426, 63] width 7 height 6
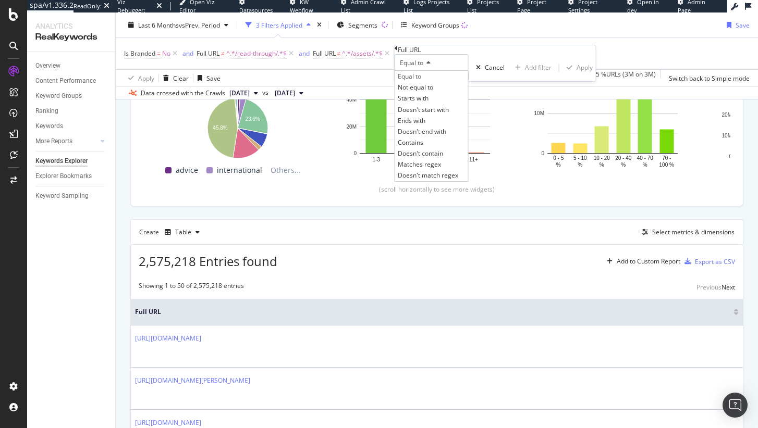
drag, startPoint x: 448, startPoint y: 192, endPoint x: 451, endPoint y: 162, distance: 30.4
click at [443, 158] on span "Doesn't contain" at bounding box center [420, 153] width 45 height 9
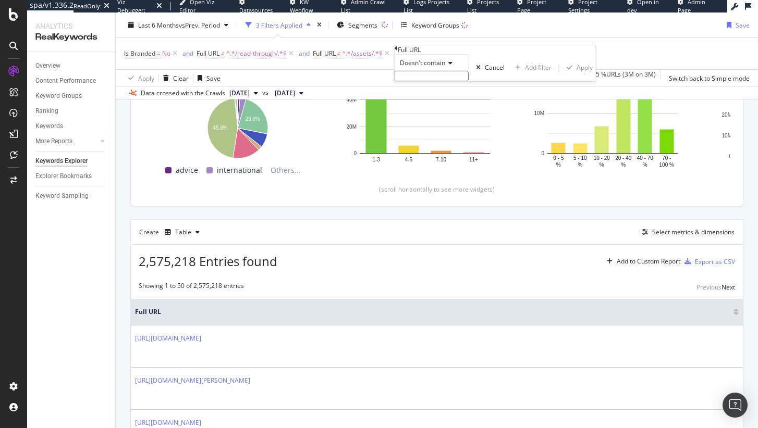
click at [448, 81] on input "text" at bounding box center [432, 76] width 74 height 10
paste input "/api/"
type input "/api/"
click at [576, 75] on div "Apply" at bounding box center [584, 70] width 16 height 9
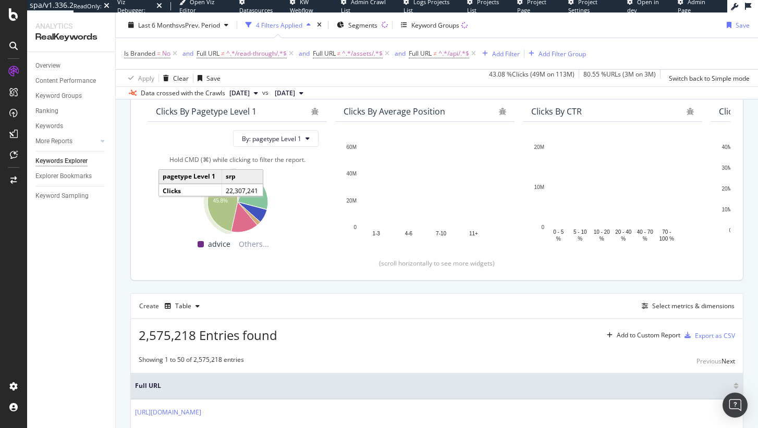
scroll to position [100, 0]
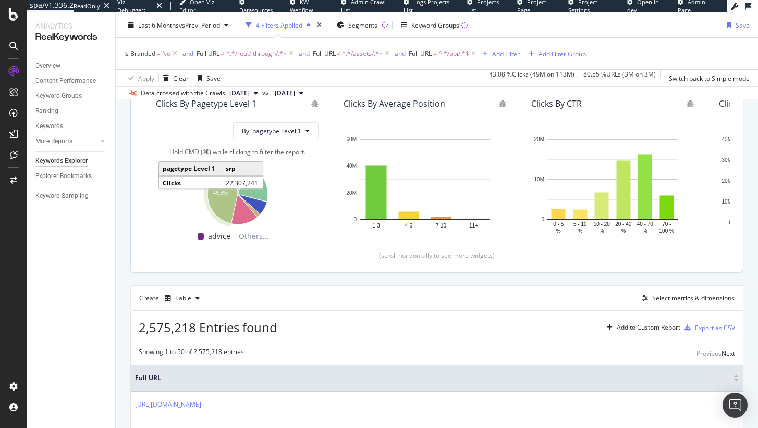
click at [224, 194] on text "45.8%" at bounding box center [220, 193] width 15 height 6
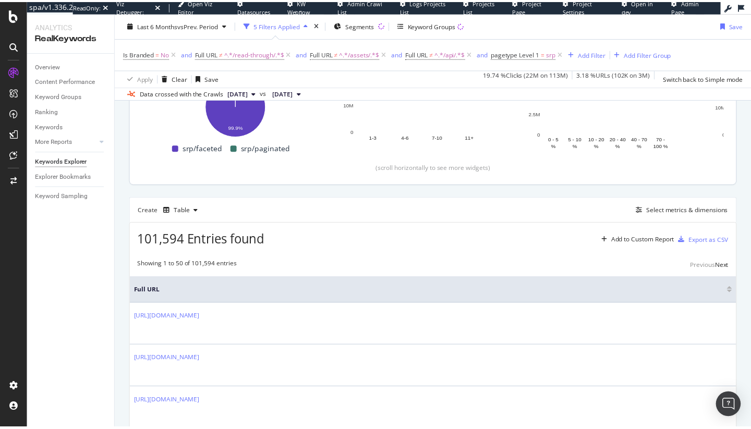
scroll to position [191, 0]
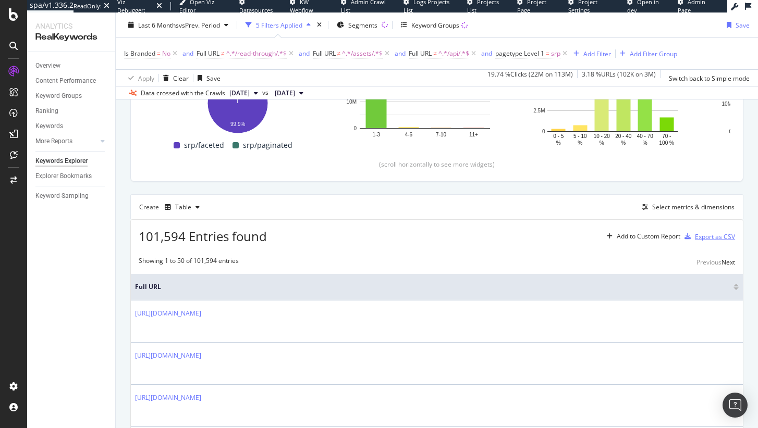
click at [695, 234] on div "Export as CSV" at bounding box center [715, 236] width 40 height 9
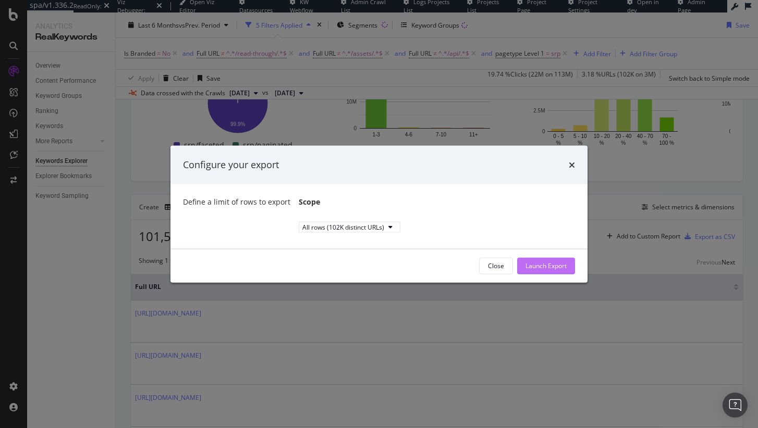
click at [556, 264] on div "Launch Export" at bounding box center [545, 266] width 41 height 16
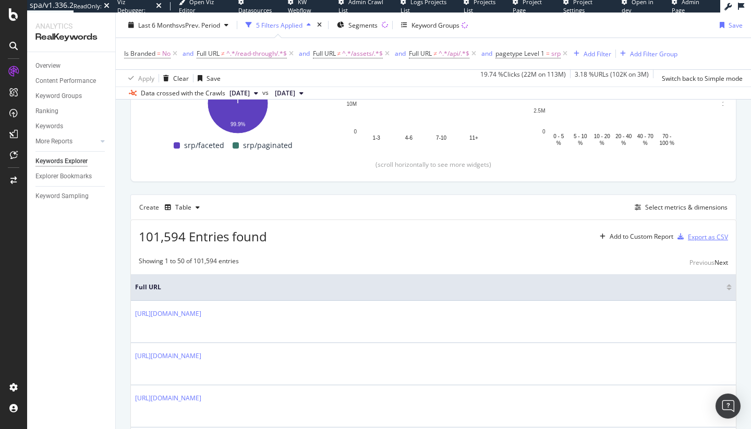
scroll to position [0, 0]
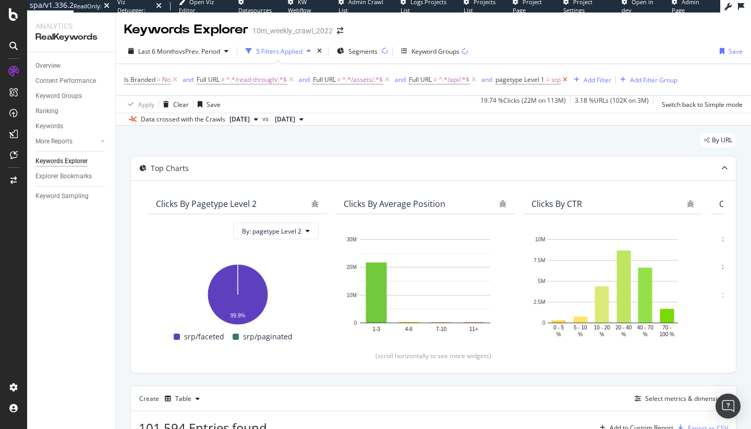
click at [569, 81] on icon at bounding box center [564, 80] width 9 height 10
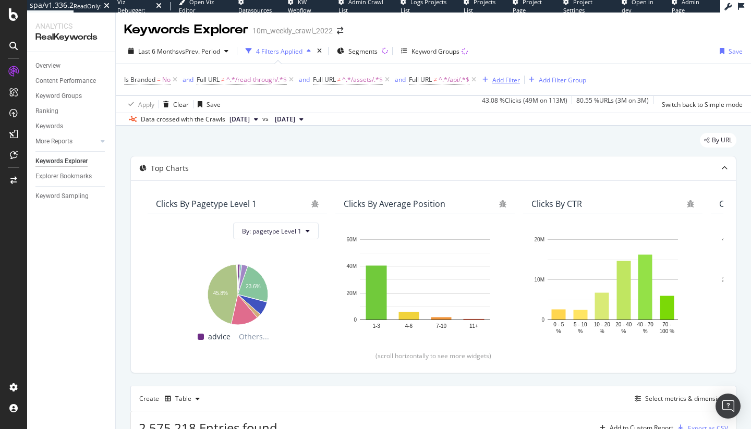
click at [509, 82] on div "Add Filter" at bounding box center [506, 80] width 28 height 9
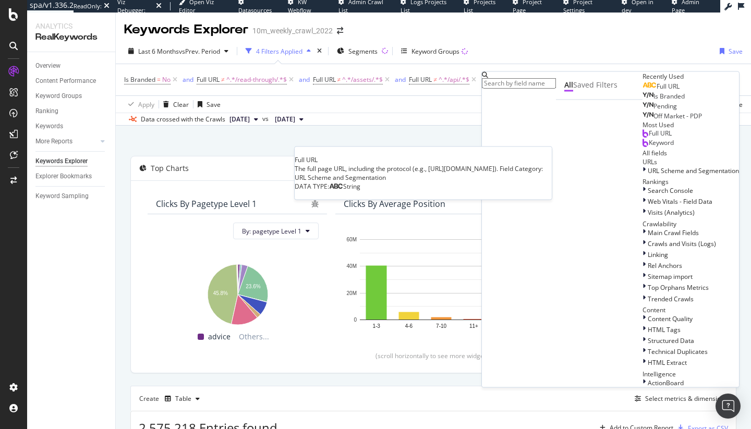
click at [642, 91] on div "Full URL" at bounding box center [660, 86] width 37 height 8
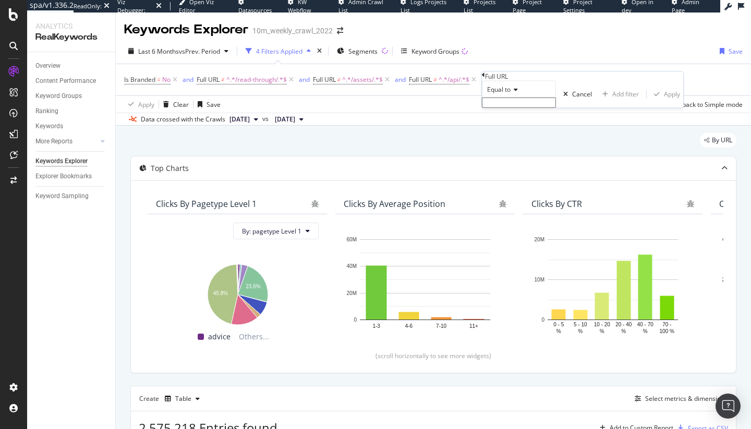
click at [485, 78] on icon at bounding box center [483, 75] width 3 height 6
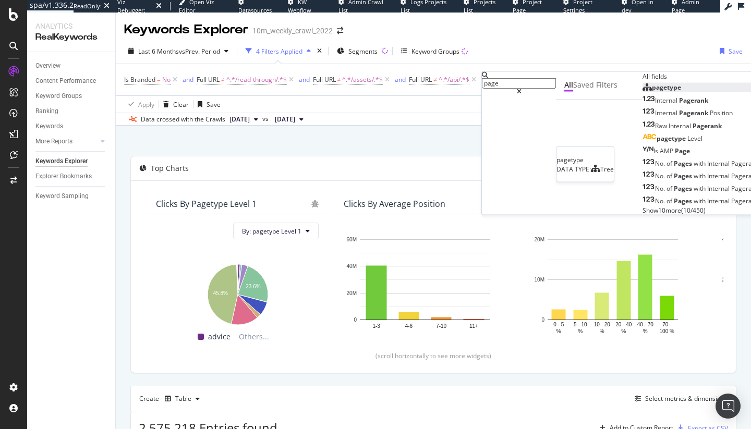
type input "page"
click at [642, 92] on div "pagetype" at bounding box center [661, 87] width 39 height 9
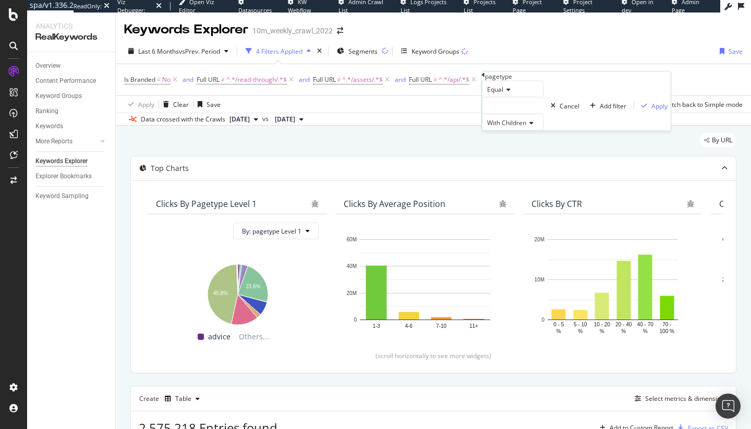
click at [503, 94] on span "Equal" at bounding box center [495, 89] width 16 height 9
click at [513, 118] on span "Not Equal" at bounding box center [499, 113] width 28 height 9
click at [518, 114] on div at bounding box center [513, 105] width 62 height 17
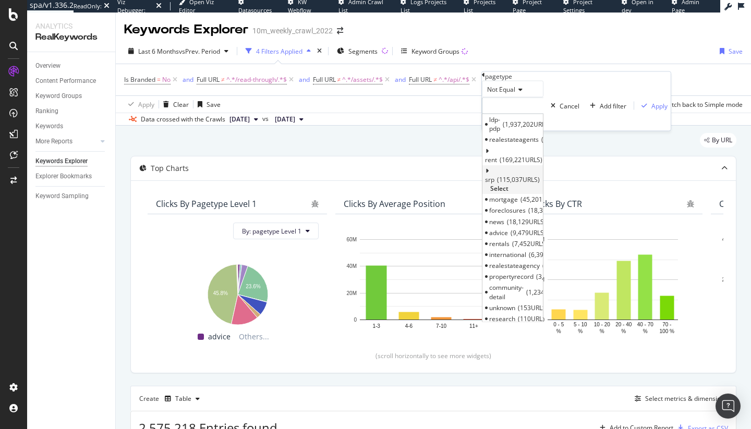
click at [508, 184] on span "Select" at bounding box center [499, 188] width 18 height 9
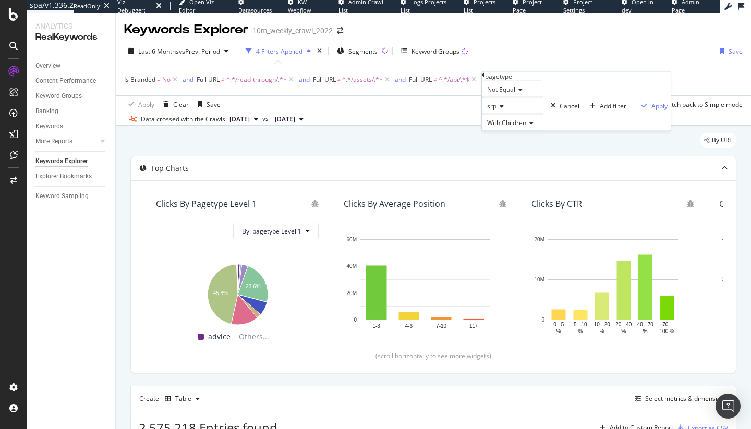
click at [510, 127] on span "With Children" at bounding box center [506, 122] width 39 height 9
click at [517, 152] on span "Without Children" at bounding box center [509, 147] width 48 height 9
click at [643, 110] on button "Apply" at bounding box center [661, 106] width 36 height 10
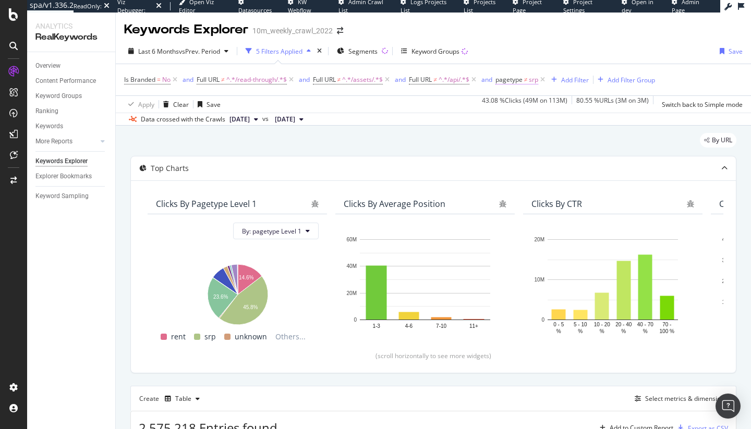
click at [518, 82] on span "pagetype" at bounding box center [508, 79] width 27 height 9
click at [678, 108] on div "Apply" at bounding box center [686, 104] width 16 height 9
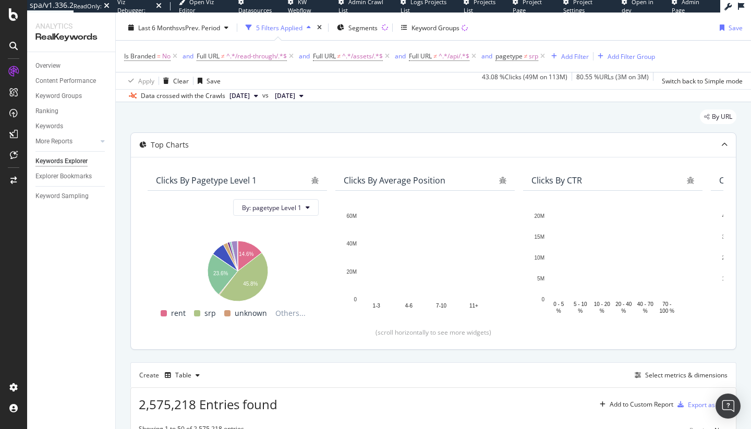
scroll to position [24, 0]
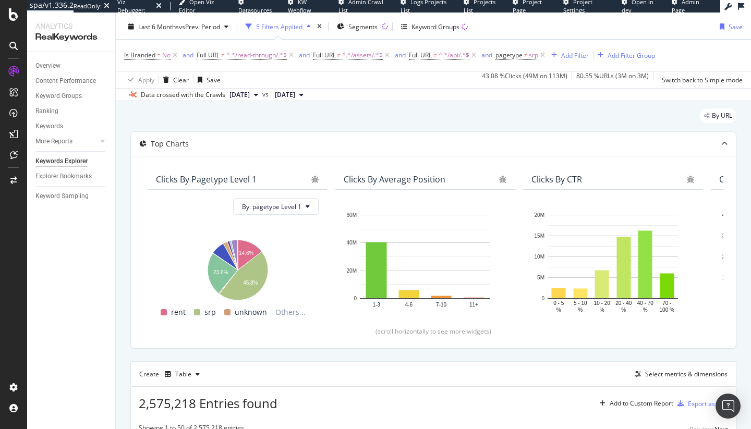
click at [525, 50] on span "pagetype ≠ srp" at bounding box center [521, 55] width 52 height 15
click at [522, 59] on span "pagetype" at bounding box center [508, 55] width 27 height 9
click at [535, 104] on div "Without Children" at bounding box center [534, 96] width 71 height 17
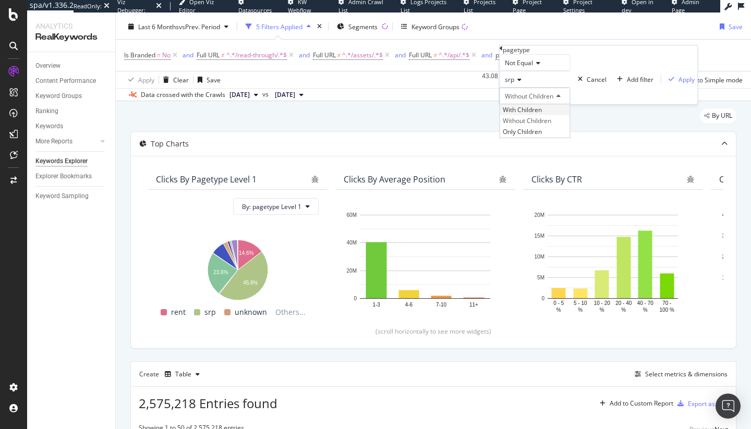
click at [540, 114] on span "With Children" at bounding box center [521, 109] width 39 height 9
click at [655, 84] on div "Apply" at bounding box center [670, 79] width 30 height 9
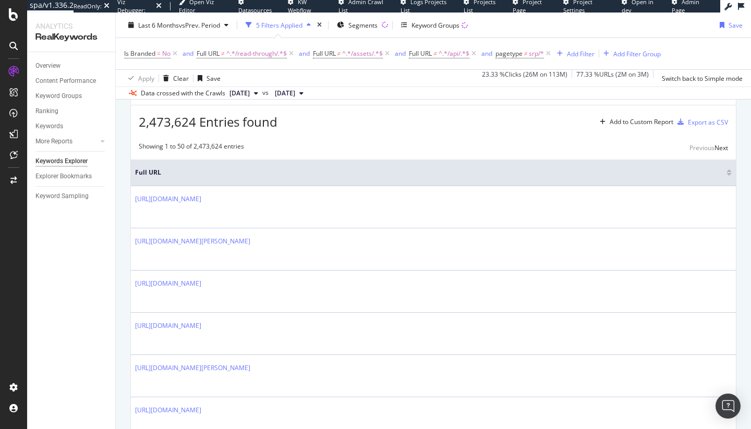
scroll to position [84, 0]
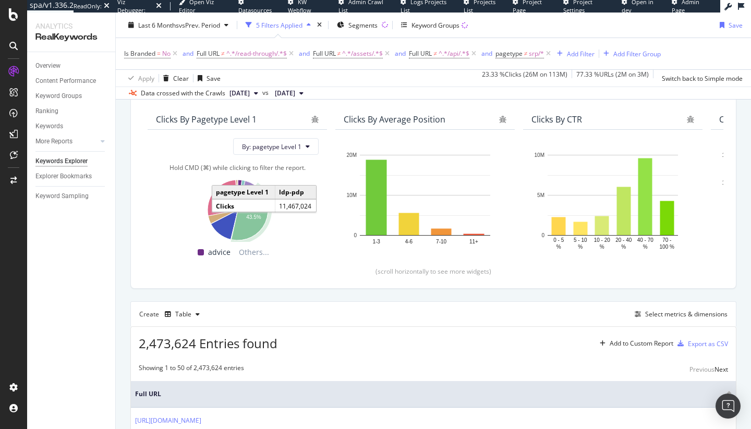
click at [261, 211] on icon "A chart." at bounding box center [249, 213] width 37 height 55
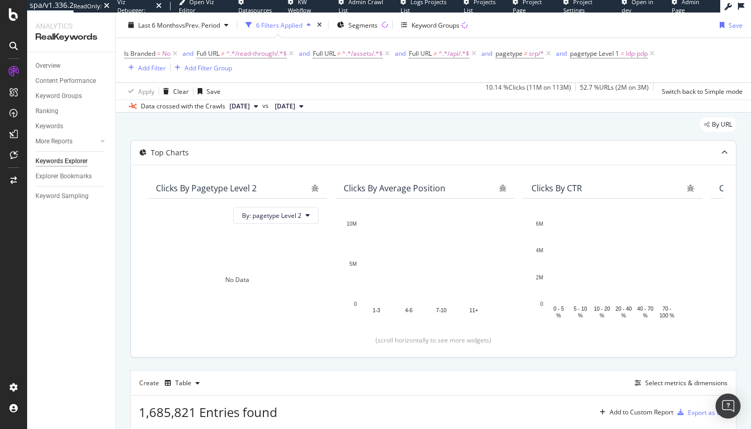
scroll to position [181, 0]
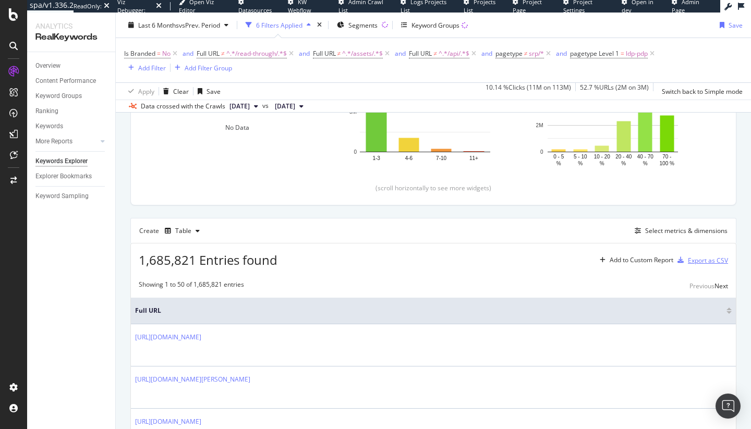
click at [704, 260] on div "Export as CSV" at bounding box center [707, 260] width 40 height 9
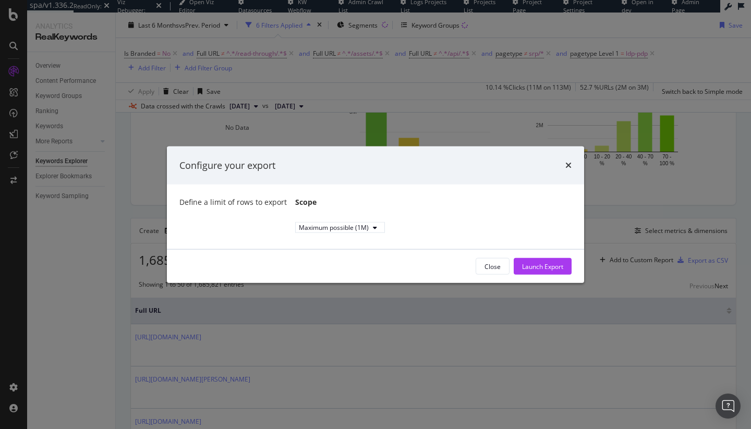
click at [571, 159] on div "Configure your export" at bounding box center [375, 165] width 417 height 39
click at [568, 161] on icon "times" at bounding box center [568, 165] width 6 height 8
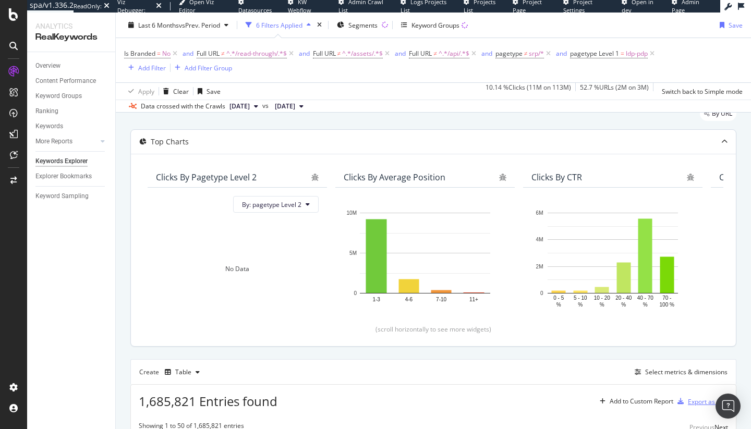
scroll to position [94, 0]
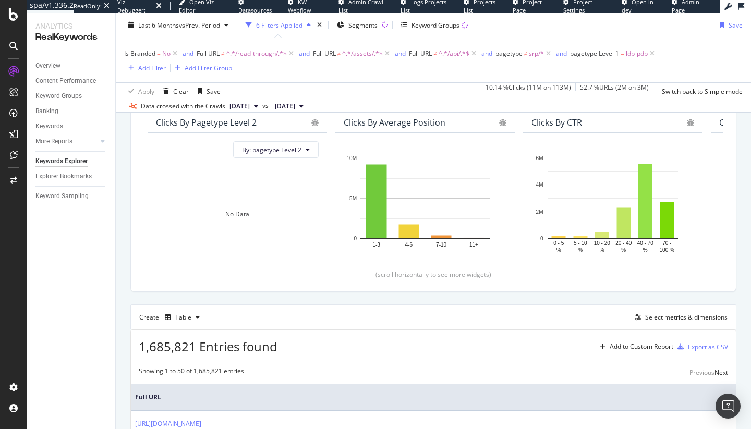
click at [151, 346] on span "1,685,821 Entries found" at bounding box center [208, 346] width 139 height 17
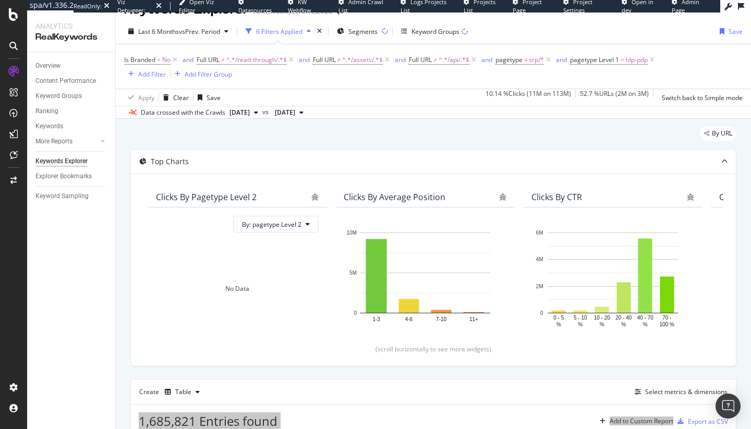
scroll to position [19, 0]
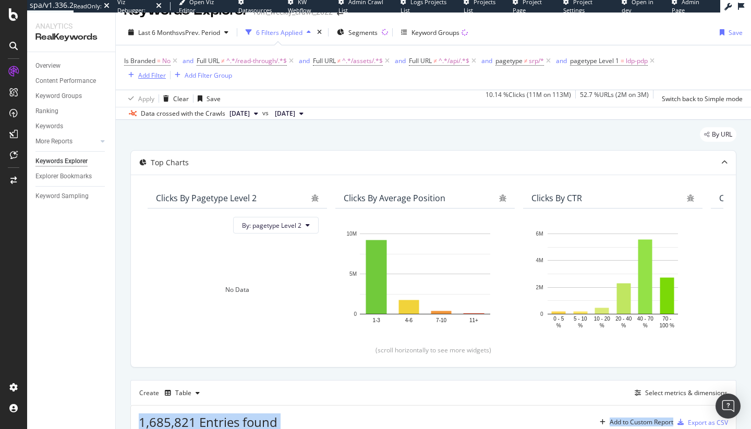
click at [141, 74] on div "Add Filter" at bounding box center [152, 75] width 28 height 9
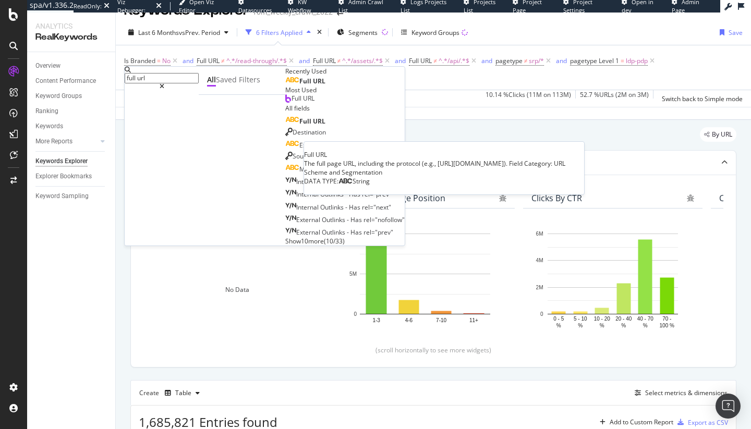
type input "full url"
click at [285, 85] on div "Full URL" at bounding box center [305, 81] width 40 height 8
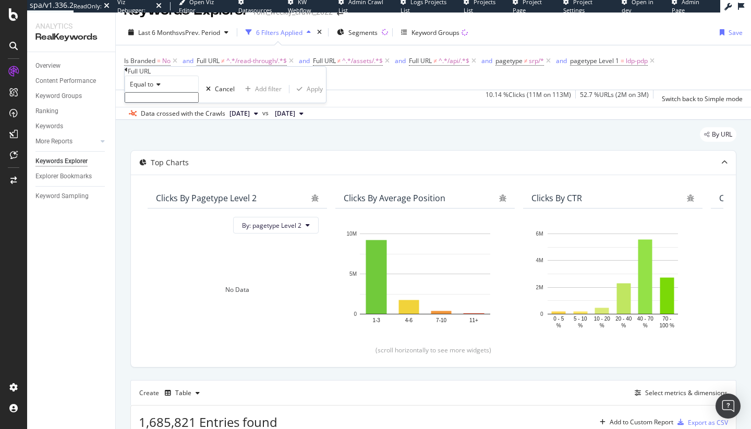
click at [158, 88] on icon at bounding box center [156, 84] width 7 height 6
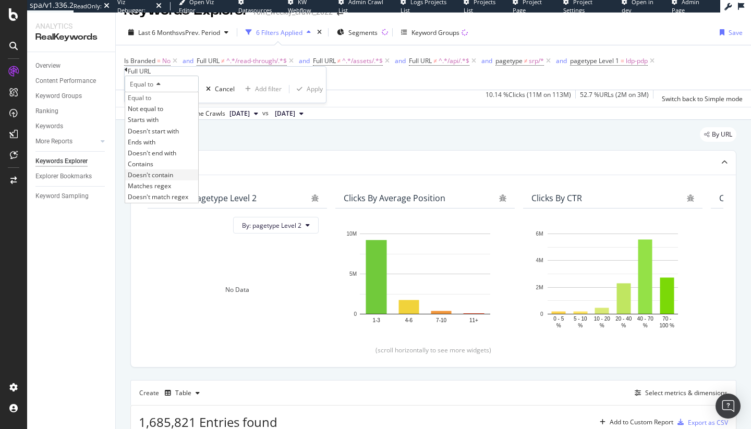
click at [189, 180] on div "Doesn't contain" at bounding box center [161, 174] width 73 height 11
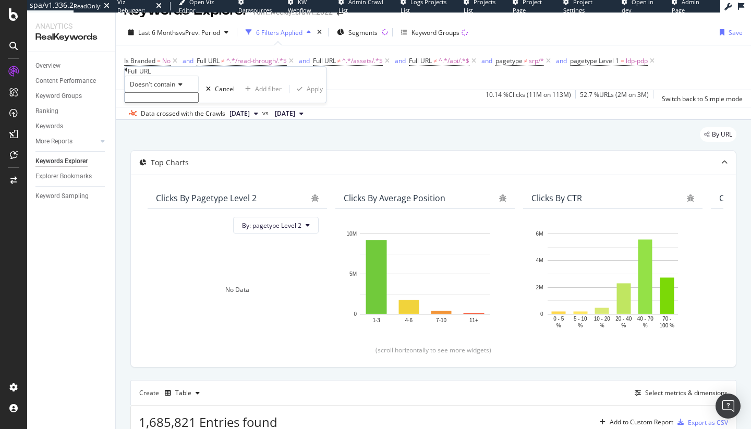
click at [188, 103] on input "text" at bounding box center [162, 97] width 74 height 10
type input "?"
click at [306, 96] on div "Apply" at bounding box center [314, 92] width 16 height 9
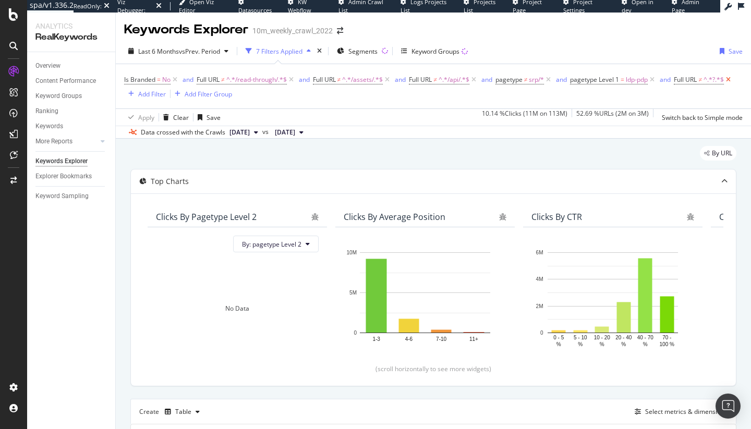
click at [723, 85] on icon at bounding box center [727, 80] width 9 height 10
click at [606, 82] on span "pagetype Level 1" at bounding box center [594, 79] width 49 height 9
click at [609, 108] on icon at bounding box center [606, 105] width 7 height 6
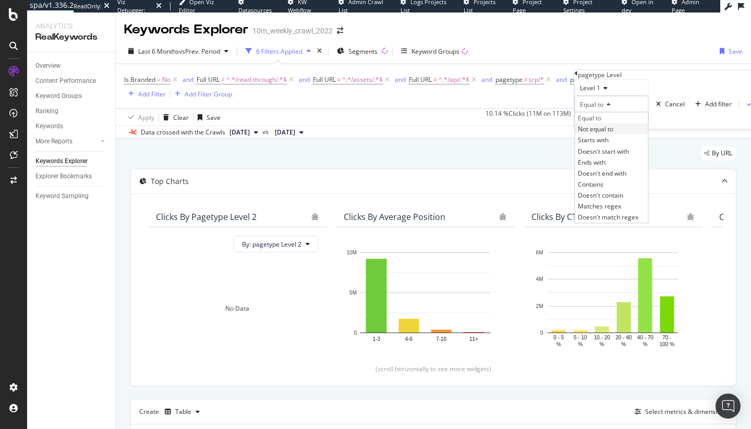
click at [613, 133] on span "Not equal to" at bounding box center [594, 129] width 35 height 9
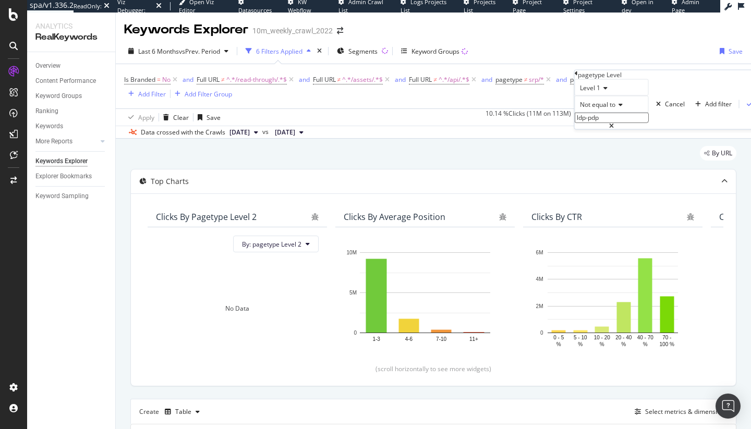
click at [756, 108] on div "Apply" at bounding box center [764, 104] width 16 height 9
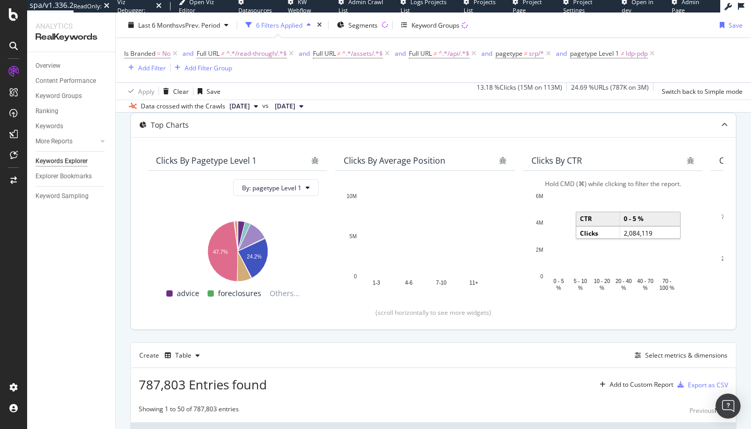
scroll to position [54, 0]
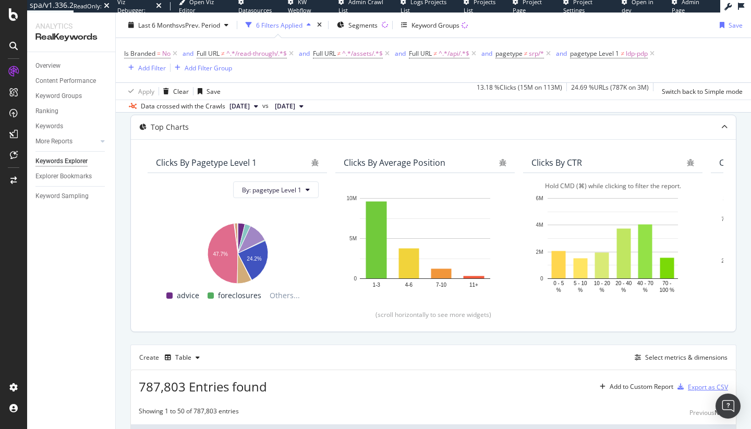
click at [694, 383] on div "Export as CSV" at bounding box center [707, 387] width 40 height 9
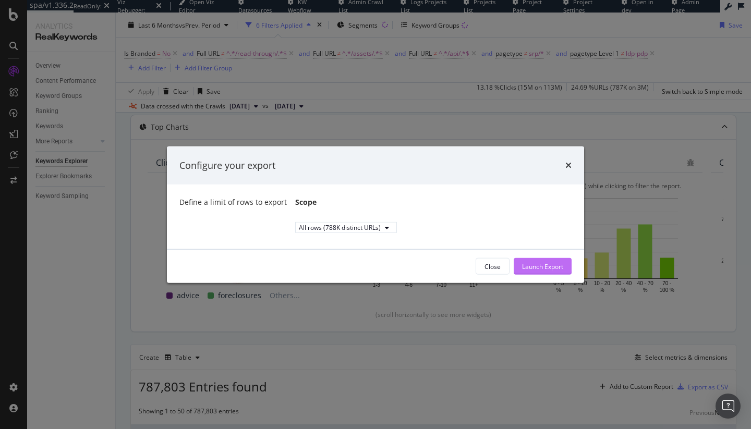
click at [543, 265] on div "Launch Export" at bounding box center [542, 267] width 41 height 16
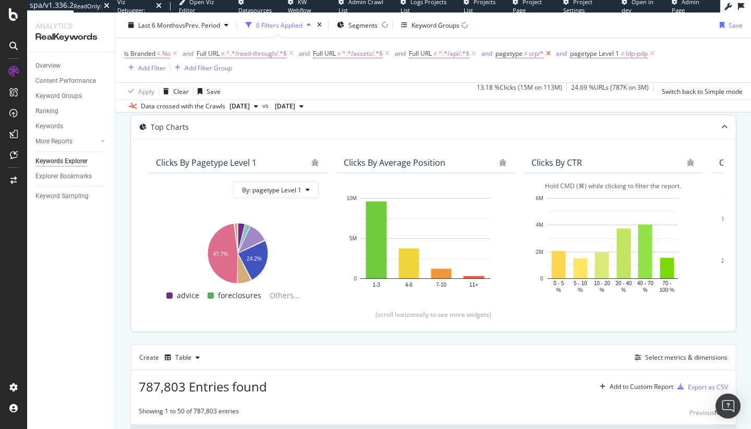
click at [550, 54] on icon at bounding box center [548, 53] width 9 height 10
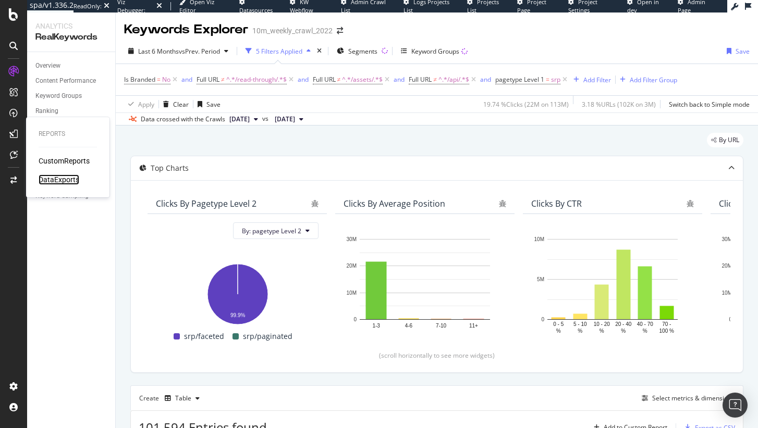
click at [60, 179] on div "DataExports" at bounding box center [59, 180] width 41 height 10
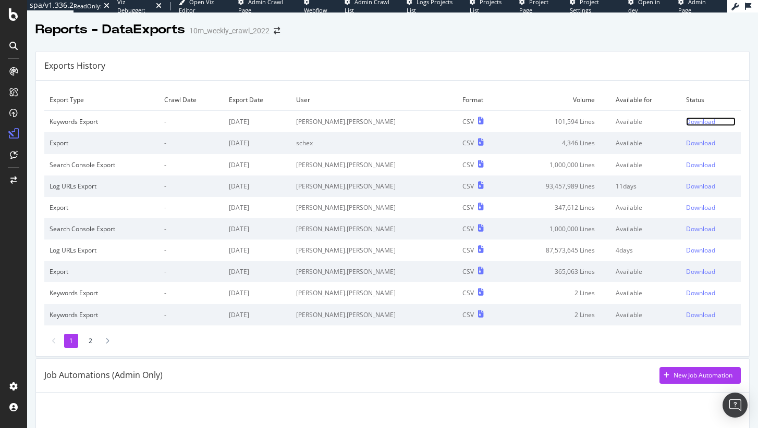
click at [686, 117] on div "Download" at bounding box center [700, 121] width 29 height 9
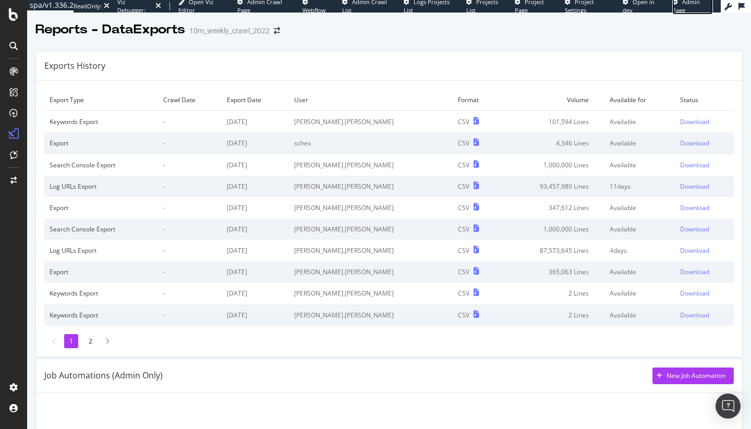
click at [672, 7] on span "Admin Page" at bounding box center [686, 6] width 28 height 16
click at [50, 175] on div "DataExports" at bounding box center [59, 180] width 41 height 10
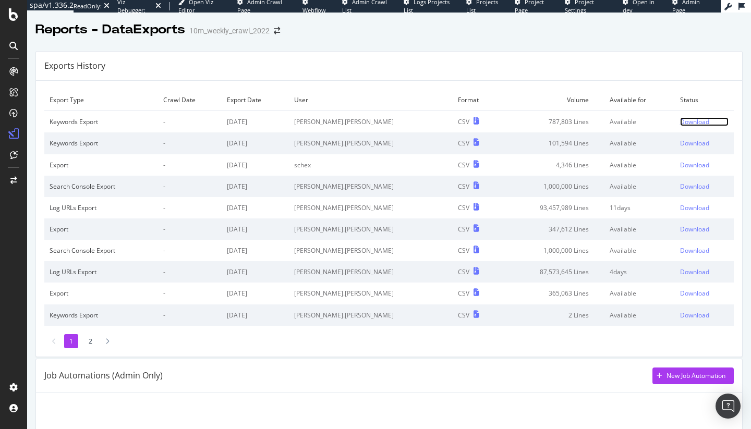
click at [680, 120] on div "Download" at bounding box center [694, 121] width 29 height 9
click at [680, 143] on div "Download" at bounding box center [694, 143] width 29 height 9
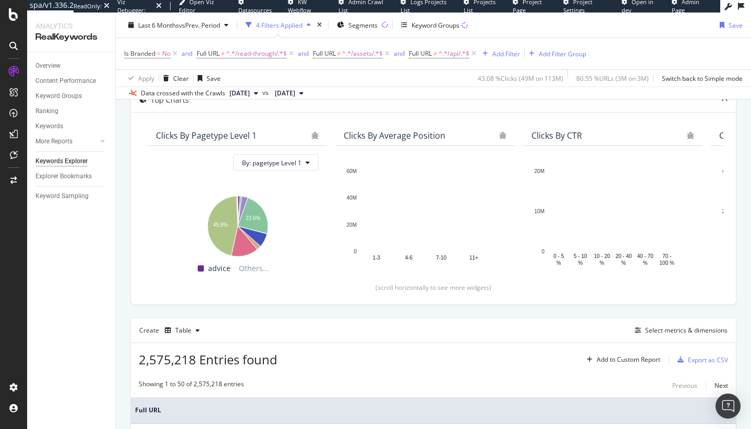
scroll to position [199, 0]
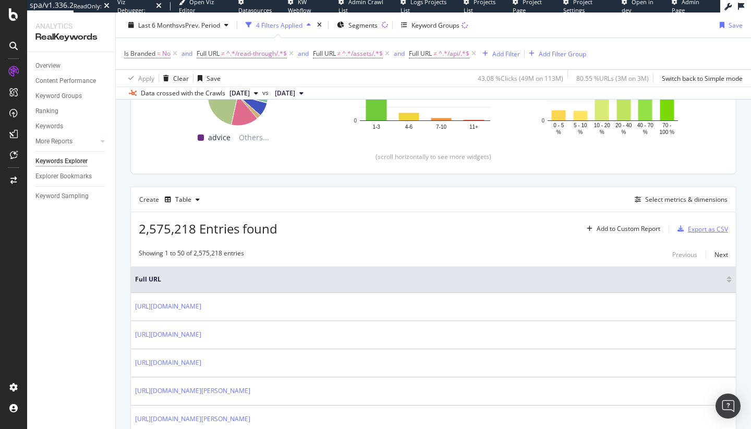
click at [695, 231] on div "Export as CSV" at bounding box center [707, 229] width 40 height 9
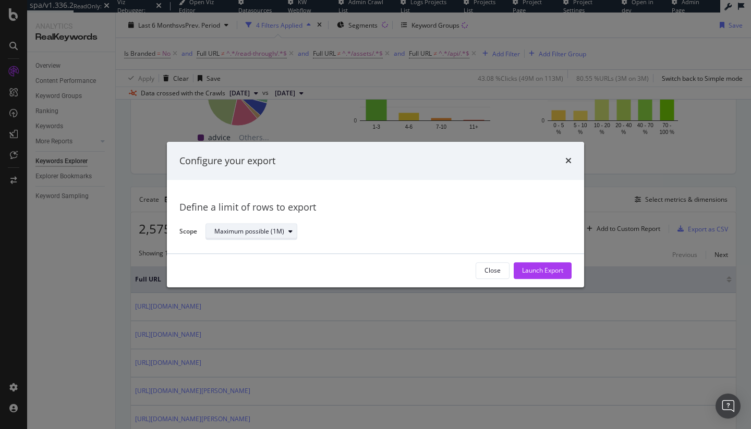
click at [265, 234] on div "Maximum possible (1M)" at bounding box center [249, 232] width 70 height 6
click at [281, 269] on div "Define a limit" at bounding box center [256, 266] width 91 height 13
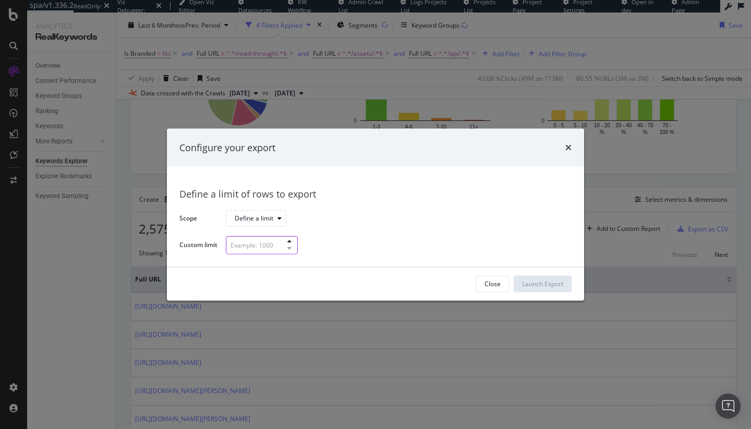
click at [276, 245] on input "modal" at bounding box center [262, 245] width 72 height 18
click at [291, 241] on button "modal" at bounding box center [289, 242] width 8 height 6
click at [245, 249] on input "modal" at bounding box center [262, 245] width 72 height 18
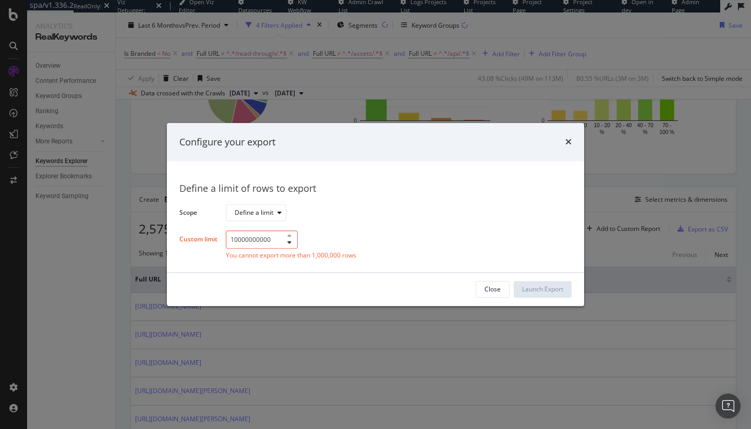
type input "10000000000"
click at [567, 136] on div "times" at bounding box center [568, 143] width 6 height 14
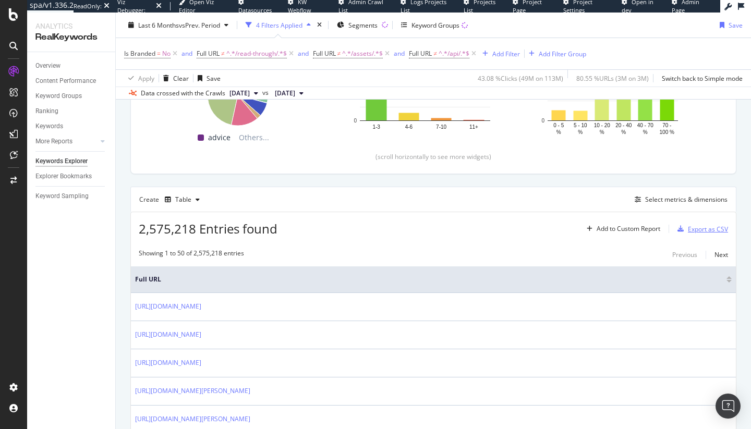
click at [699, 227] on div "Export as CSV" at bounding box center [707, 229] width 40 height 9
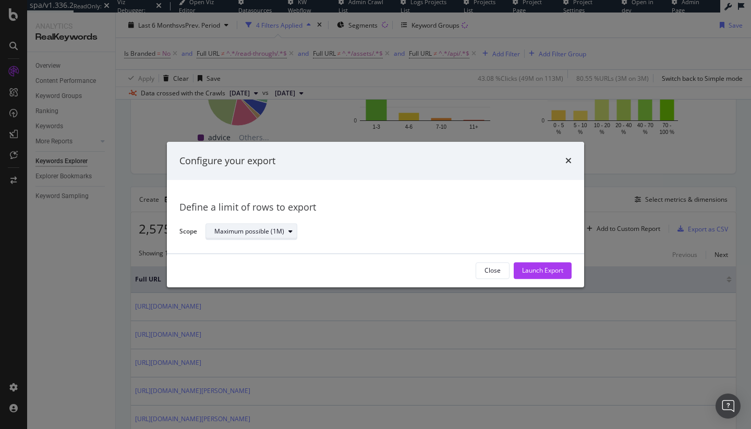
click at [250, 229] on div "Maximum possible (1M)" at bounding box center [249, 232] width 70 height 6
click at [280, 260] on div "Define a limit" at bounding box center [256, 266] width 91 height 13
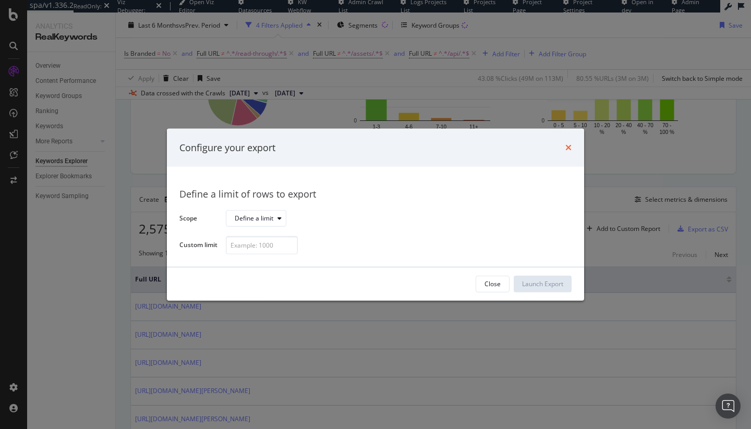
click at [571, 144] on icon "times" at bounding box center [568, 147] width 6 height 8
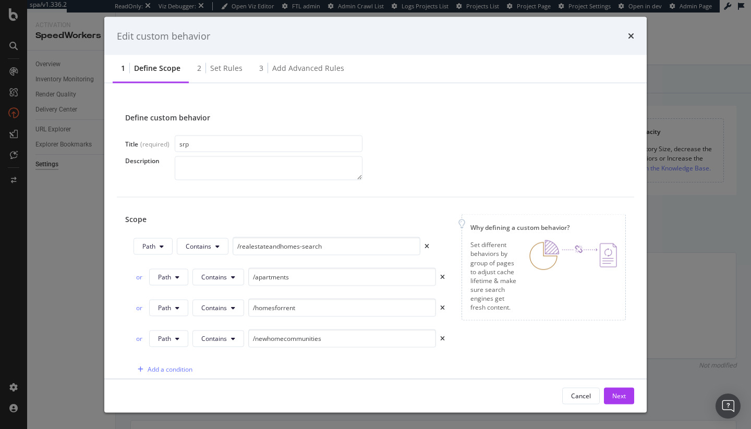
scroll to position [580, 0]
click at [631, 33] on icon "times" at bounding box center [631, 36] width 6 height 8
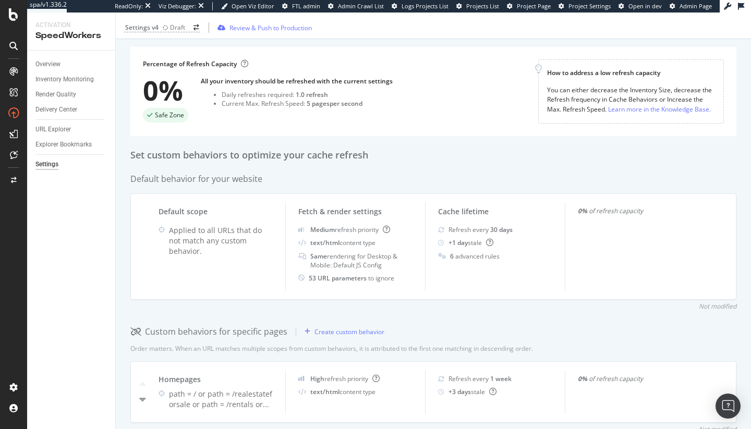
scroll to position [0, 0]
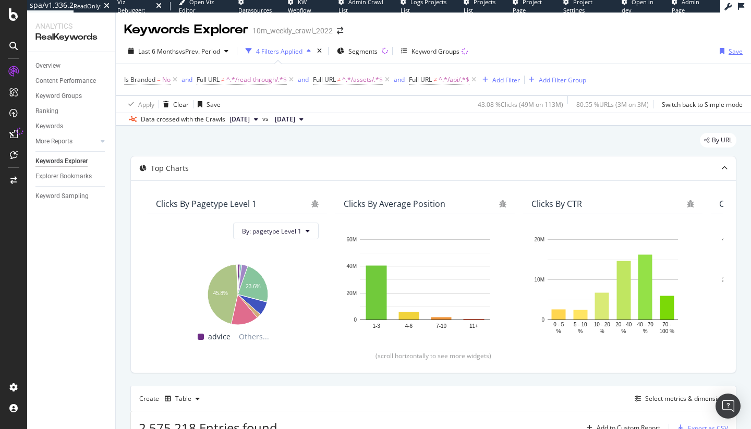
click at [728, 56] on div "Save" at bounding box center [728, 51] width 27 height 16
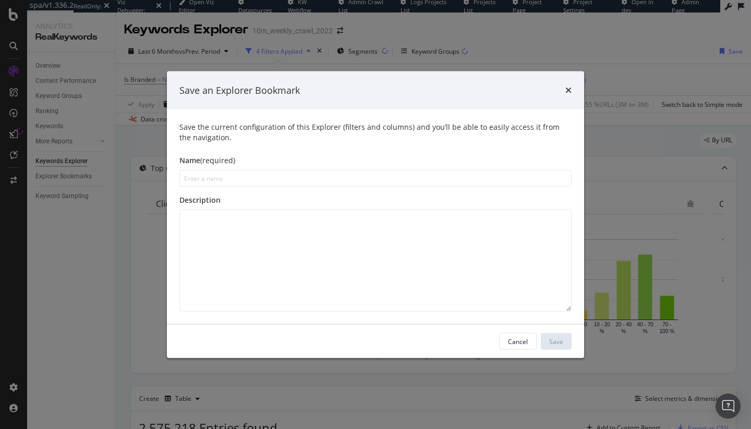
click at [546, 43] on div "Save an Explorer Bookmark Save the current configuration of this Explorer (filt…" at bounding box center [375, 214] width 751 height 429
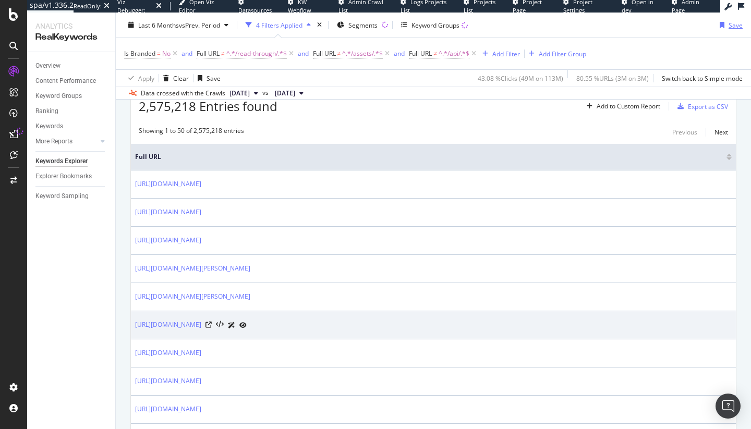
scroll to position [329, 0]
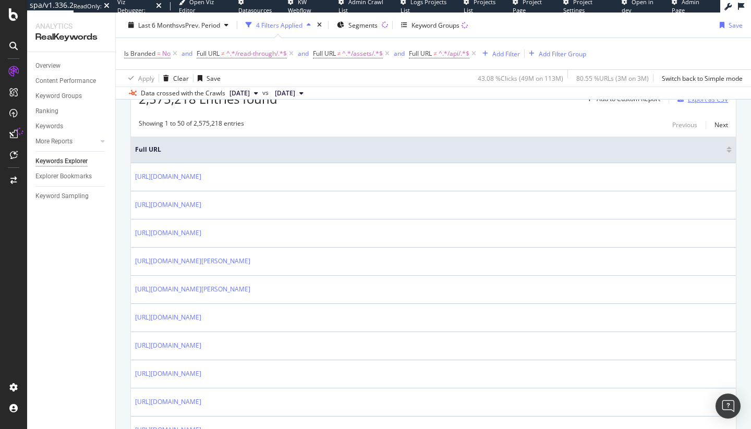
click at [708, 104] on div "Export as CSV" at bounding box center [700, 99] width 55 height 16
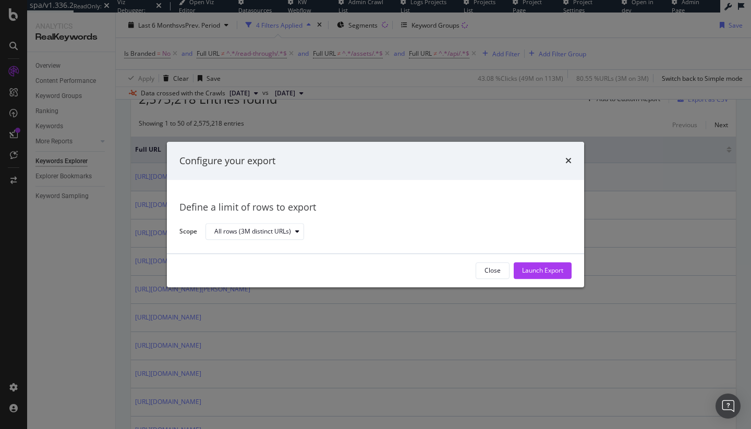
click at [569, 162] on icon "times" at bounding box center [568, 161] width 6 height 8
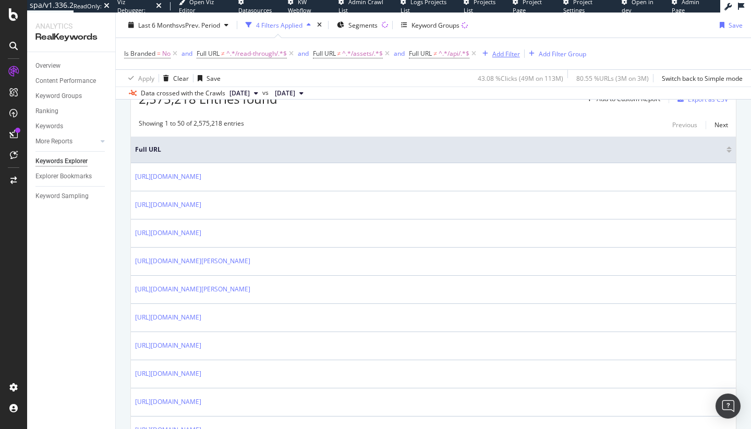
click at [486, 56] on icon "button" at bounding box center [485, 54] width 6 height 6
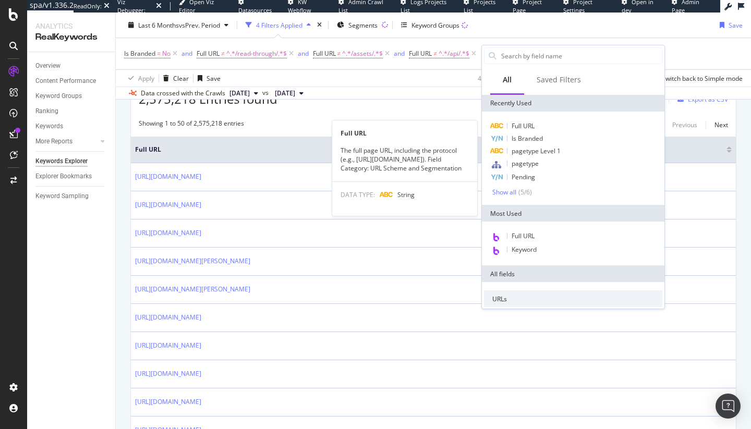
click at [361, 90] on div "Data crossed with the Crawls [DATE] vs [DATE]" at bounding box center [433, 93] width 635 height 13
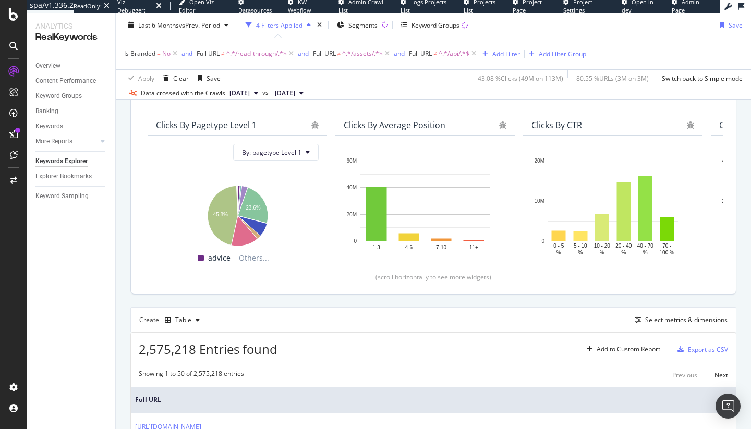
scroll to position [0, 0]
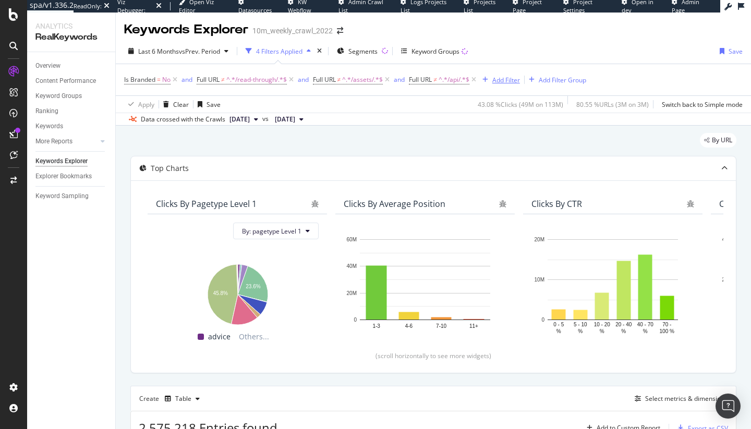
click at [503, 80] on div "Add Filter" at bounding box center [506, 80] width 28 height 9
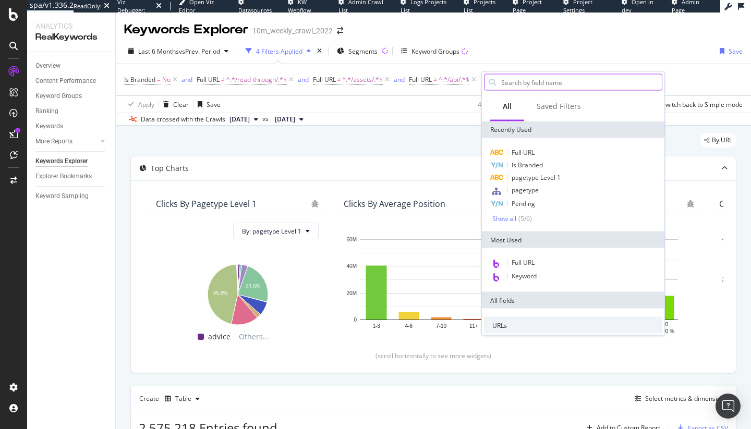
click at [517, 78] on input "text" at bounding box center [581, 83] width 162 height 16
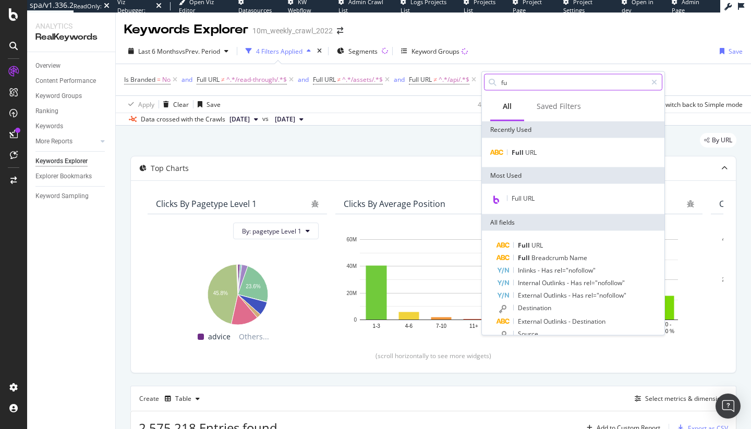
type input "f"
type input "o"
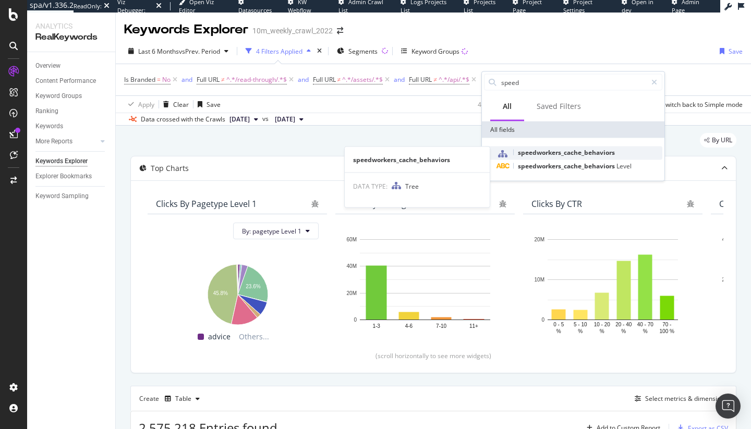
type input "speed"
click at [571, 151] on span "speedworkers_cache_behaviors" at bounding box center [566, 152] width 97 height 9
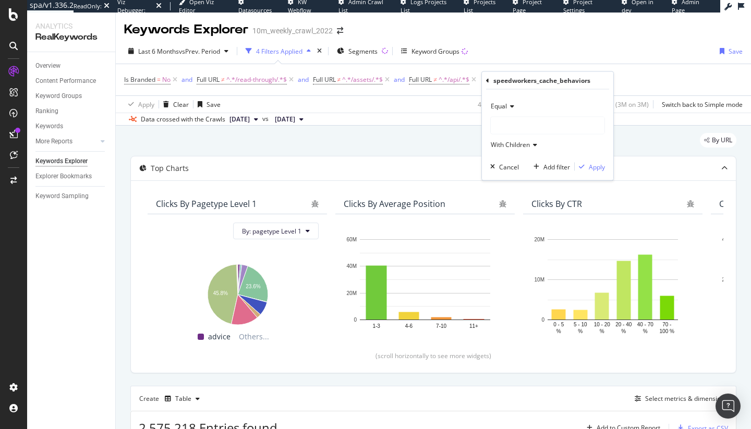
click at [506, 103] on span "Equal" at bounding box center [498, 106] width 16 height 9
click at [523, 122] on div "Equal" at bounding box center [549, 128] width 112 height 14
click at [525, 128] on div at bounding box center [547, 125] width 114 height 17
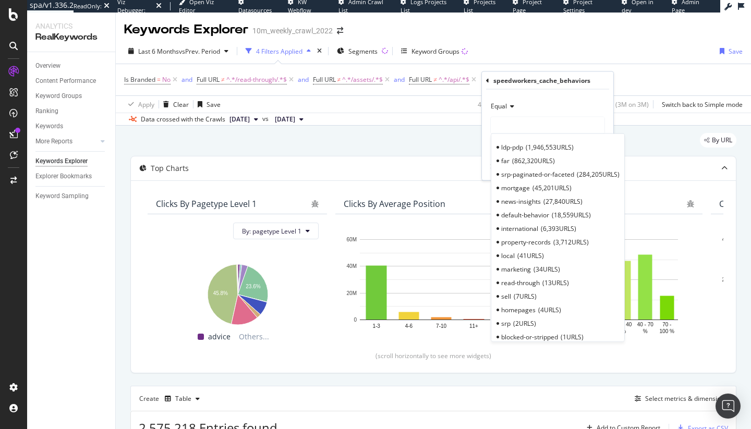
click at [488, 80] on icon at bounding box center [487, 80] width 3 height 6
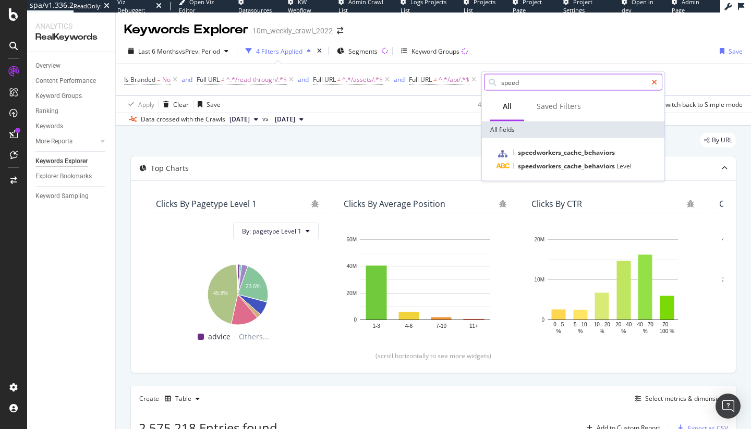
click at [655, 81] on icon at bounding box center [654, 82] width 6 height 7
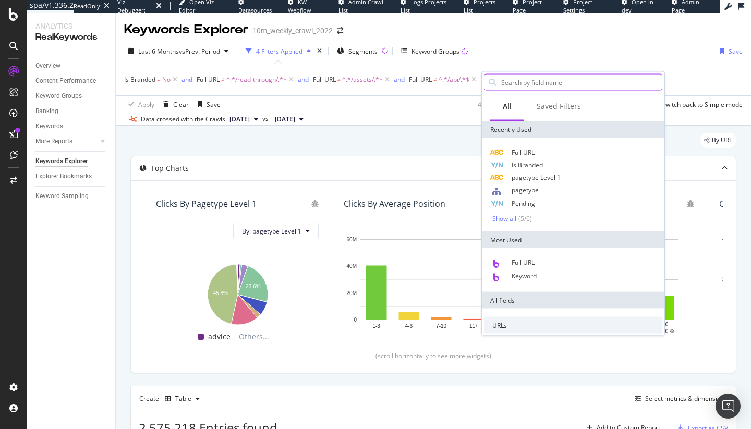
click at [557, 53] on div "Last 6 Months vs Prev. Period 4 Filters Applied Segments Keyword Groups Save" at bounding box center [433, 53] width 635 height 21
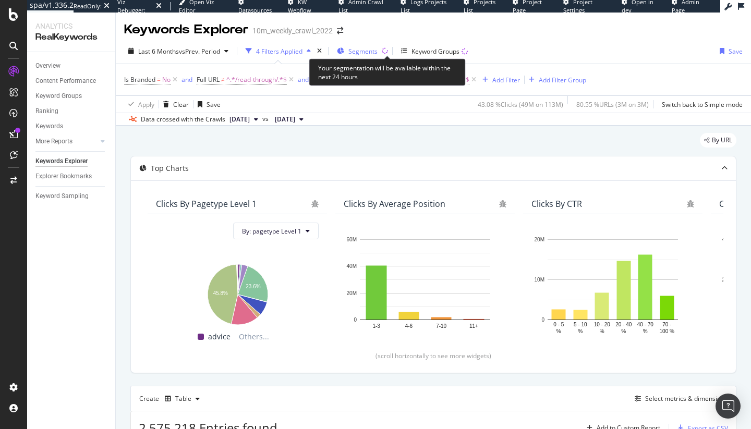
click at [358, 52] on span "Segments" at bounding box center [362, 51] width 29 height 9
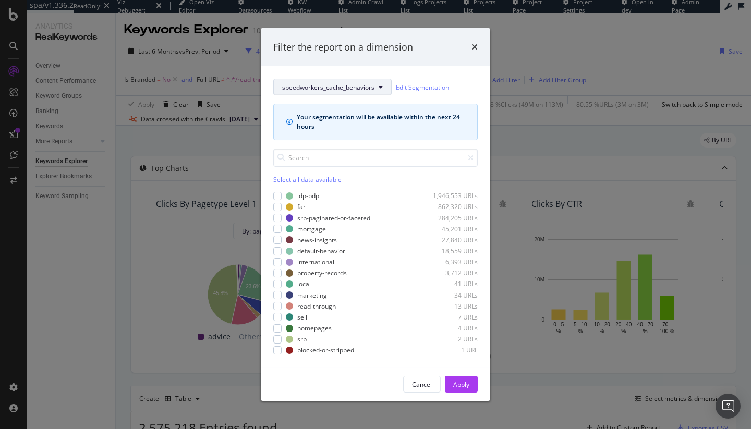
click at [323, 92] on button "speedworkers_cache_behaviors" at bounding box center [332, 87] width 118 height 17
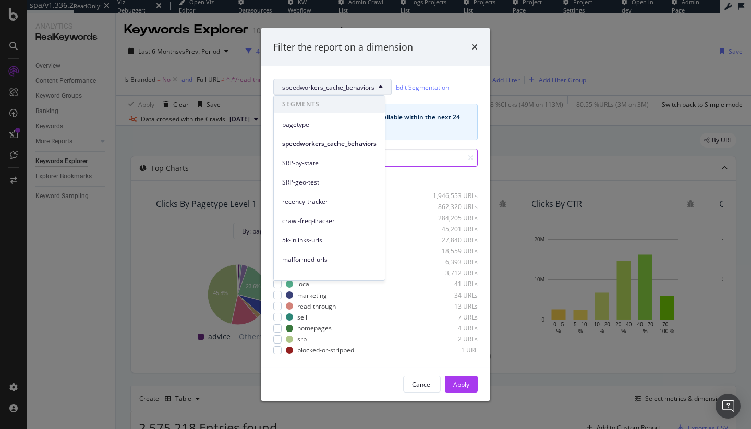
click at [416, 153] on input "modal" at bounding box center [375, 158] width 204 height 18
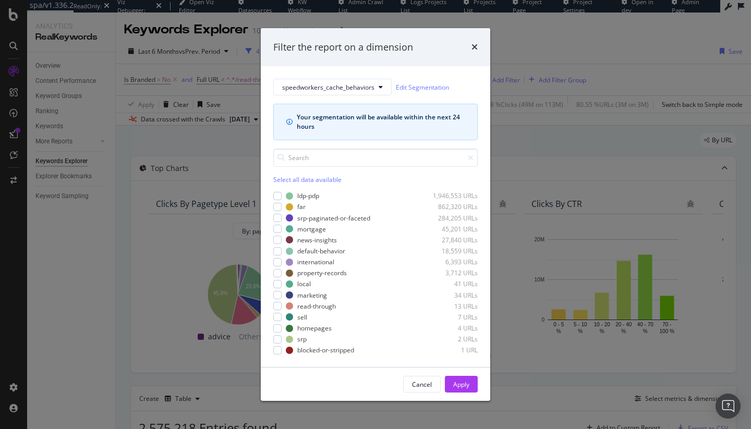
click at [291, 181] on div "Select all data available" at bounding box center [375, 179] width 204 height 9
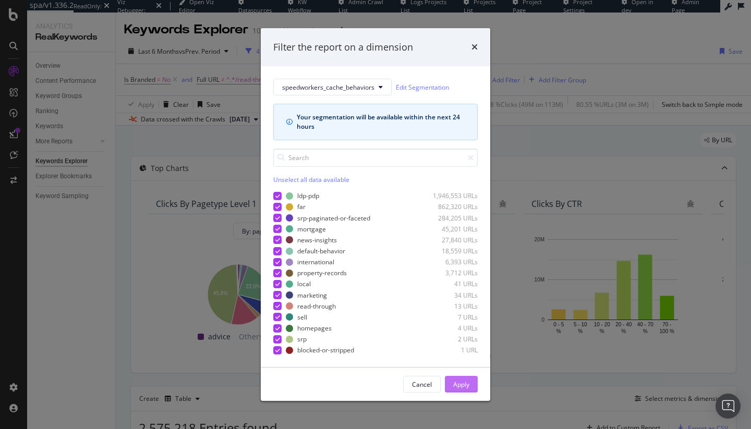
click at [462, 385] on div "Apply" at bounding box center [461, 384] width 16 height 9
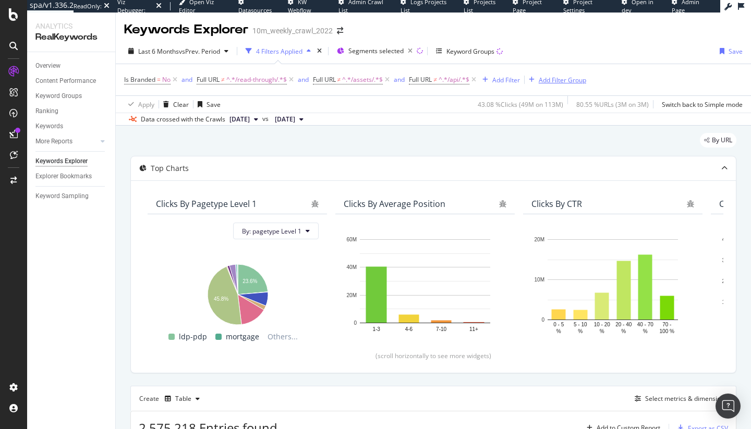
click at [561, 76] on div "Add Filter Group" at bounding box center [561, 80] width 47 height 9
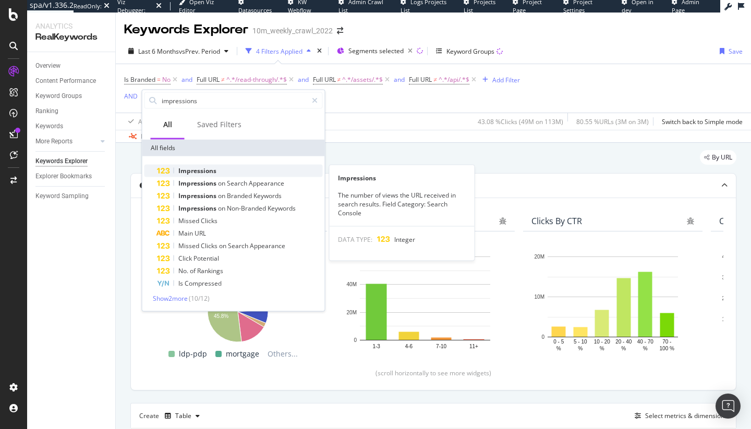
type input "impressions"
click at [190, 176] on div "Impressions" at bounding box center [240, 171] width 166 height 13
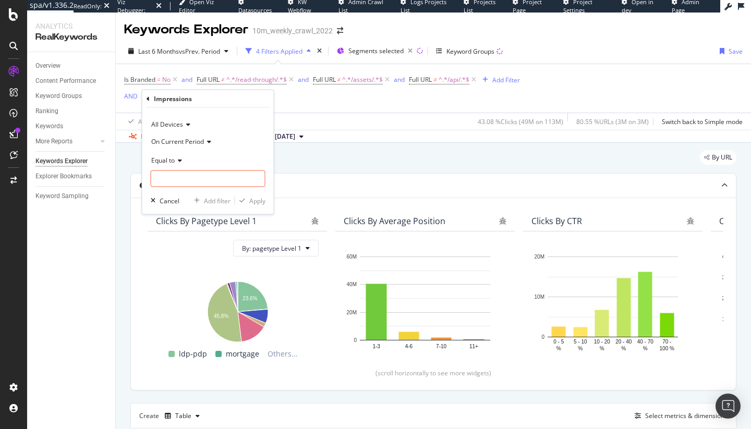
click at [189, 143] on span "On Current Period" at bounding box center [177, 141] width 53 height 9
drag, startPoint x: 263, startPoint y: 140, endPoint x: 210, endPoint y: 175, distance: 63.9
click at [261, 142] on div "On Current Period" at bounding box center [208, 141] width 115 height 17
click at [165, 162] on span "Equal to" at bounding box center [162, 159] width 23 height 9
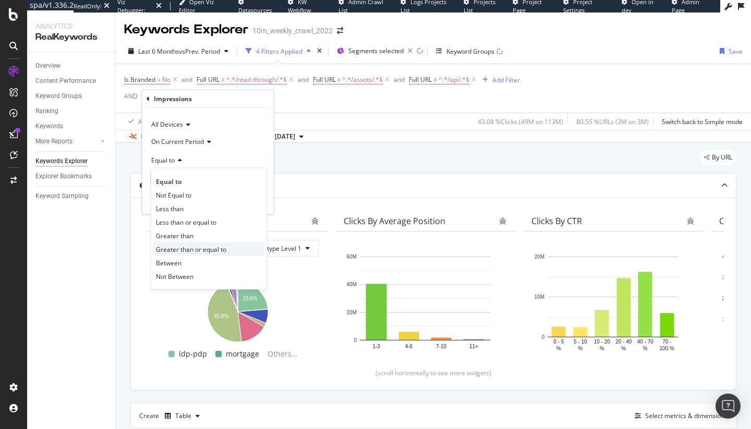
click at [181, 251] on span "Greater than or equal to" at bounding box center [191, 248] width 70 height 9
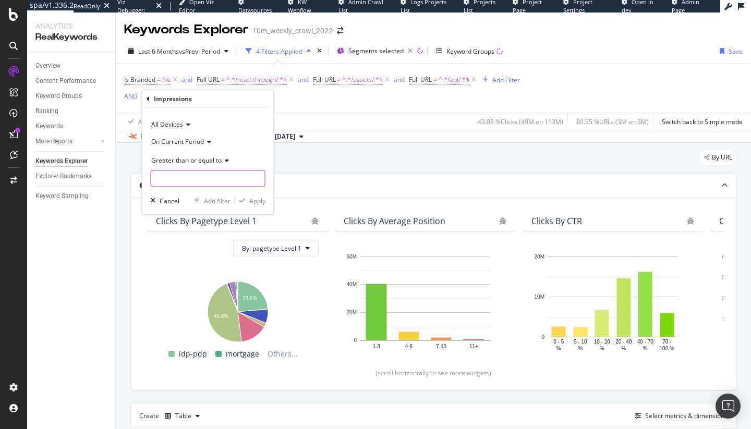
click at [196, 183] on input "number" at bounding box center [208, 178] width 115 height 17
type input "100"
click at [255, 205] on div "All Devices On Current Period Greater than or equal to 100 Cancel Add filter Ap…" at bounding box center [207, 161] width 131 height 106
click at [259, 200] on div "Apply" at bounding box center [257, 200] width 16 height 9
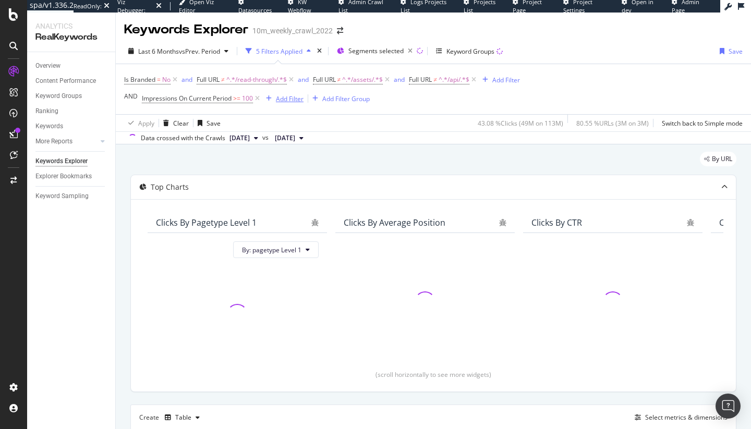
click at [278, 97] on div "Add Filter" at bounding box center [290, 98] width 28 height 9
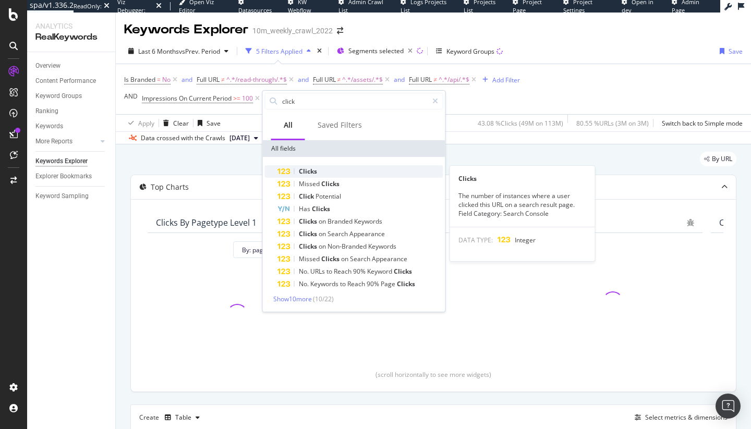
type input "click"
click at [373, 173] on div "Clicks" at bounding box center [360, 171] width 166 height 13
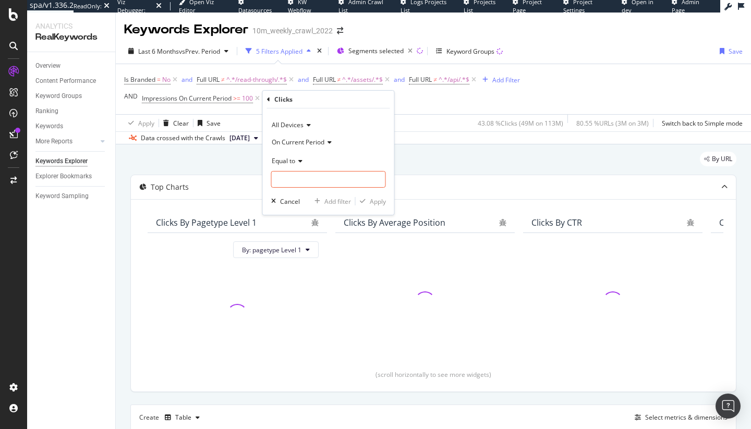
click at [290, 168] on div "Equal to" at bounding box center [328, 160] width 115 height 17
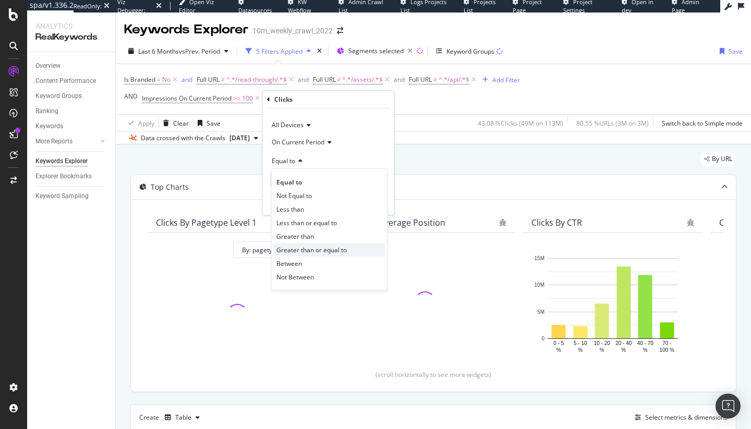
click at [325, 249] on span "Greater than or equal to" at bounding box center [311, 249] width 70 height 9
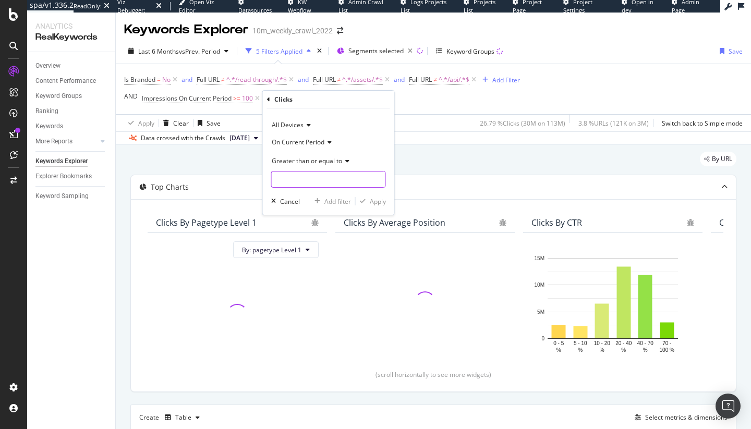
click at [328, 175] on input "number" at bounding box center [328, 179] width 115 height 17
type input "1"
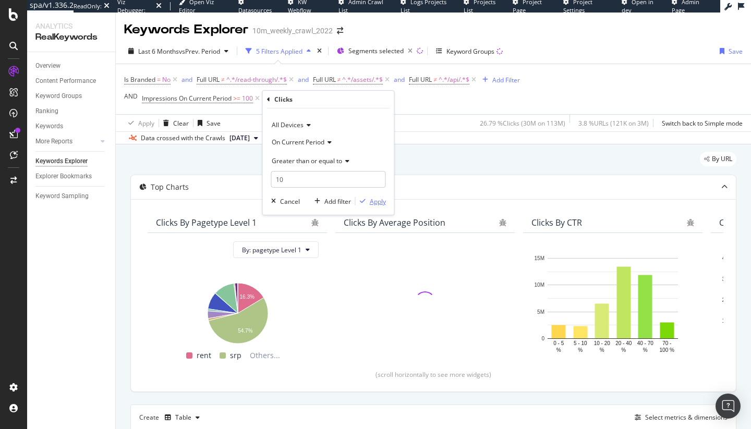
click at [372, 200] on div "Apply" at bounding box center [378, 201] width 16 height 9
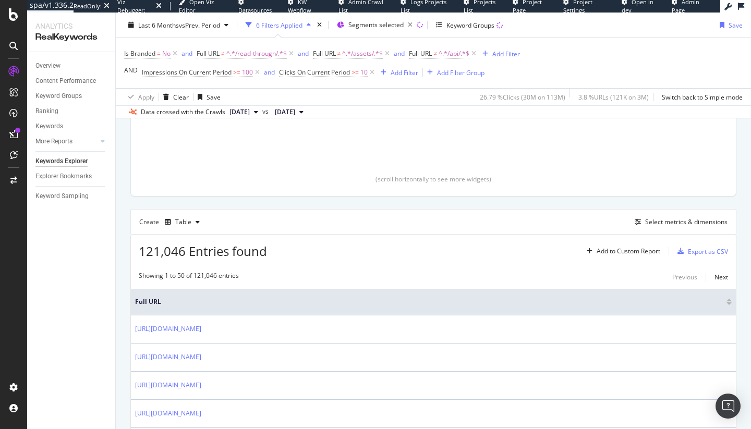
scroll to position [196, 0]
click at [189, 254] on span "121,046 Entries found" at bounding box center [203, 250] width 128 height 17
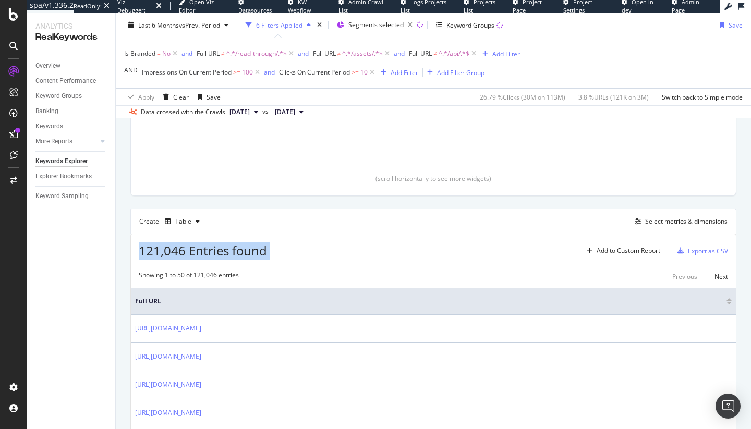
copy div "121,046 Entries found Add to Custom Report"
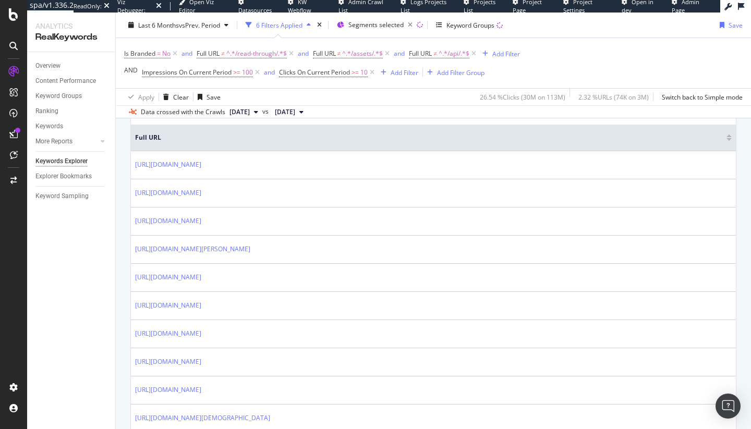
scroll to position [0, 0]
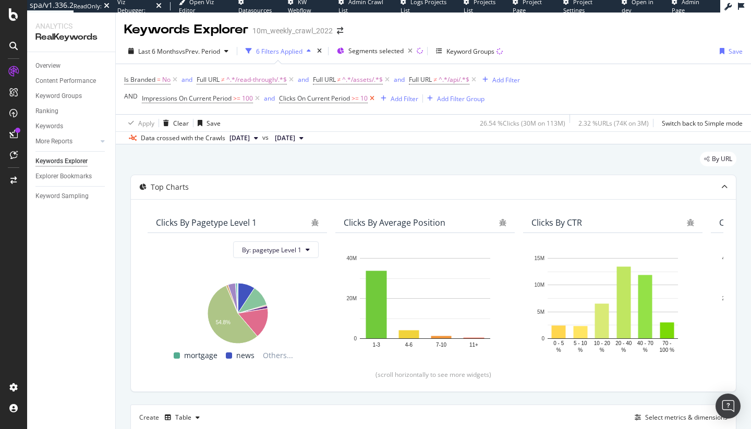
click at [372, 100] on icon at bounding box center [371, 98] width 9 height 10
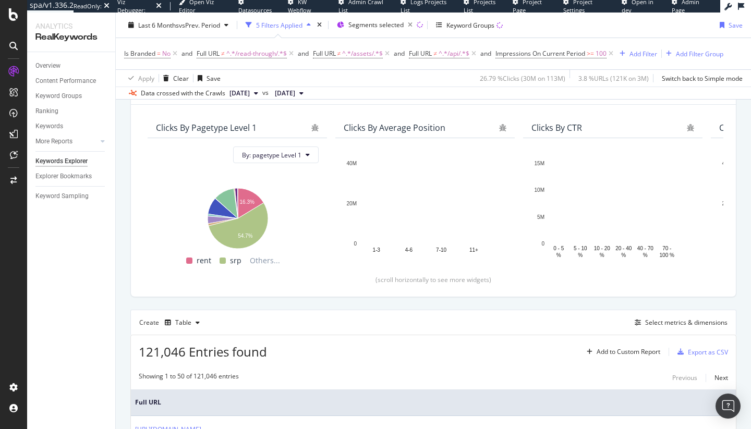
scroll to position [139, 0]
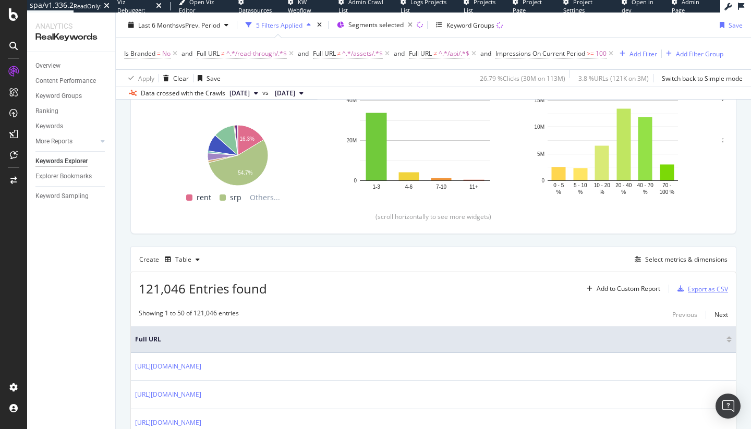
click at [697, 285] on div "Export as CSV" at bounding box center [707, 289] width 40 height 9
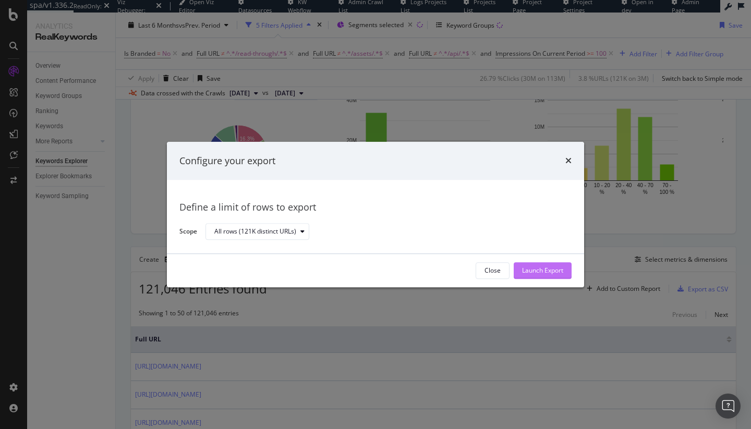
click at [555, 271] on div "Launch Export" at bounding box center [542, 270] width 41 height 9
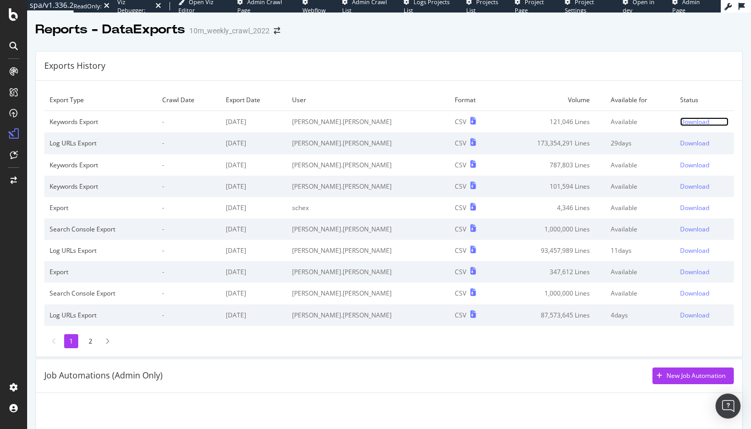
click at [680, 118] on div "Download" at bounding box center [694, 121] width 29 height 9
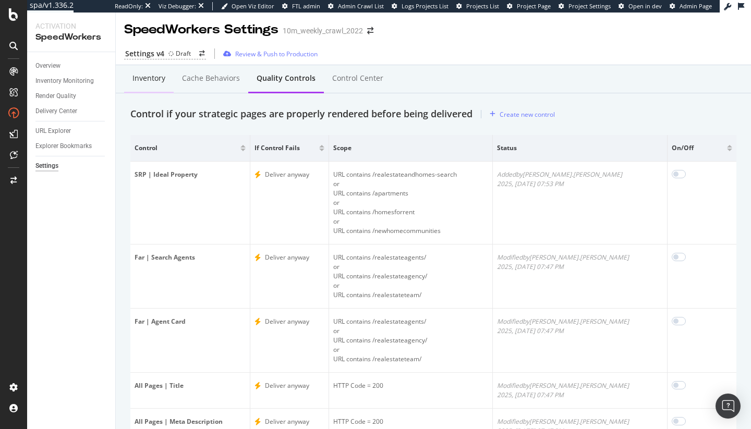
click at [151, 84] on div "Inventory" at bounding box center [149, 79] width 50 height 29
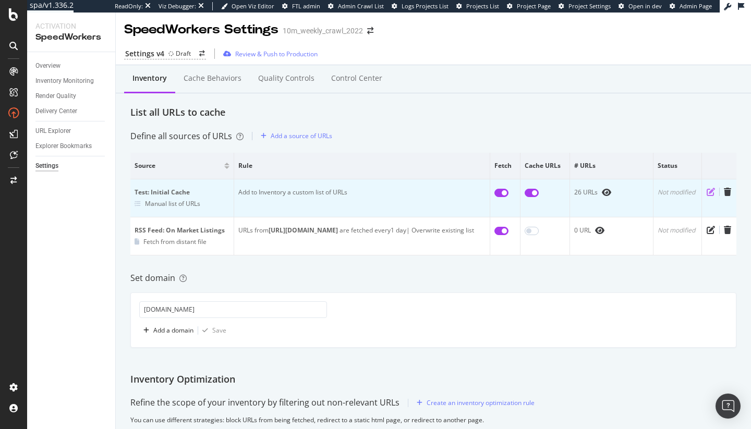
click at [706, 190] on icon "pen-to-square" at bounding box center [710, 192] width 8 height 8
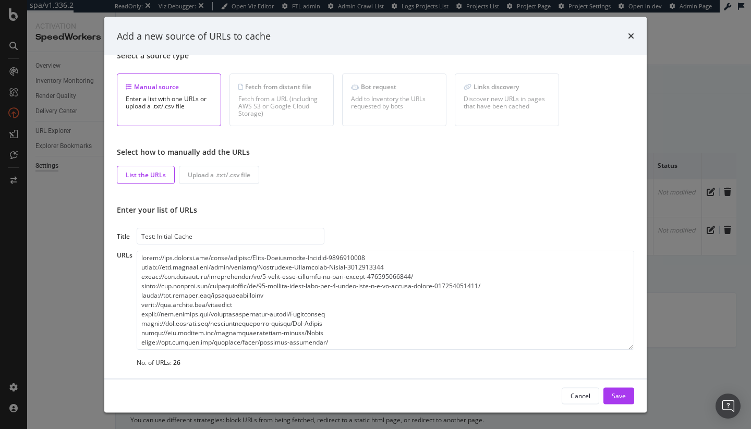
scroll to position [18, 0]
click at [226, 171] on div "Upload a .txt/.csv file" at bounding box center [219, 173] width 63 height 9
click at [284, 102] on div "Fetch from a URL (including AWS S3 or Google Cloud Storage)" at bounding box center [281, 105] width 87 height 22
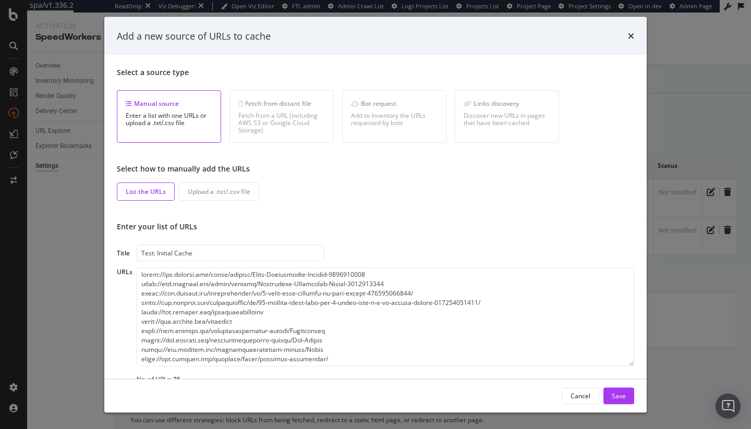
scroll to position [0, 0]
click at [241, 200] on div "Upload a .txt/.csv file" at bounding box center [219, 192] width 80 height 18
click at [228, 183] on div "Upload a .txt/.csv file" at bounding box center [219, 192] width 80 height 18
click at [579, 392] on div "Cancel" at bounding box center [580, 395] width 20 height 9
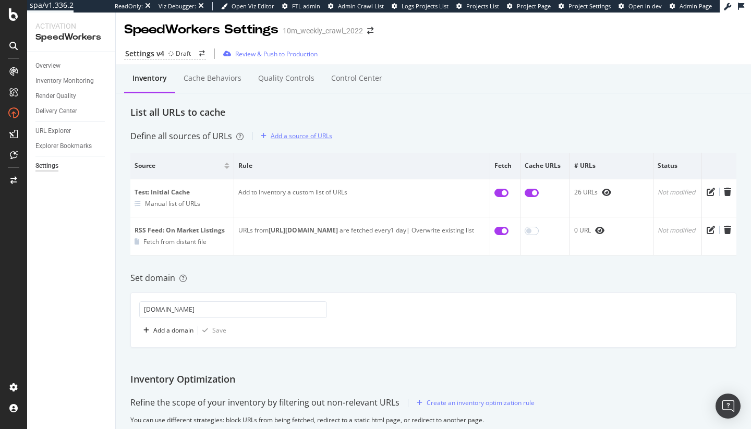
click at [282, 134] on div "Add a source of URLs" at bounding box center [302, 135] width 62 height 9
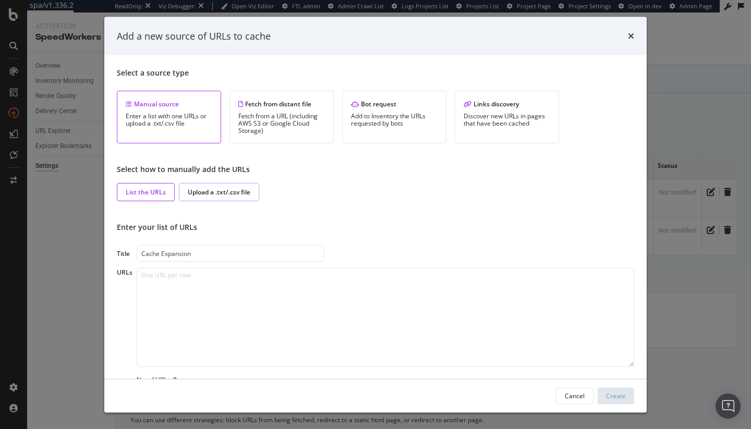
type input "Cache Expansion"
click at [231, 193] on div "Upload a .txt/.csv file" at bounding box center [219, 192] width 63 height 9
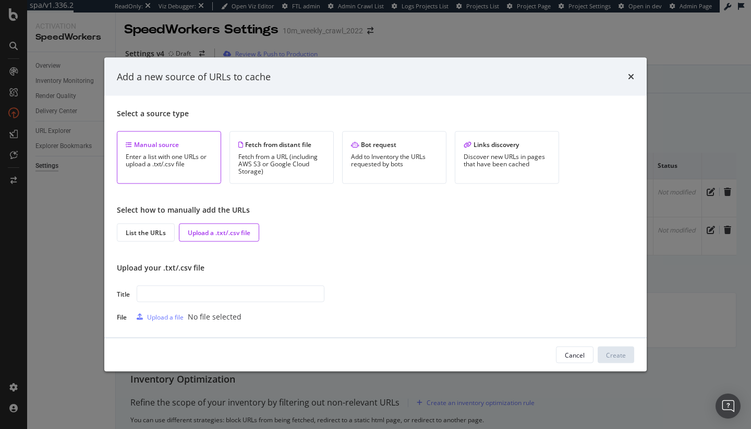
click at [189, 298] on input "modal" at bounding box center [231, 294] width 188 height 17
click at [200, 305] on div "Select a source type Manual source Enter a list with one URLs or upload a .txt/…" at bounding box center [375, 216] width 517 height 217
click at [203, 299] on input "Cache Expansion v. 1" at bounding box center [231, 294] width 188 height 17
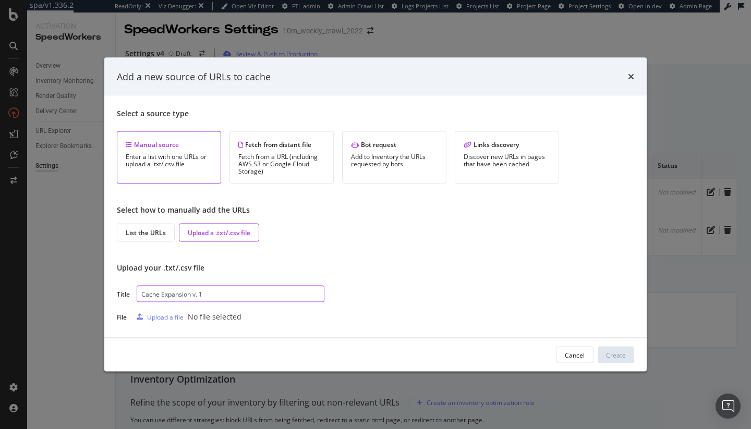
paste input "Top RealKeywords URLs"
type input "Top RealKeywords URLs"
click at [285, 316] on div "File Upload a file No file selected" at bounding box center [375, 317] width 517 height 17
click at [166, 312] on div "Upload a file" at bounding box center [165, 316] width 36 height 9
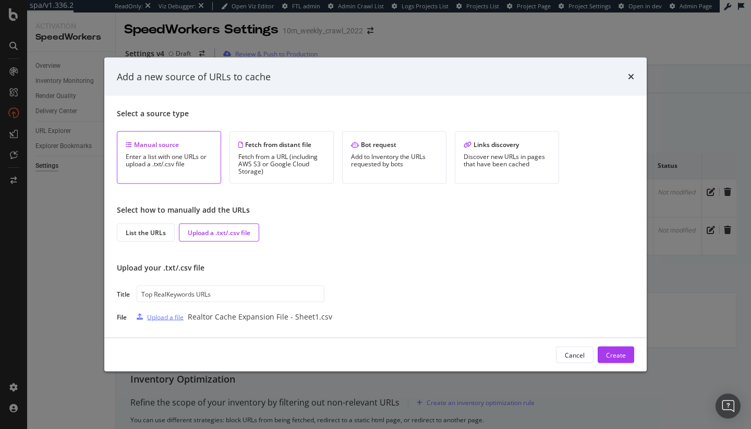
click at [169, 315] on div "Upload a file" at bounding box center [165, 316] width 36 height 9
click at [619, 351] on div "Create" at bounding box center [616, 354] width 20 height 9
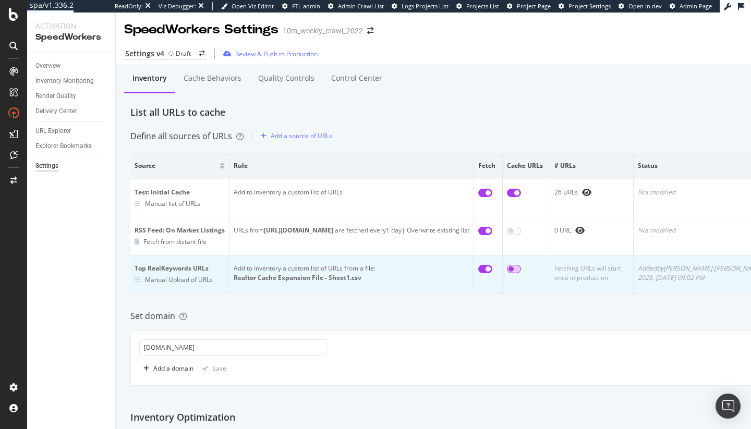
click at [521, 271] on input "checkbox" at bounding box center [514, 269] width 14 height 8
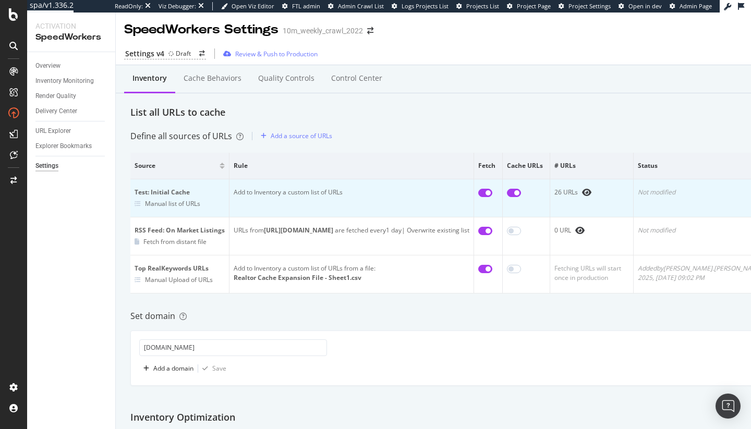
checkbox input "true"
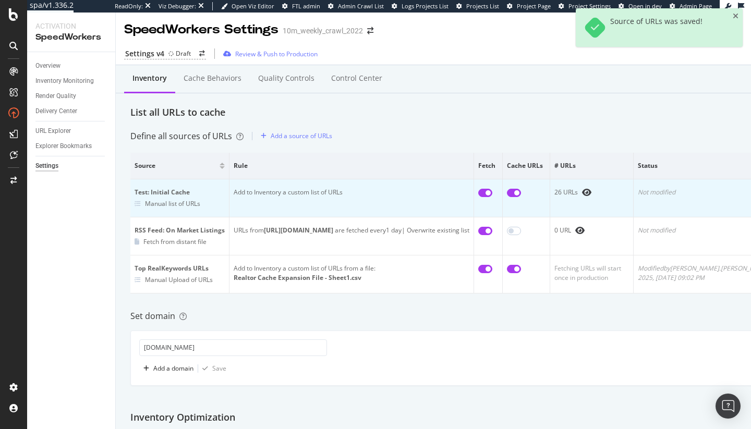
click at [521, 195] on input "checkbox" at bounding box center [514, 193] width 14 height 8
checkbox input "false"
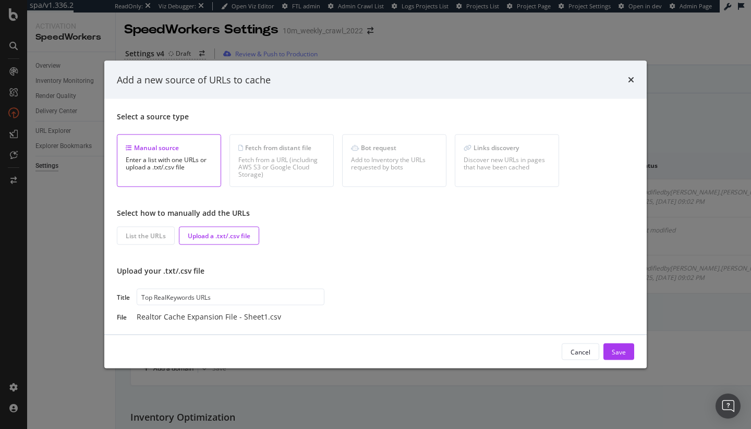
click at [389, 175] on div "Bot request Add to Inventory the URLs requested by bots" at bounding box center [394, 160] width 104 height 53
click at [617, 352] on div "Save" at bounding box center [618, 351] width 14 height 9
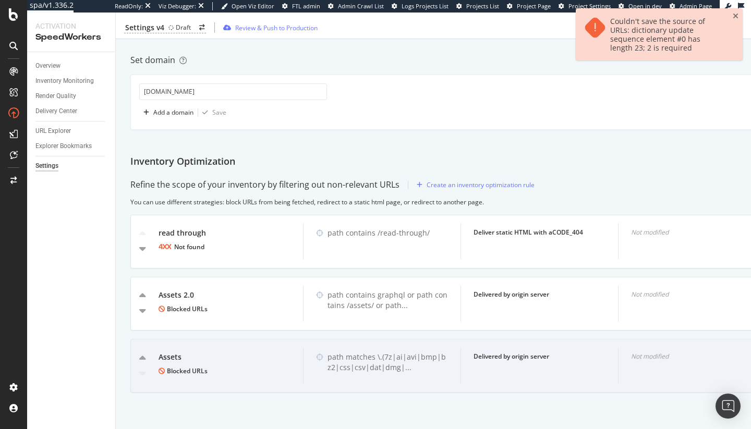
scroll to position [264, 0]
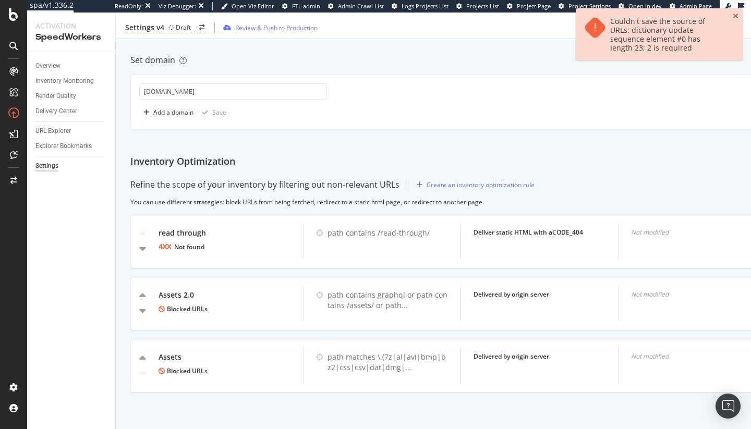
drag, startPoint x: 733, startPoint y: 17, endPoint x: 722, endPoint y: 21, distance: 12.4
click at [733, 17] on icon "close toast" at bounding box center [735, 16] width 6 height 7
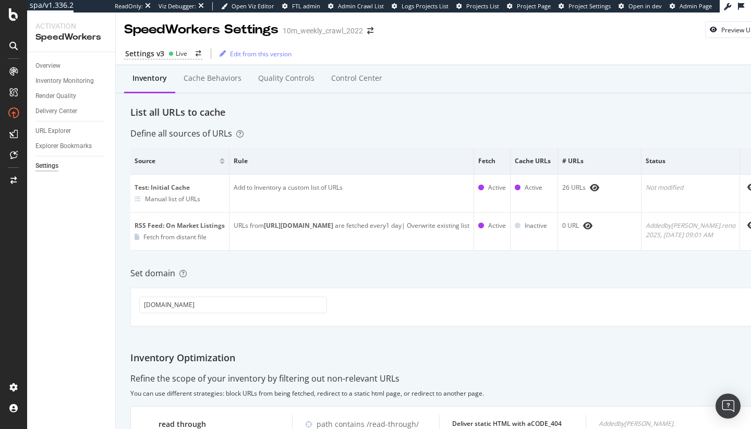
click at [241, 137] on icon at bounding box center [239, 133] width 7 height 7
click at [156, 55] on div "Settings v3" at bounding box center [144, 53] width 39 height 10
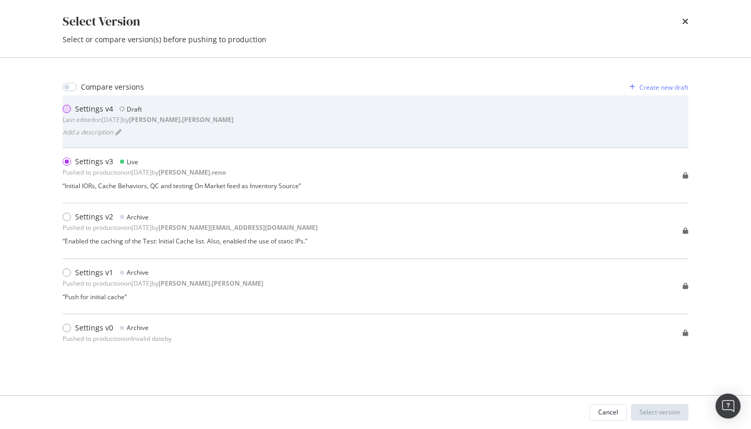
click at [70, 109] on div "modal" at bounding box center [67, 109] width 8 height 8
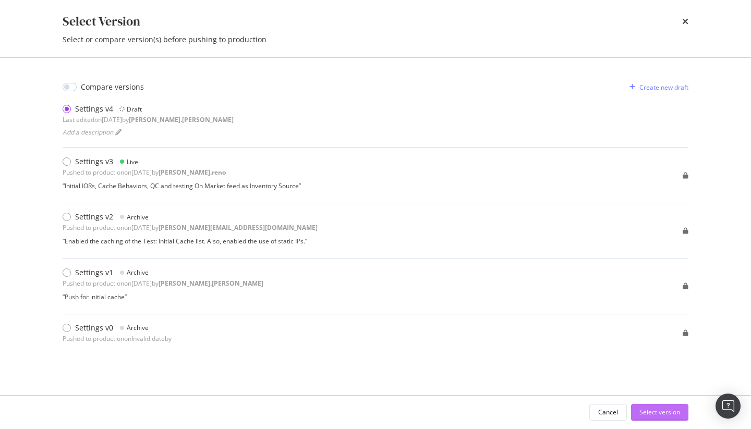
click at [638, 406] on button "Select version" at bounding box center [659, 412] width 57 height 17
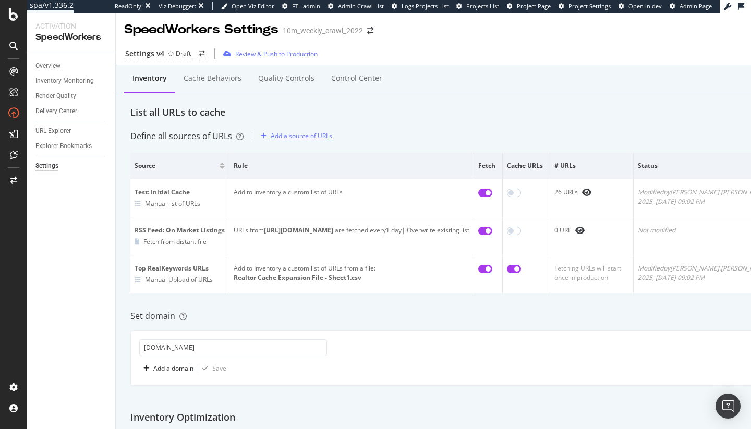
click at [294, 139] on div "Add a source of URLs" at bounding box center [302, 135] width 62 height 9
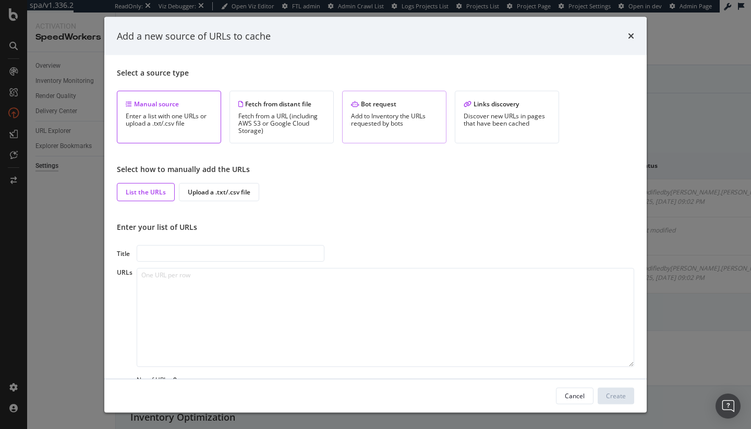
click at [407, 122] on div "Add to Inventory the URLs requested by bots" at bounding box center [394, 120] width 87 height 15
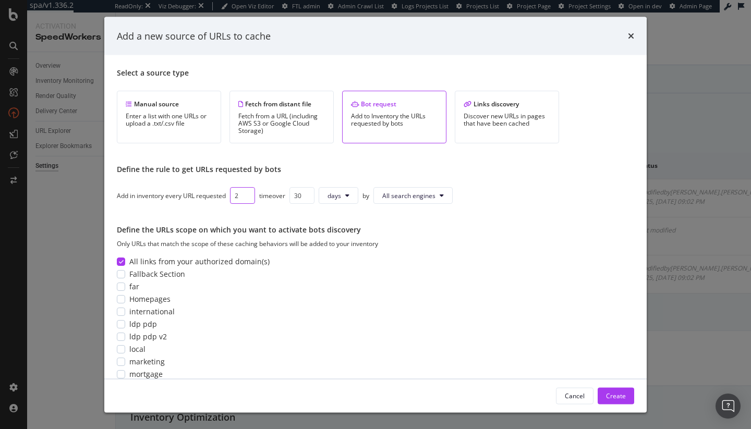
click at [247, 193] on input "2" at bounding box center [242, 195] width 25 height 17
click at [247, 193] on input "3" at bounding box center [242, 195] width 25 height 17
click at [247, 193] on input "4" at bounding box center [242, 195] width 25 height 17
type input "5"
click at [247, 193] on input "5" at bounding box center [242, 195] width 25 height 17
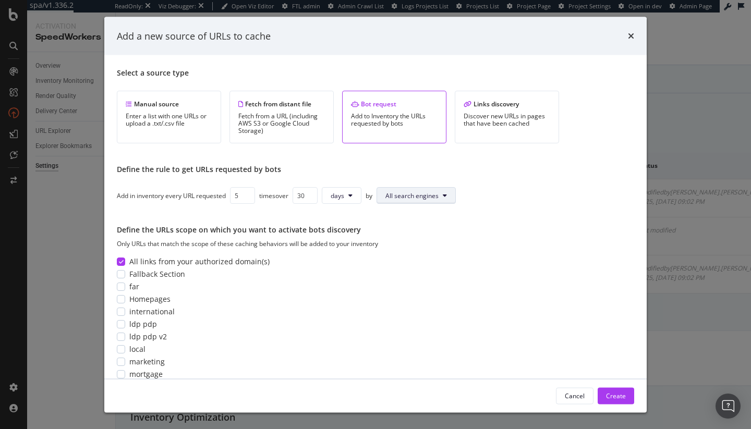
click at [425, 196] on span "All search engines" at bounding box center [411, 195] width 53 height 9
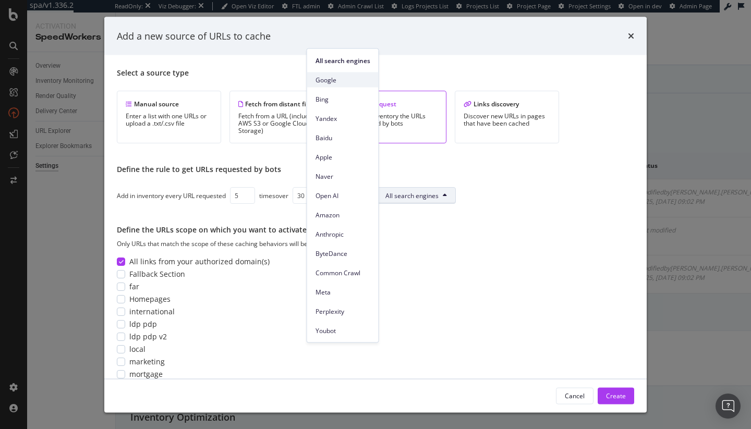
click at [351, 82] on span "Google" at bounding box center [342, 79] width 55 height 9
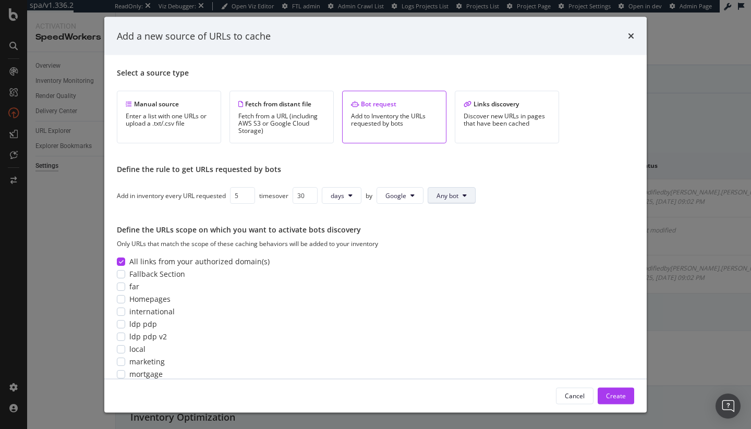
click at [460, 193] on button "Any bot" at bounding box center [451, 195] width 48 height 17
click at [465, 260] on div "Mobile" at bounding box center [456, 254] width 53 height 15
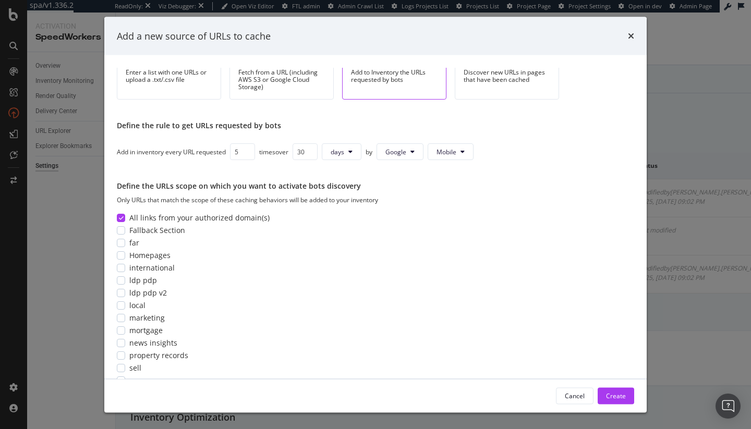
scroll to position [50, 0]
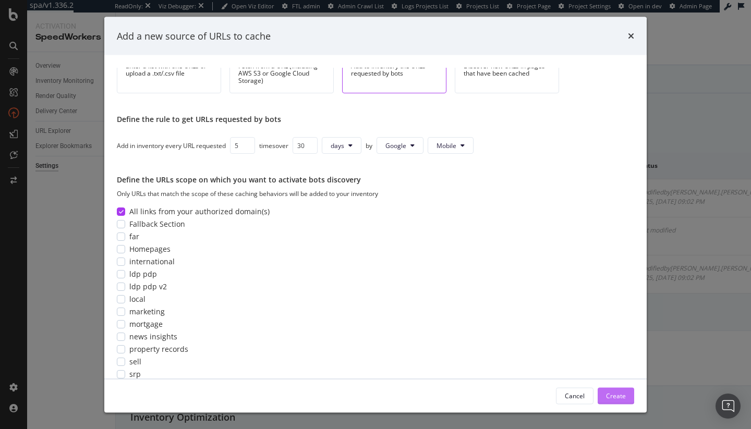
click at [609, 397] on div "Create" at bounding box center [616, 395] width 20 height 9
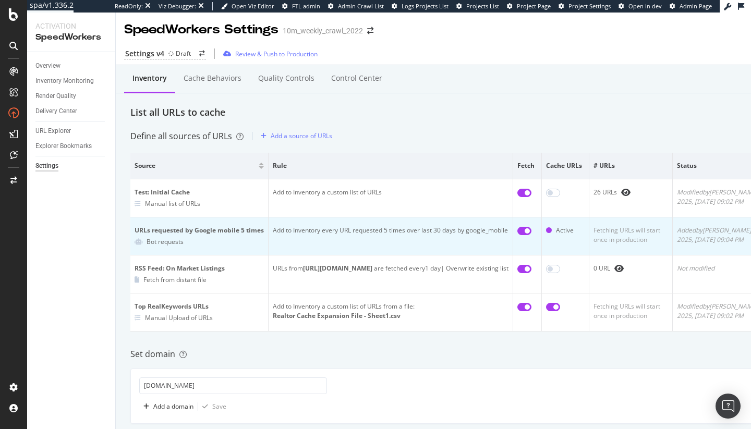
click at [531, 230] on input "checkbox" at bounding box center [524, 231] width 14 height 8
checkbox input "false"
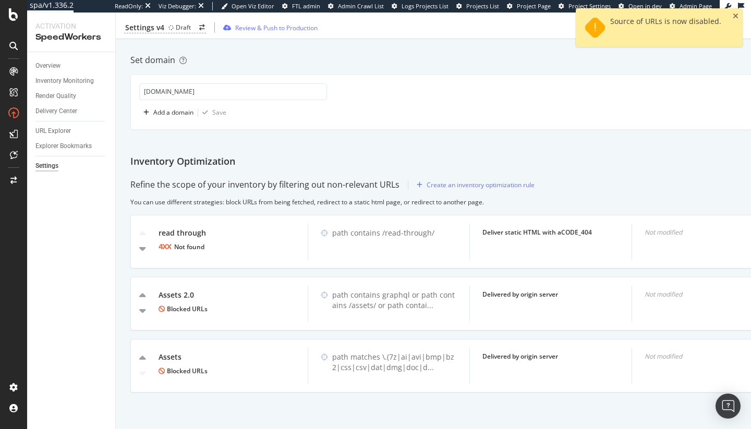
scroll to position [0, 0]
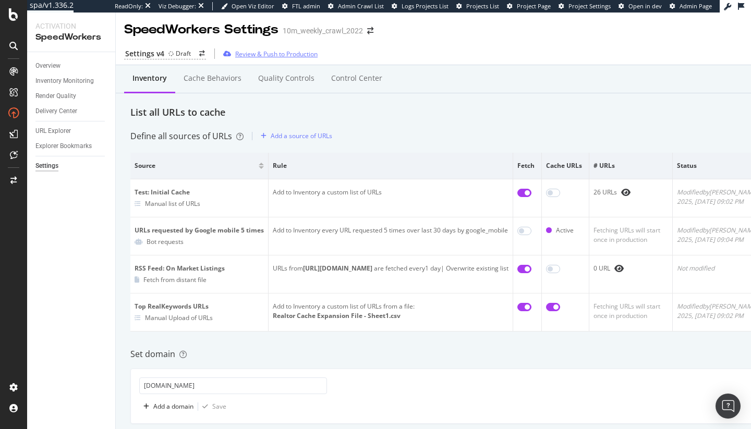
click at [294, 58] on div "Review & Push to Production" at bounding box center [268, 54] width 99 height 16
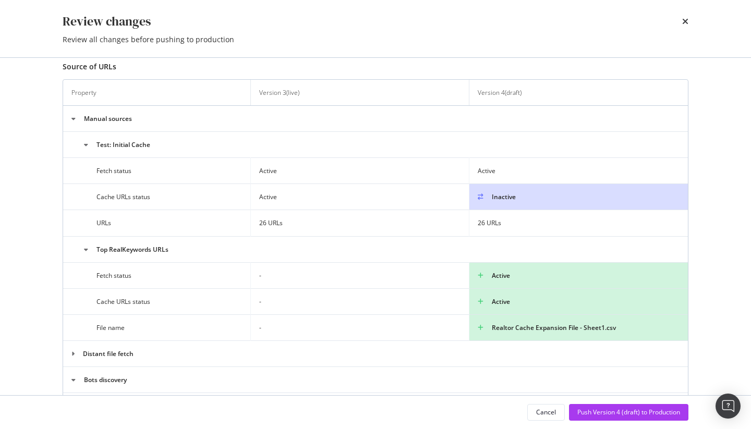
scroll to position [220, 0]
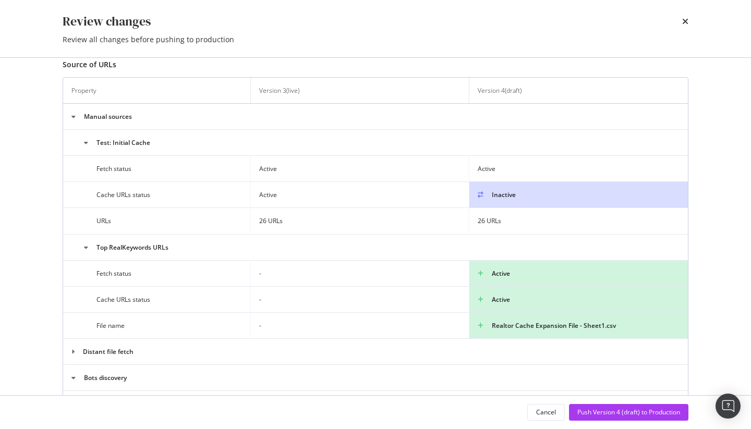
click at [684, 17] on div "times" at bounding box center [685, 22] width 6 height 18
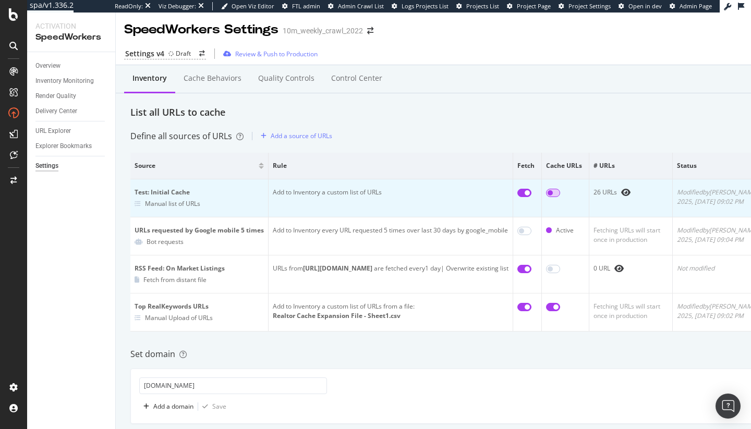
click at [560, 193] on input "checkbox" at bounding box center [553, 193] width 14 height 8
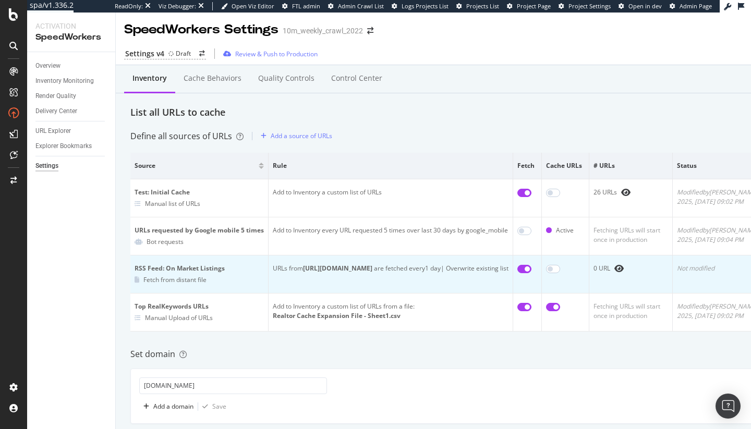
checkbox input "true"
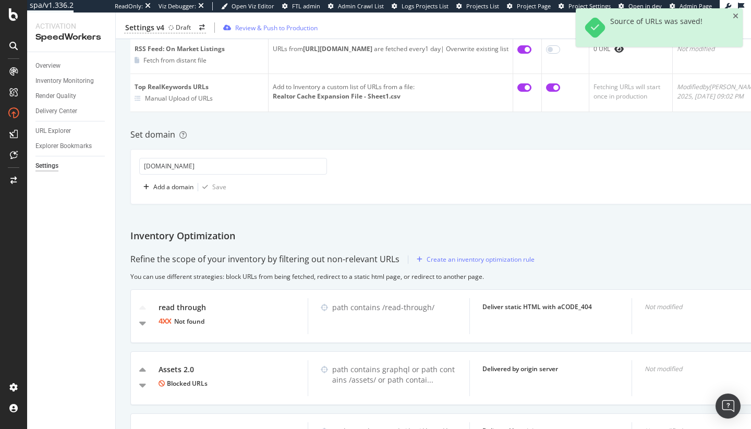
scroll to position [0, 0]
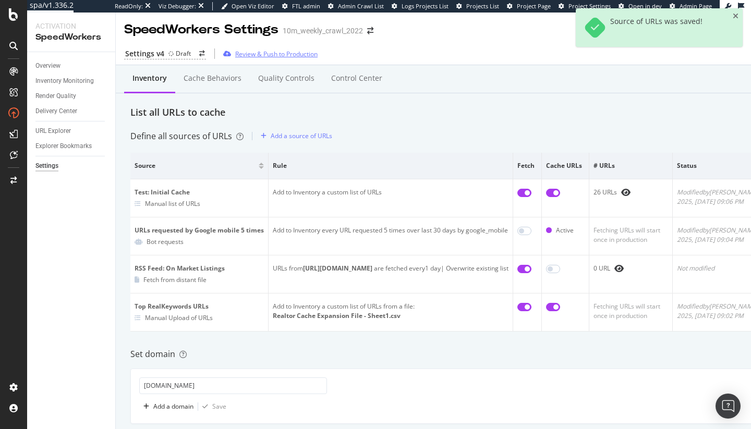
click at [290, 52] on div "Review & Push to Production" at bounding box center [276, 54] width 82 height 9
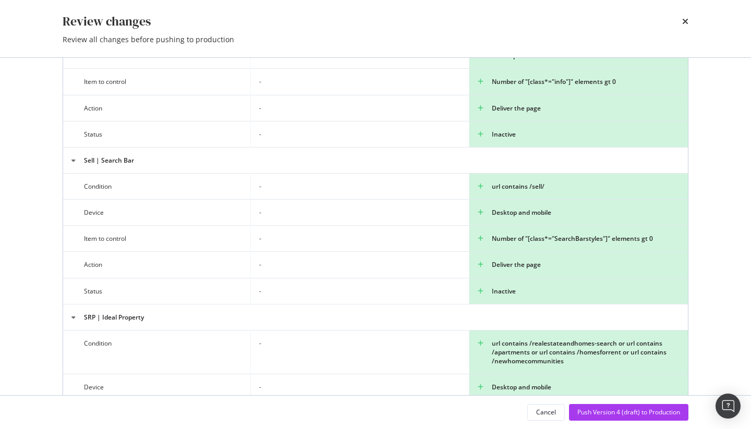
scroll to position [5426, 0]
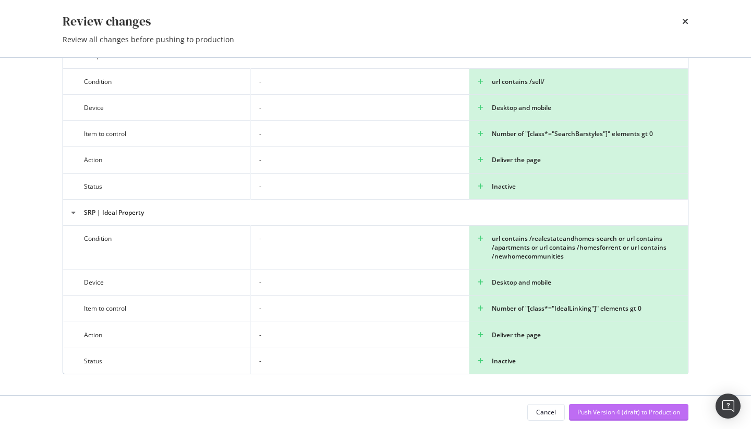
click at [629, 408] on div "Push Version 4 (draft) to Production" at bounding box center [628, 412] width 103 height 9
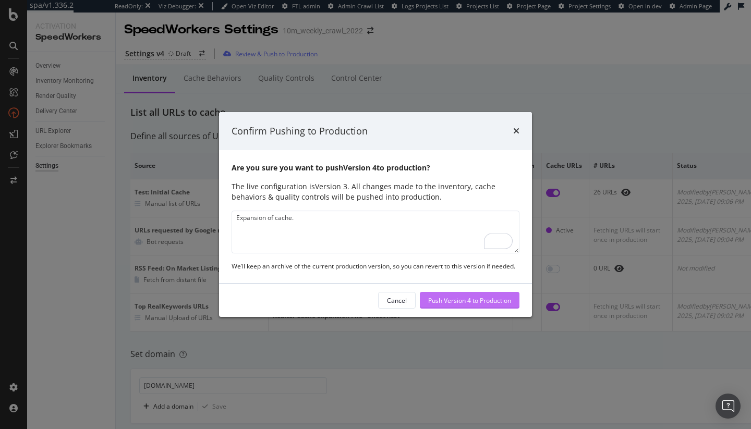
type textarea "Expansion of cache."
click at [475, 294] on div "Push Version 4 to Production" at bounding box center [469, 300] width 83 height 16
